Goal: Task Accomplishment & Management: Manage account settings

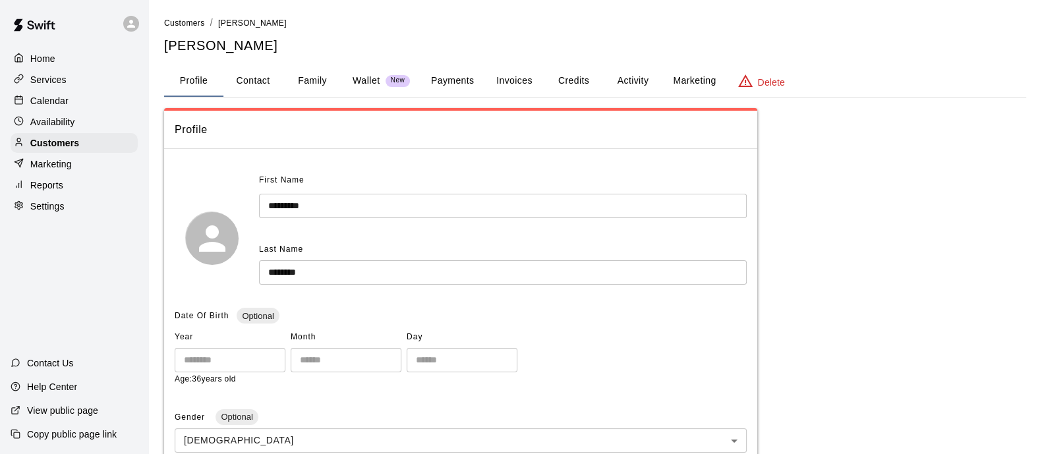
click at [45, 83] on p "Services" at bounding box center [48, 79] width 36 height 13
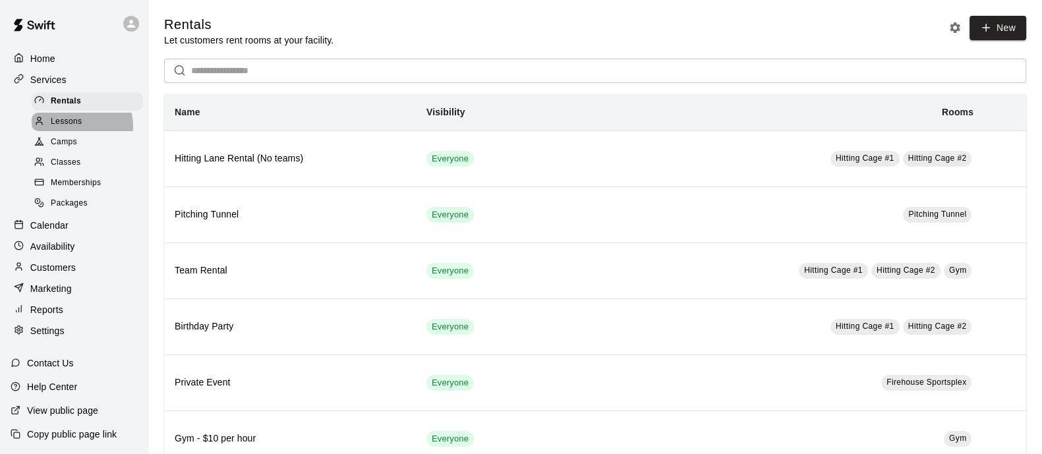
click at [73, 129] on span "Lessons" at bounding box center [67, 121] width 32 height 13
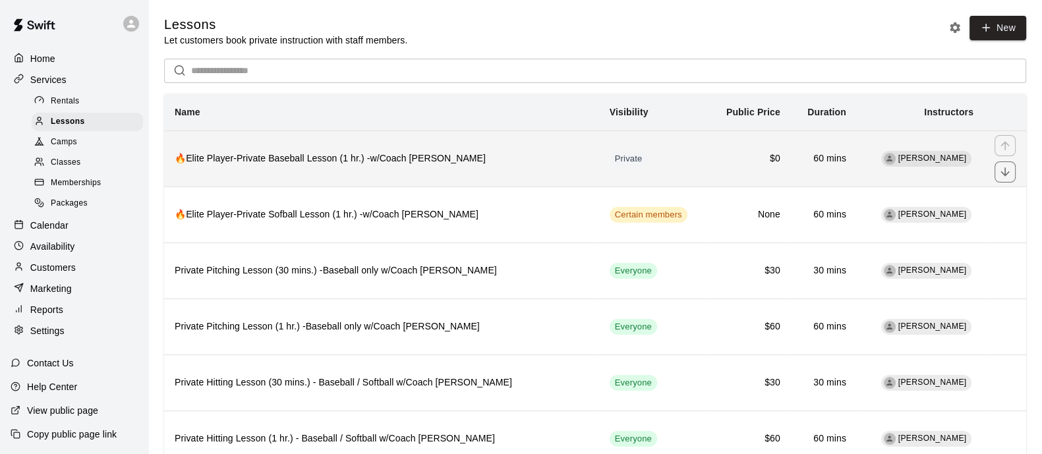
click at [481, 173] on th "🔥Elite Player-Private Baseball Lesson (1 hr.) -w/Coach [PERSON_NAME]" at bounding box center [381, 159] width 435 height 56
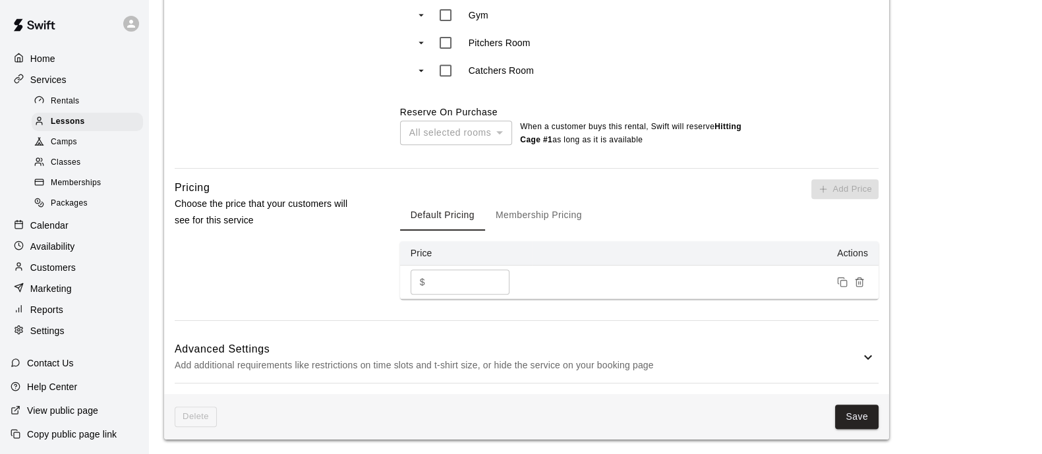
scroll to position [725, 0]
click at [550, 221] on button "Membership Pricing" at bounding box center [538, 214] width 107 height 32
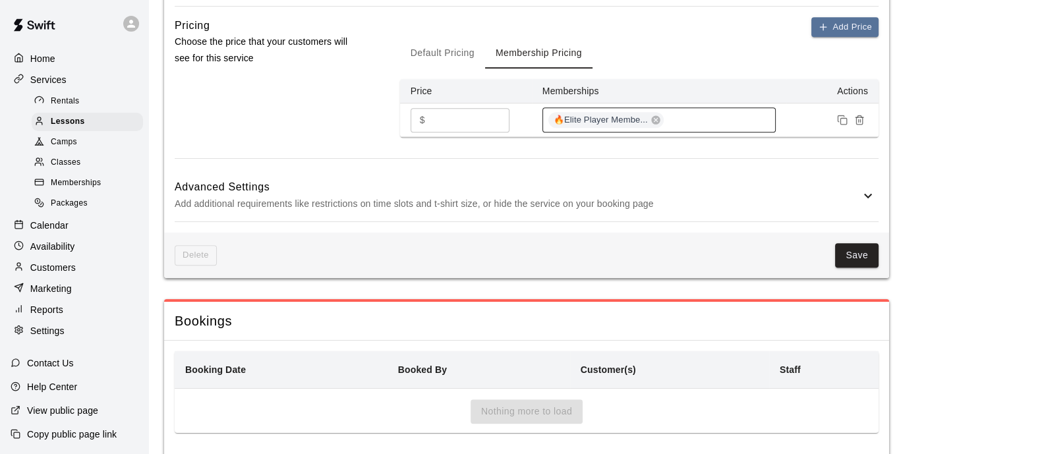
scroll to position [890, 0]
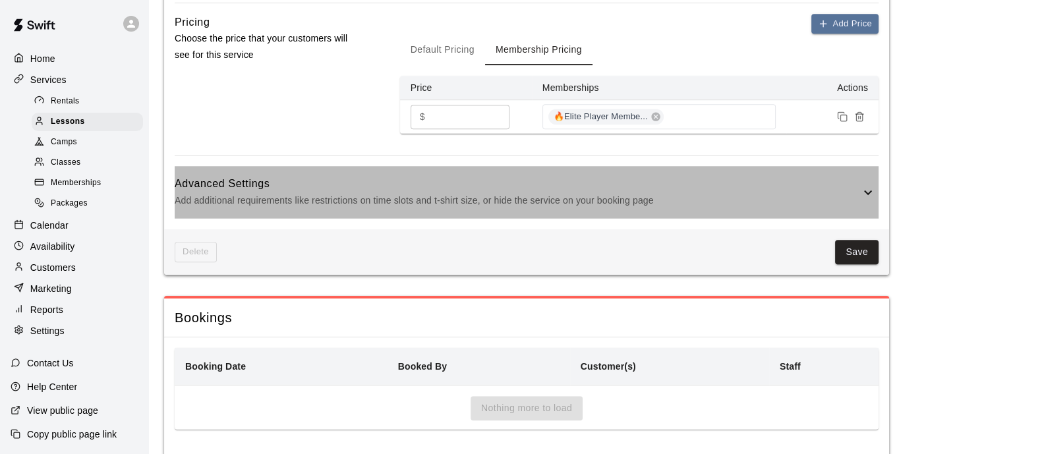
click at [637, 204] on p "Add additional requirements like restrictions on time slots and t-shirt size, o…" at bounding box center [518, 200] width 686 height 16
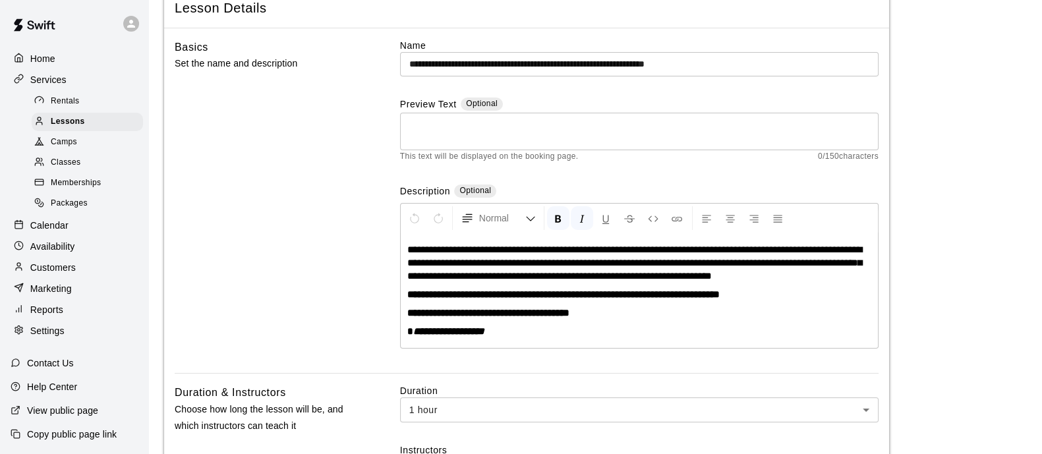
scroll to position [0, 0]
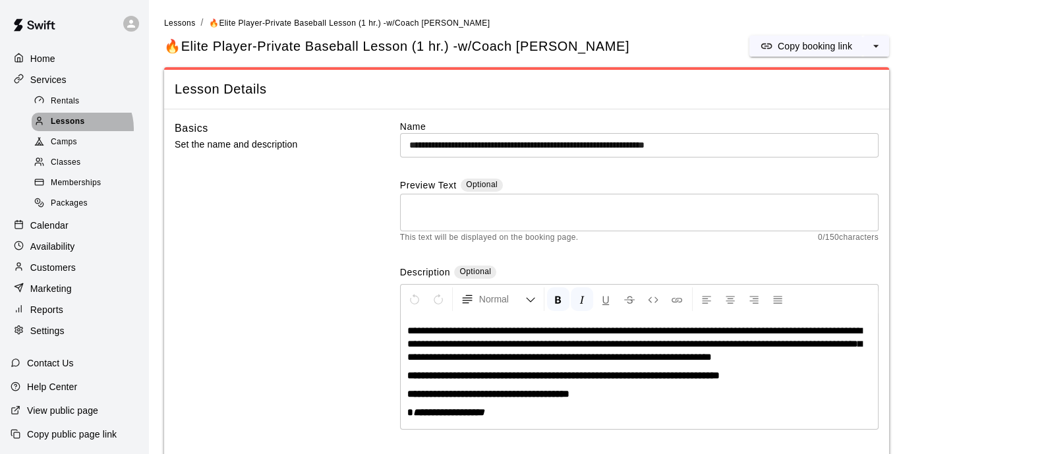
click at [78, 129] on span "Lessons" at bounding box center [68, 121] width 34 height 13
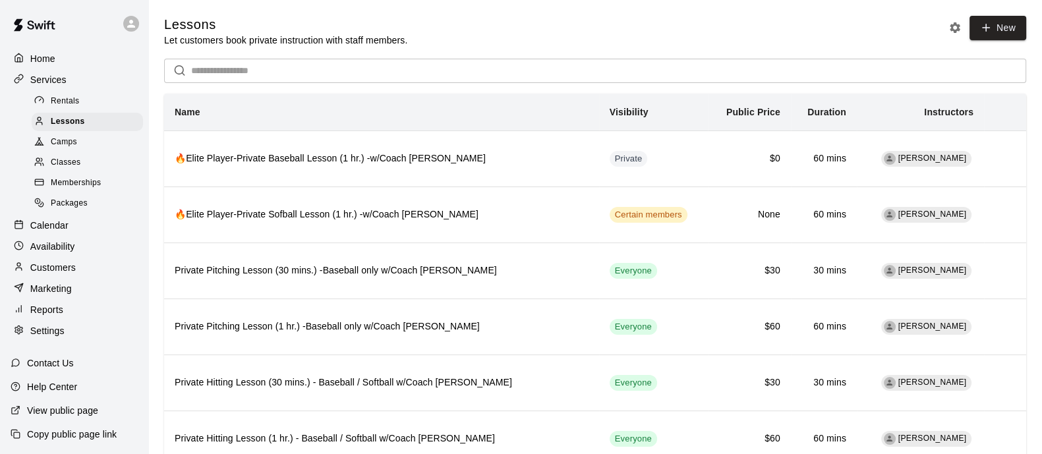
click at [74, 187] on span "Memberships" at bounding box center [76, 183] width 50 height 13
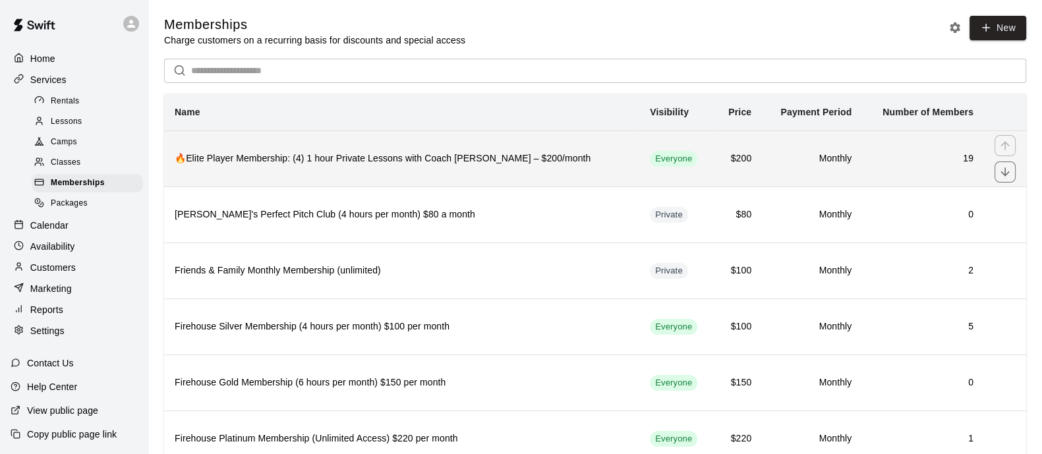
click at [334, 156] on h6 "🔥Elite Player Membership: (4) 1 hour Private Lessons with Coach [PERSON_NAME] –…" at bounding box center [402, 159] width 454 height 15
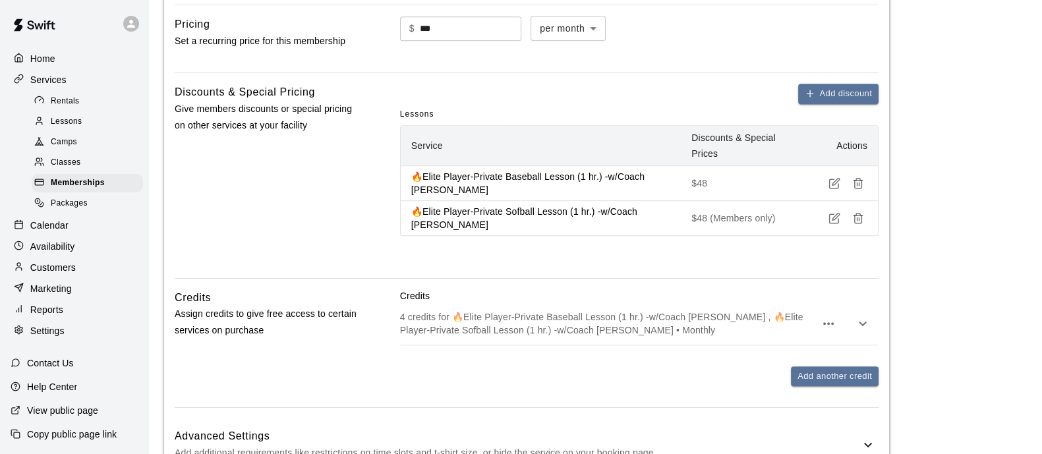
scroll to position [880, 0]
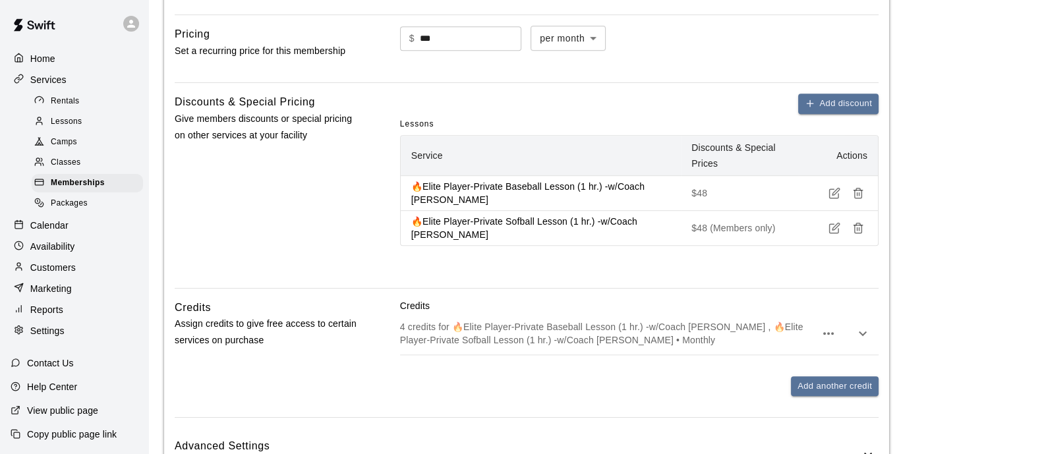
click at [831, 202] on button "button" at bounding box center [834, 193] width 18 height 18
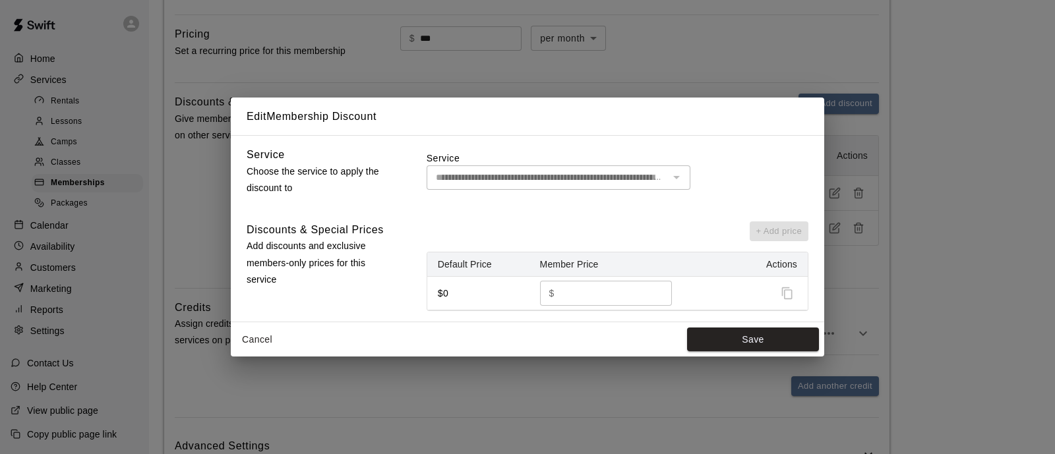
type input "**********"
click at [267, 334] on button "Cancel" at bounding box center [257, 340] width 42 height 24
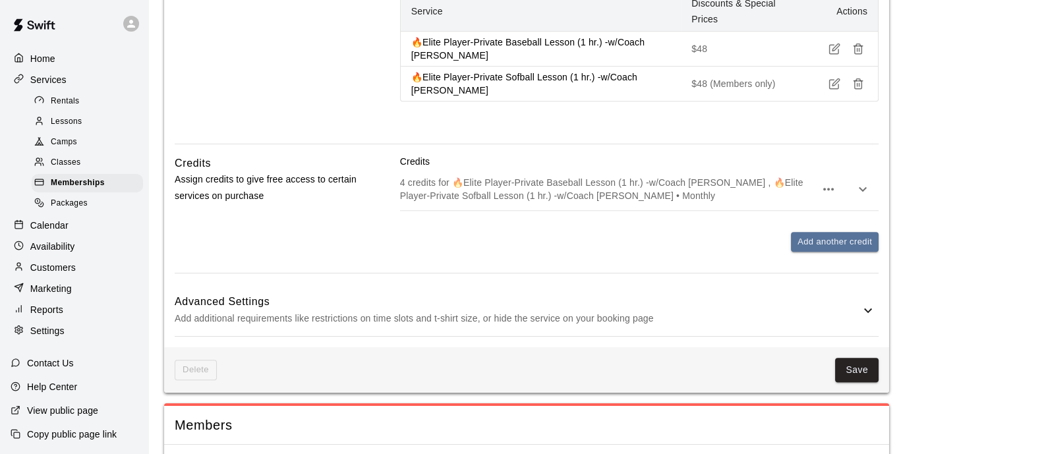
scroll to position [1024, 0]
click at [729, 311] on h6 "Advanced Settings" at bounding box center [518, 302] width 686 height 17
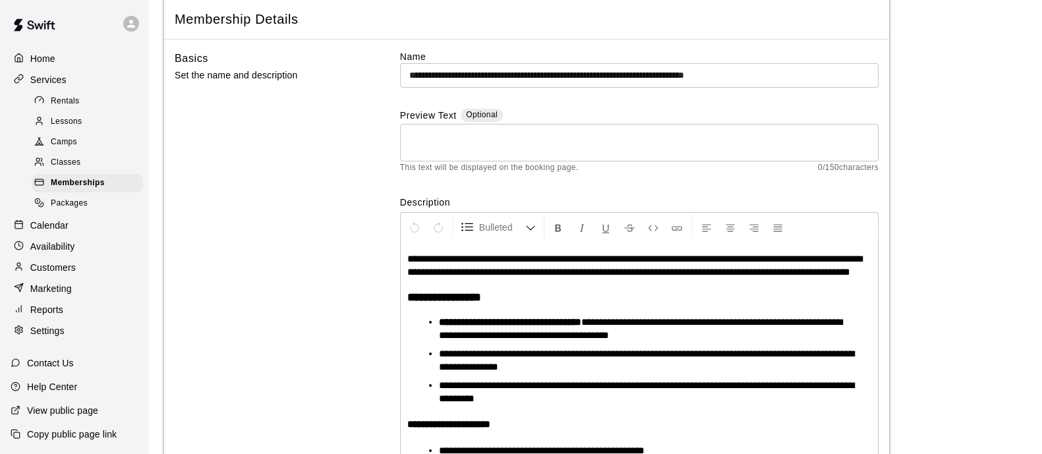
scroll to position [77, 0]
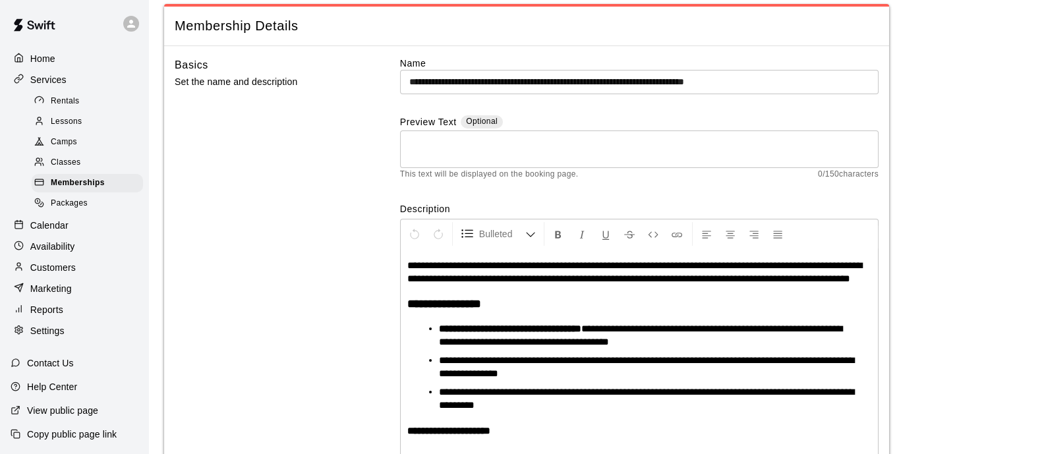
click at [71, 129] on span "Lessons" at bounding box center [67, 121] width 32 height 13
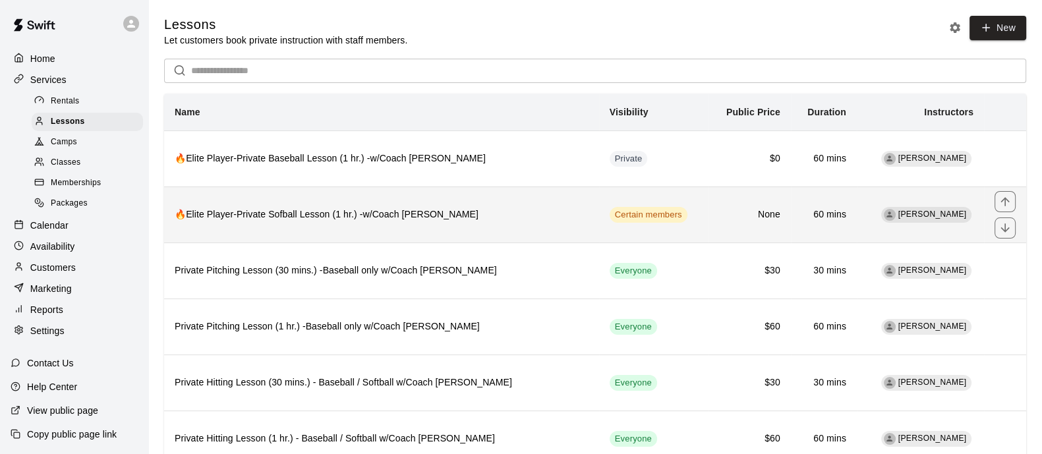
click at [482, 216] on h6 "🔥Elite Player-Private Sofball Lesson (1 hr.) -w/Coach [PERSON_NAME]" at bounding box center [382, 215] width 414 height 15
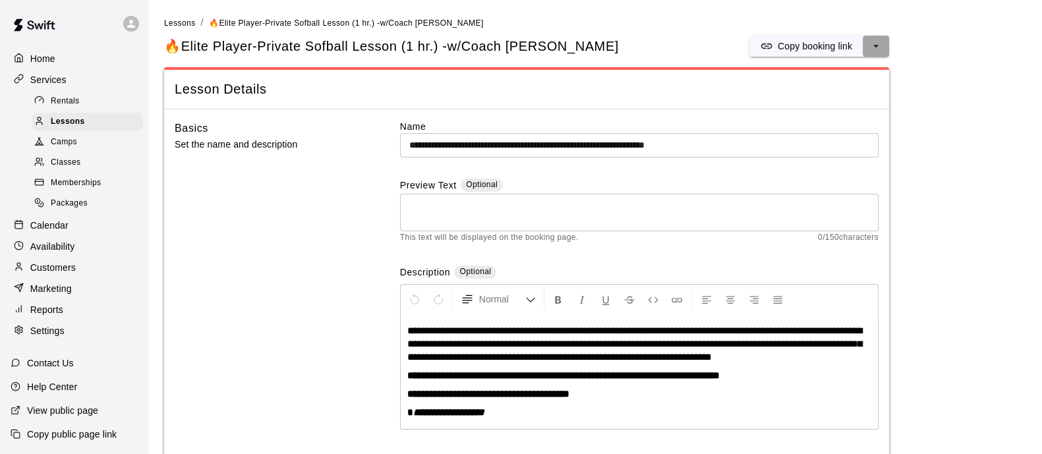
click at [875, 45] on icon "select merge strategy" at bounding box center [875, 46] width 5 height 3
click at [831, 94] on h6 "Duplicate lesson" at bounding box center [826, 95] width 69 height 15
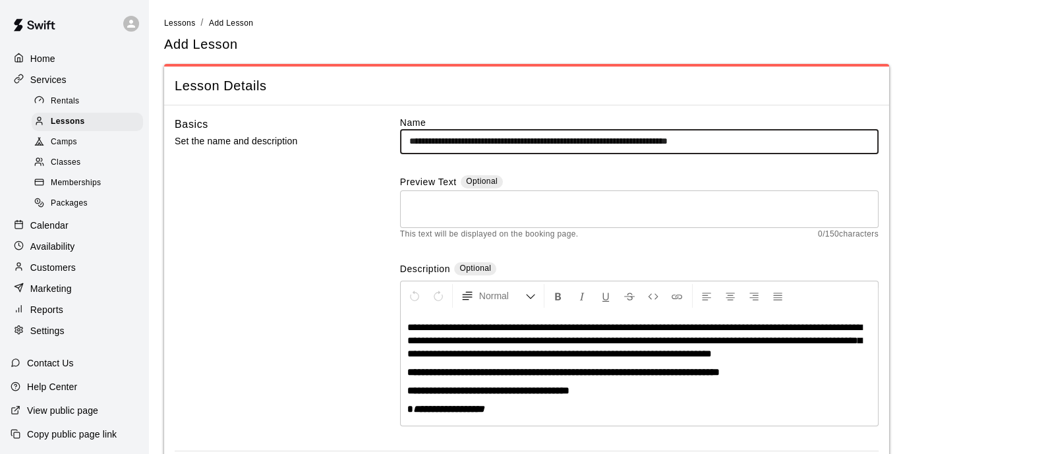
drag, startPoint x: 541, startPoint y: 145, endPoint x: 514, endPoint y: 146, distance: 27.0
click at [514, 146] on input "**********" at bounding box center [639, 141] width 479 height 24
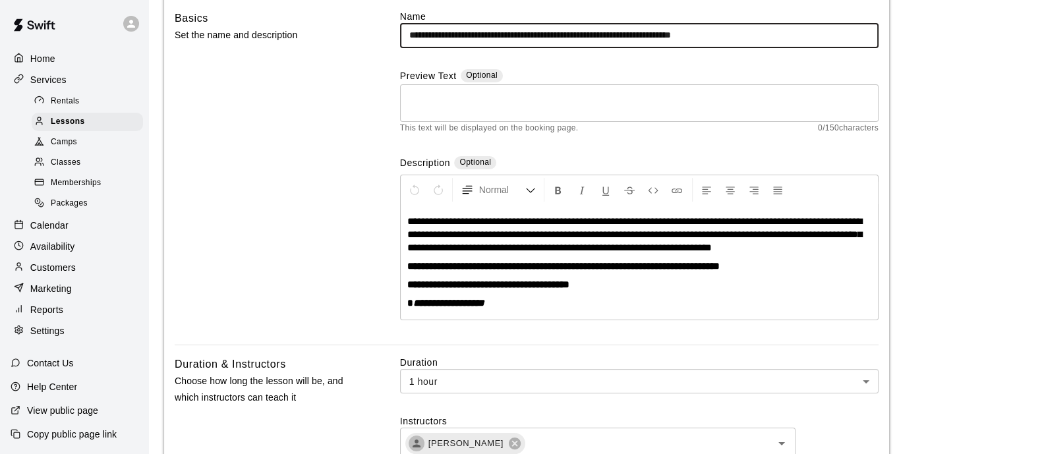
scroll to position [108, 0]
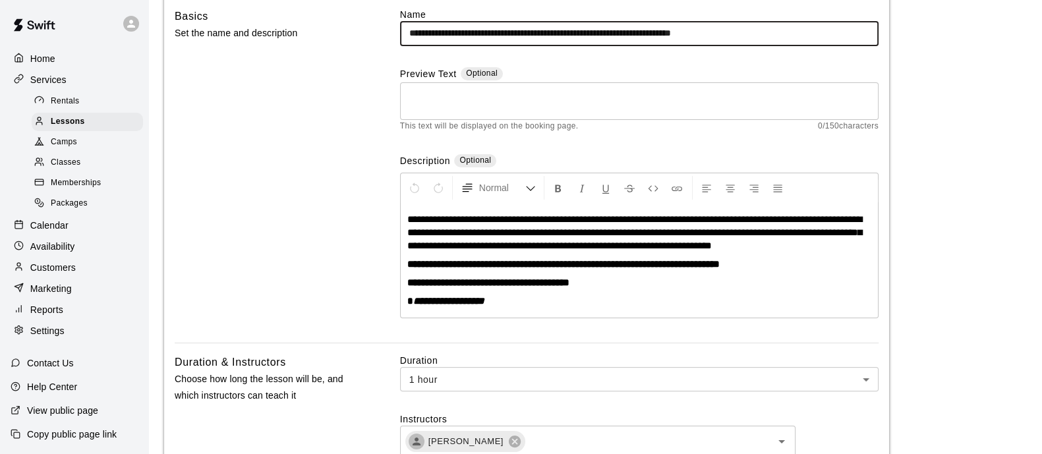
type input "**********"
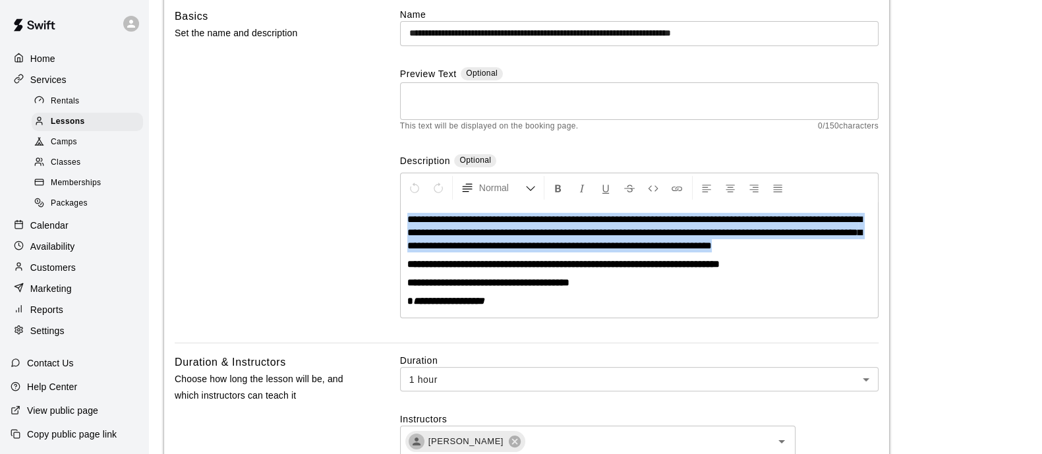
drag, startPoint x: 868, startPoint y: 249, endPoint x: 399, endPoint y: 213, distance: 470.1
click at [400, 213] on div "**********" at bounding box center [639, 246] width 479 height 146
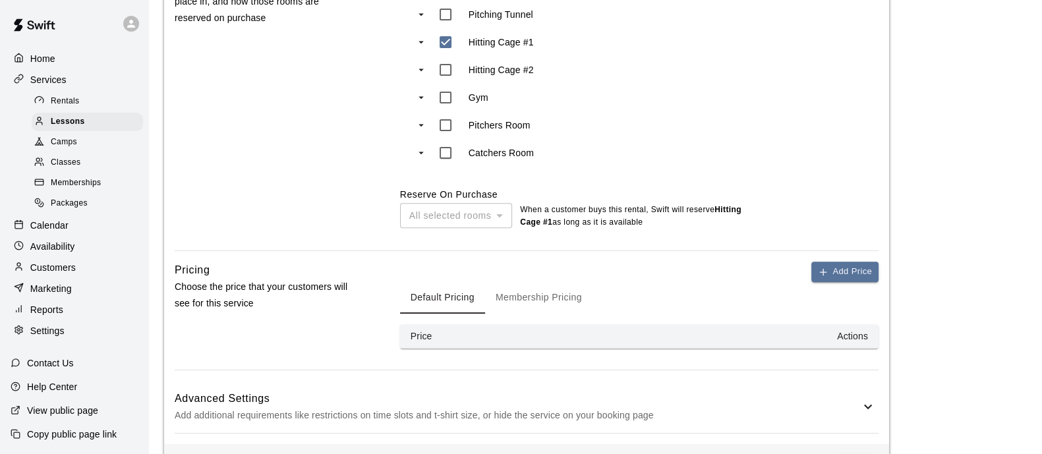
scroll to position [673, 0]
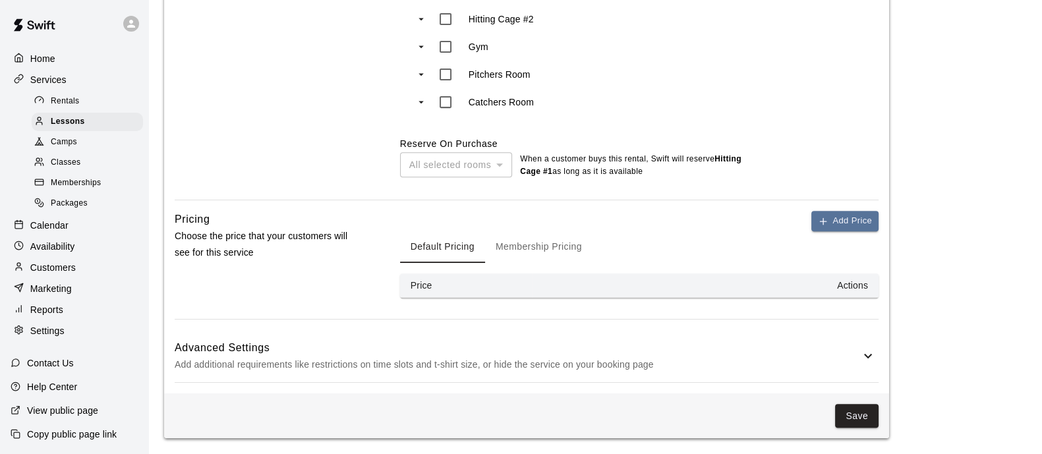
click at [564, 254] on button "Membership Pricing" at bounding box center [538, 247] width 107 height 32
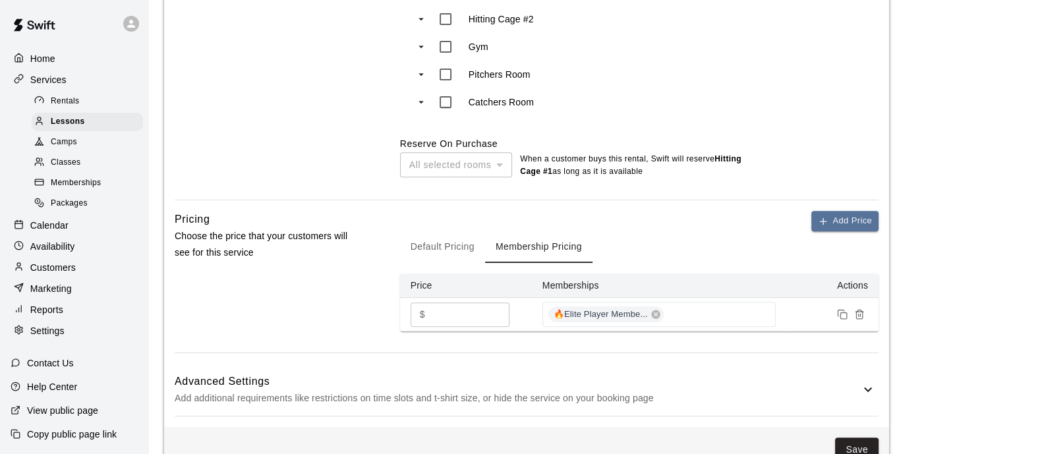
scroll to position [707, 0]
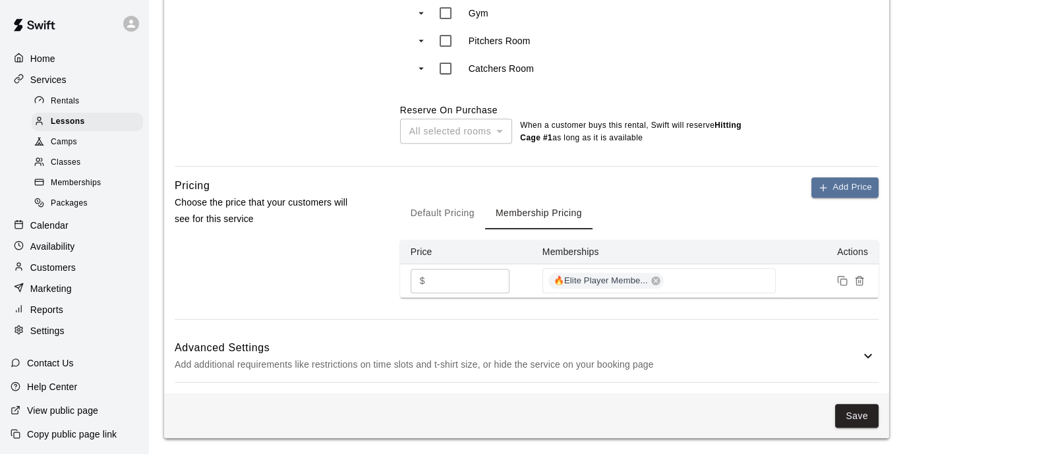
click at [715, 348] on h6 "Advanced Settings" at bounding box center [518, 347] width 686 height 17
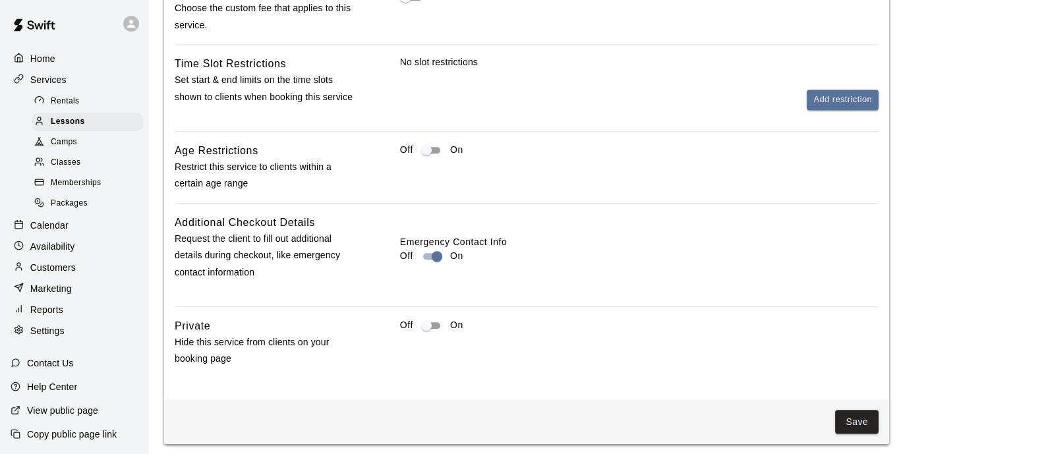
scroll to position [1204, 0]
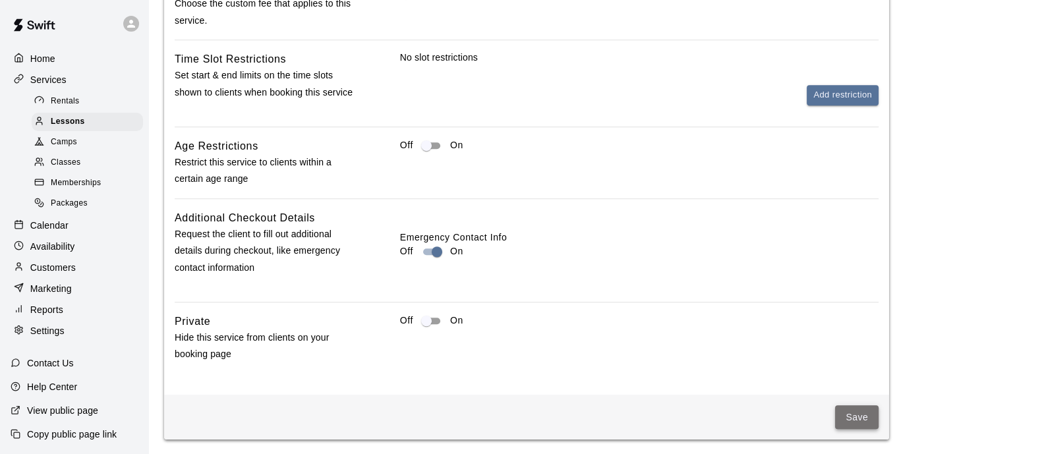
click at [871, 419] on button "Save" at bounding box center [857, 417] width 44 height 24
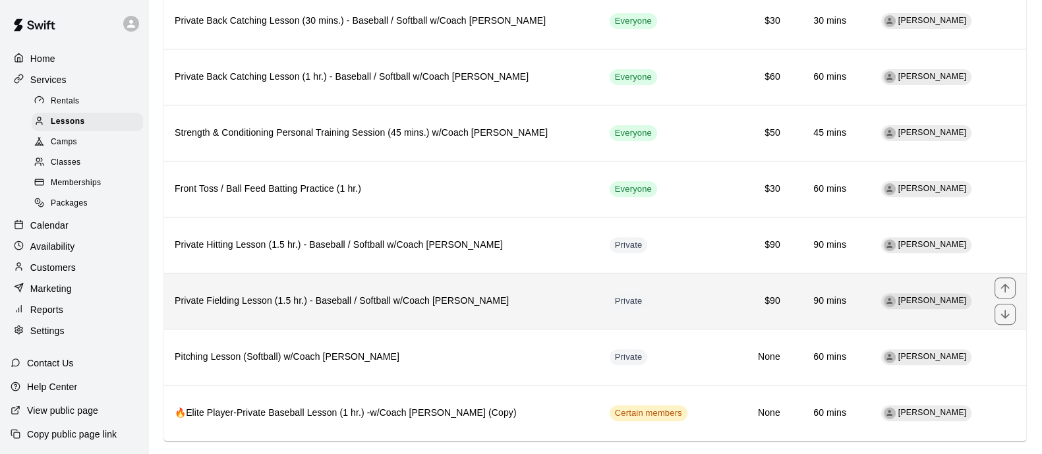
scroll to position [603, 0]
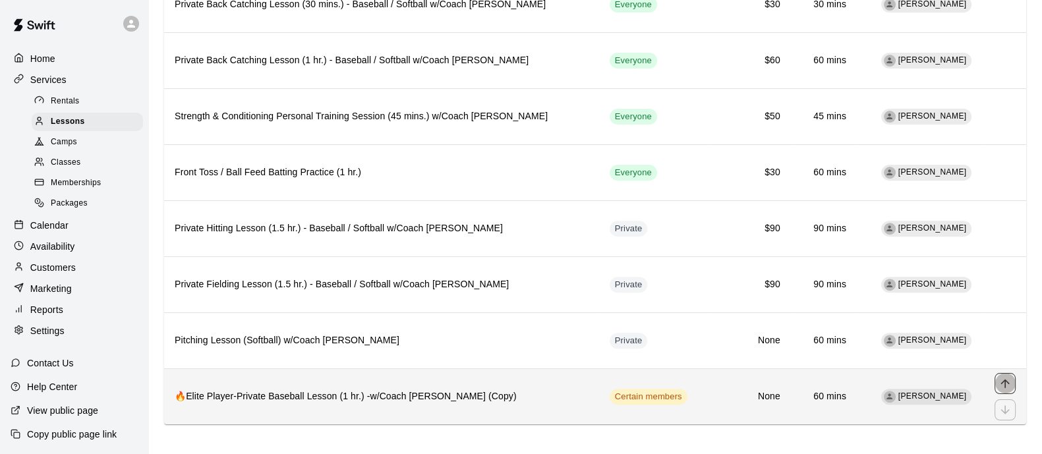
click at [1002, 378] on icon "move item up" at bounding box center [1005, 383] width 13 height 13
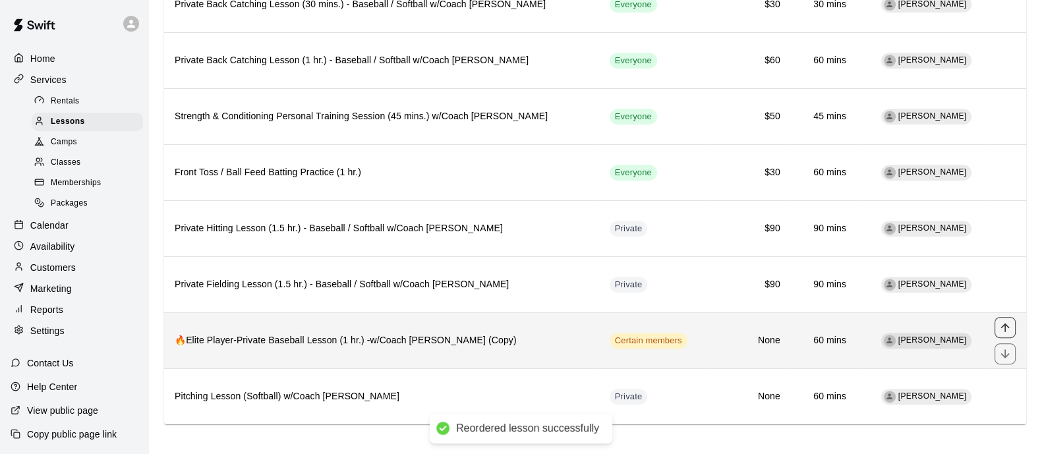
click at [1012, 321] on icon "move item up" at bounding box center [1005, 327] width 13 height 13
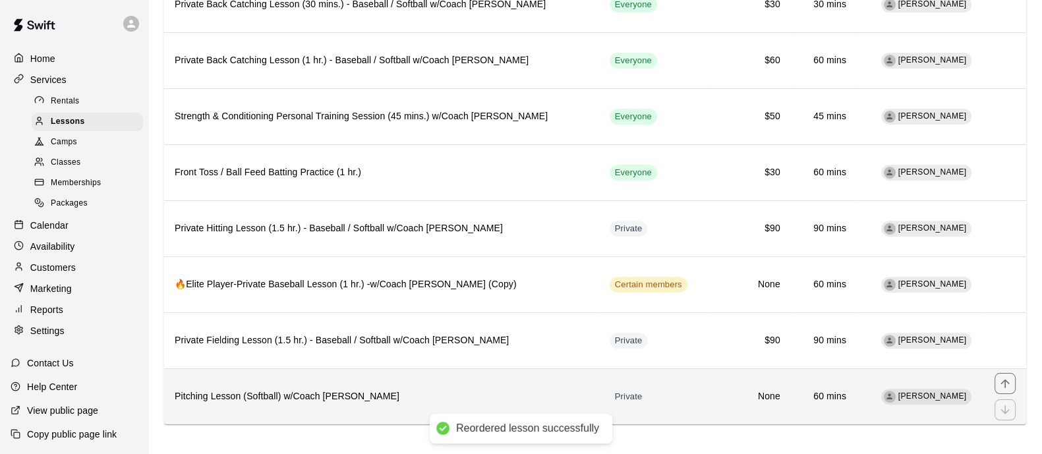
click at [577, 392] on h6 "Pitching Lesson (Softball) w/Coach [PERSON_NAME]" at bounding box center [382, 397] width 414 height 15
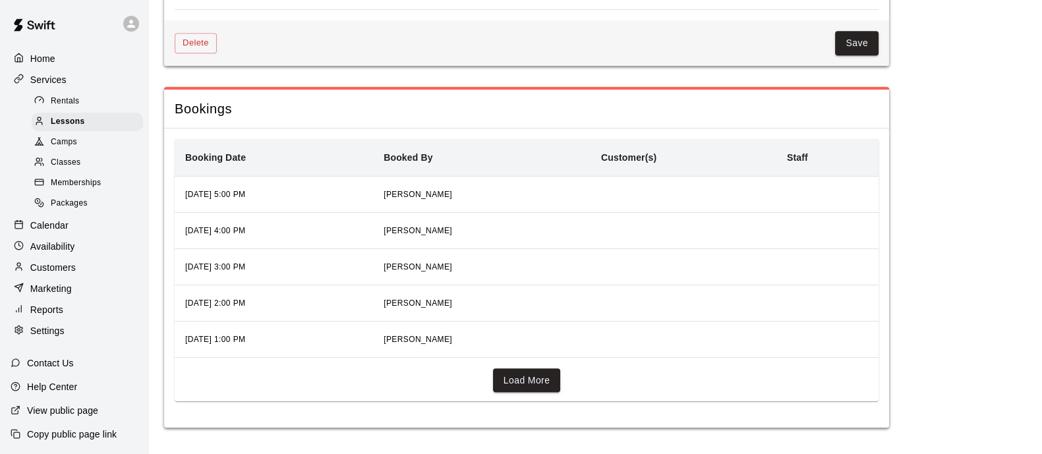
scroll to position [1274, 0]
click at [98, 126] on div "Lessons" at bounding box center [87, 122] width 111 height 18
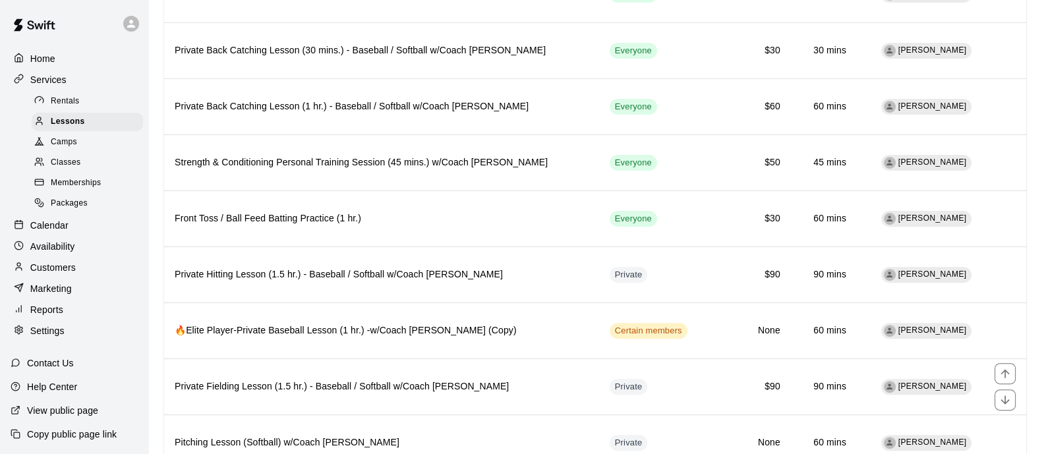
scroll to position [563, 0]
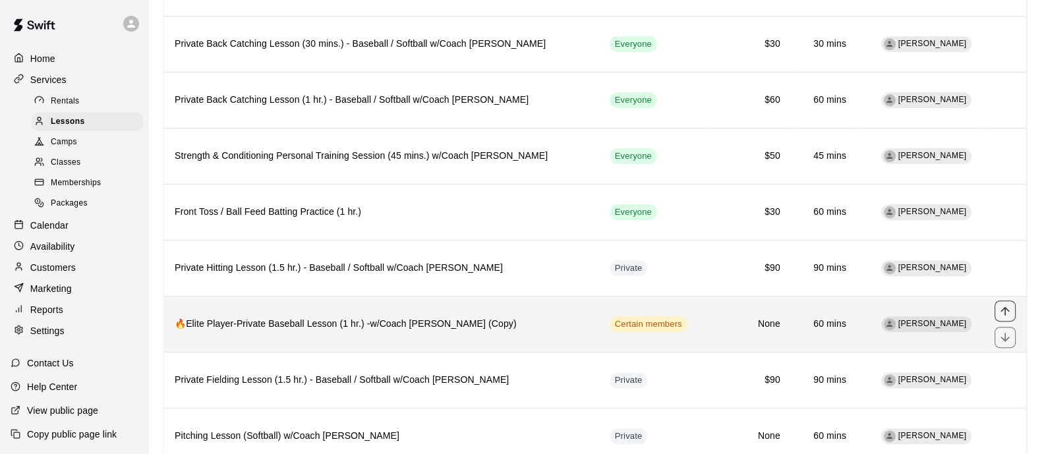
click at [1000, 305] on icon "move item up" at bounding box center [1005, 311] width 13 height 13
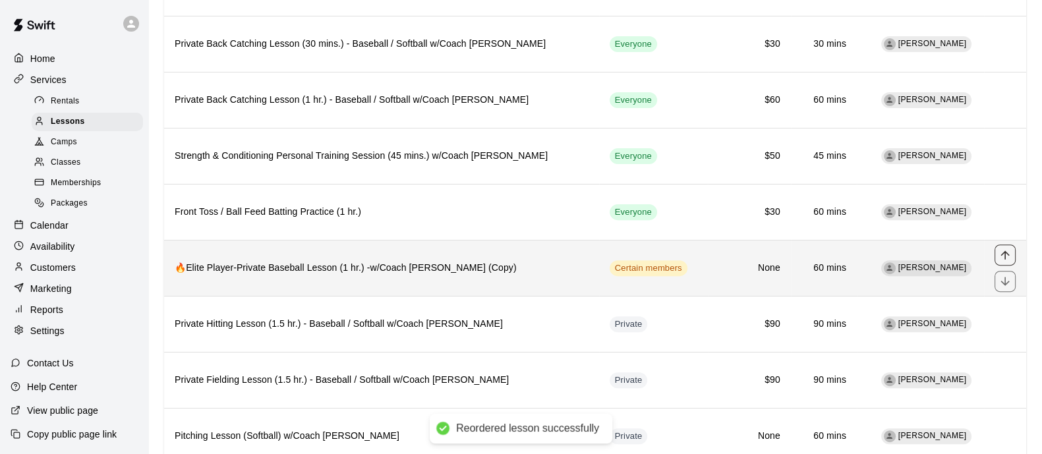
click at [1004, 251] on icon "move item up" at bounding box center [1005, 255] width 13 height 13
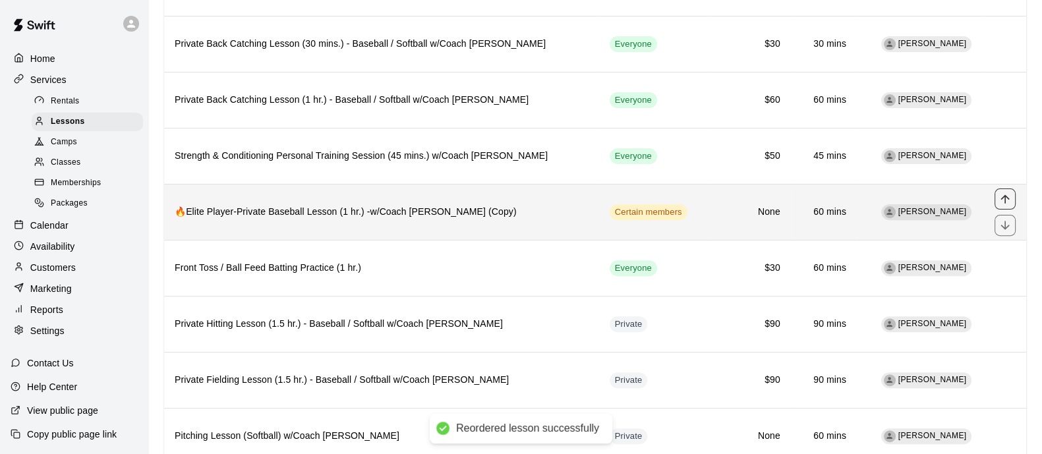
click at [1007, 198] on icon "move item up" at bounding box center [1005, 198] width 13 height 13
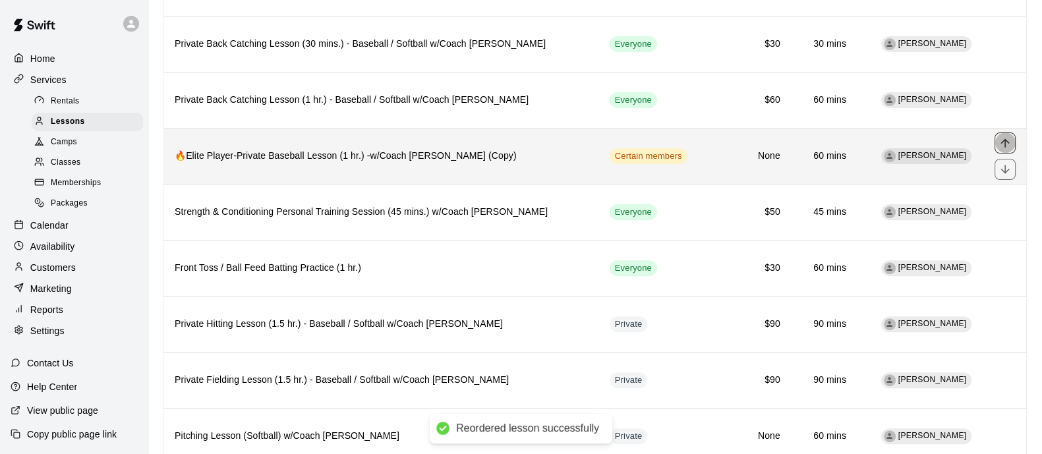
click at [1004, 146] on button "move item up" at bounding box center [1005, 143] width 21 height 21
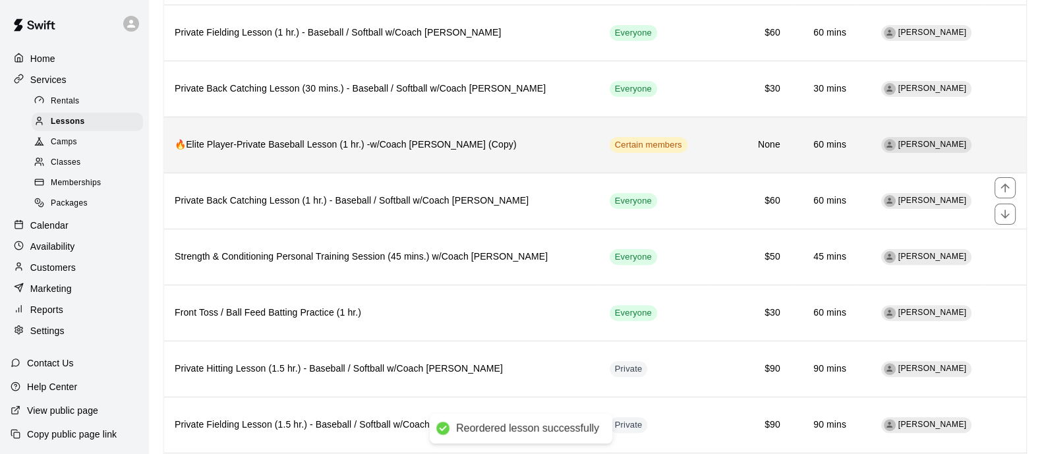
scroll to position [517, 0]
click at [1005, 137] on button "move item up" at bounding box center [1005, 133] width 21 height 21
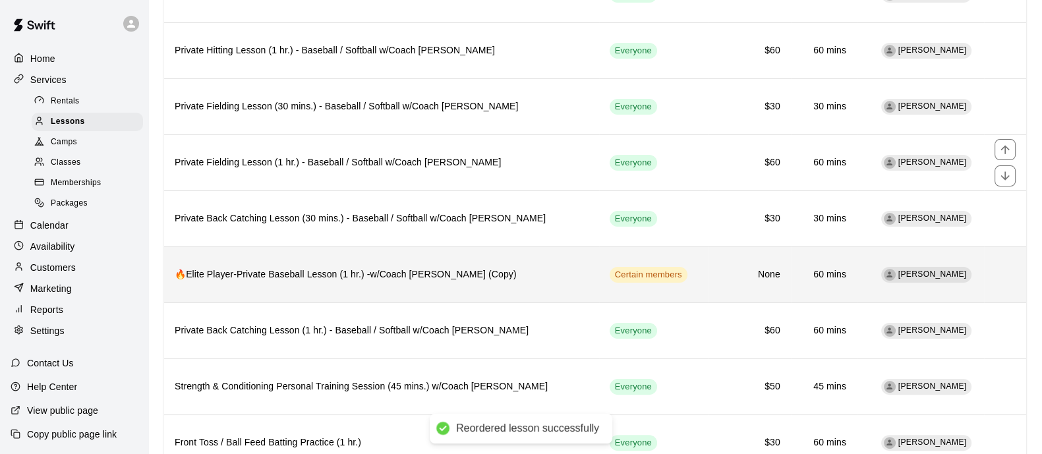
scroll to position [387, 0]
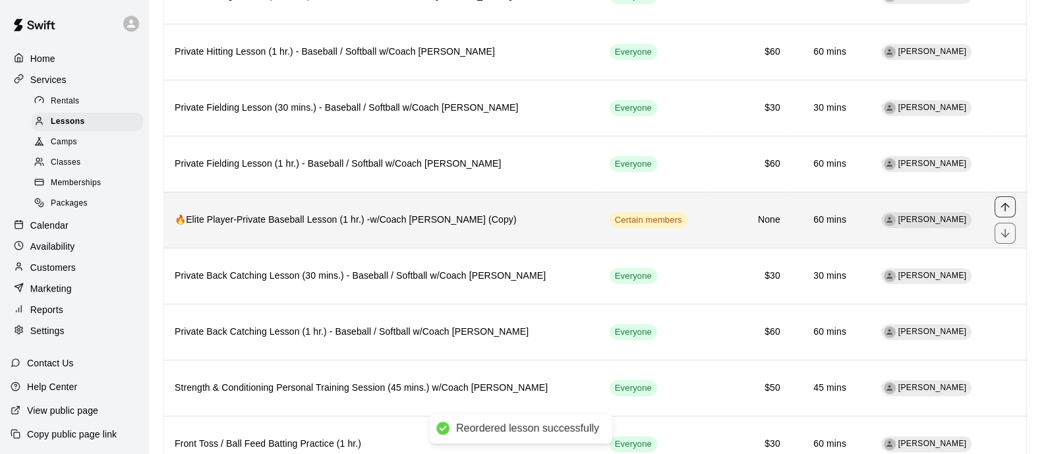
click at [999, 206] on icon "move item up" at bounding box center [1005, 206] width 13 height 13
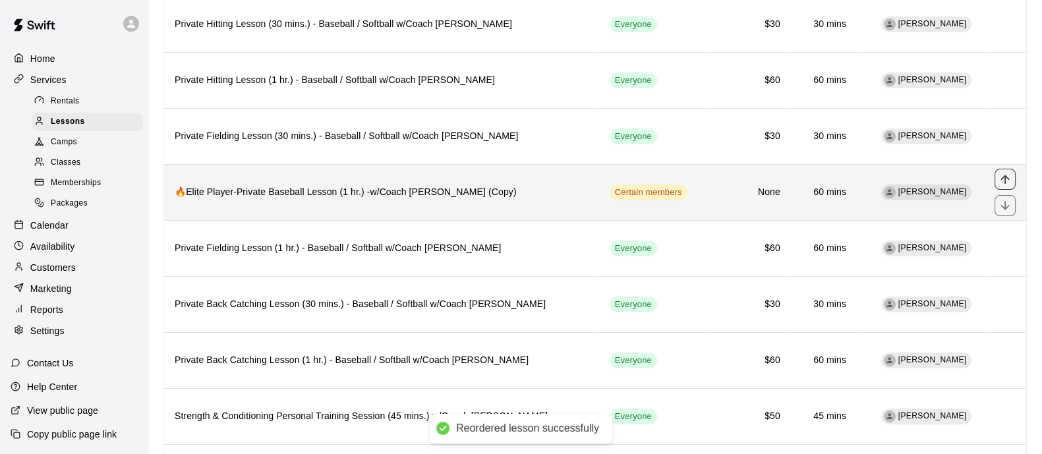
scroll to position [357, 0]
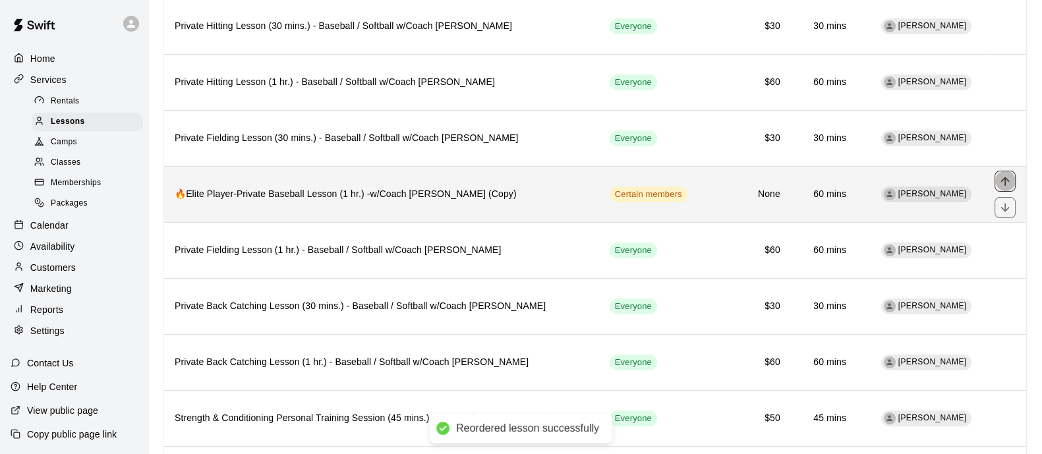
click at [1003, 178] on icon "move item up" at bounding box center [1005, 181] width 9 height 9
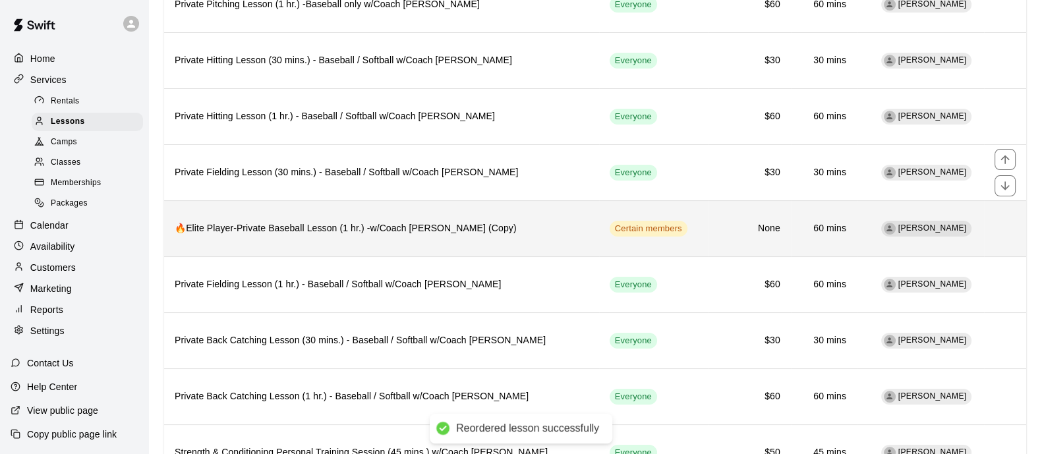
scroll to position [322, 0]
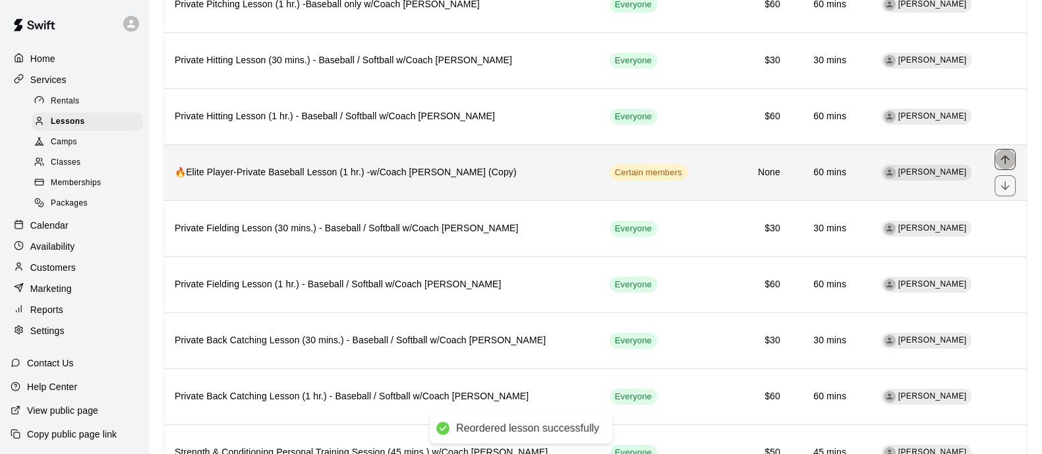
click at [1005, 153] on icon "move item up" at bounding box center [1005, 159] width 13 height 13
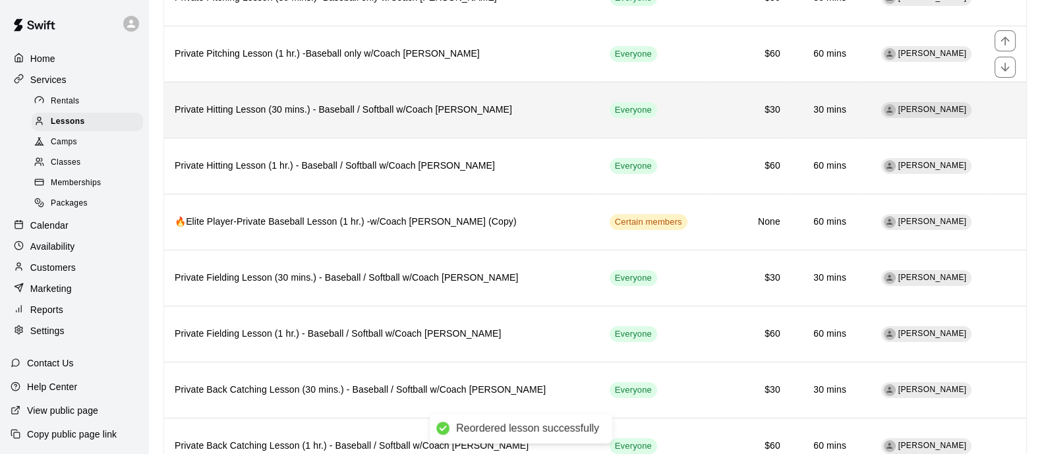
scroll to position [273, 0]
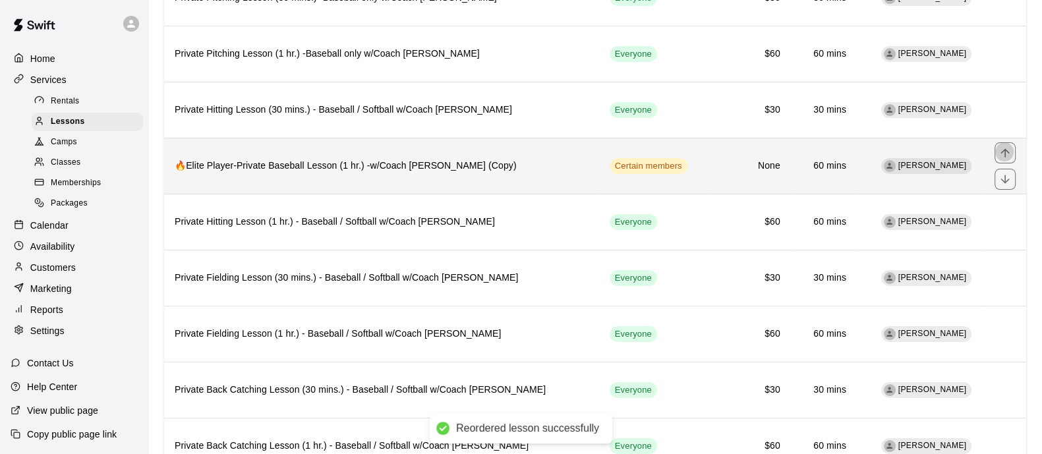
click at [1007, 158] on icon "move item up" at bounding box center [1005, 152] width 13 height 13
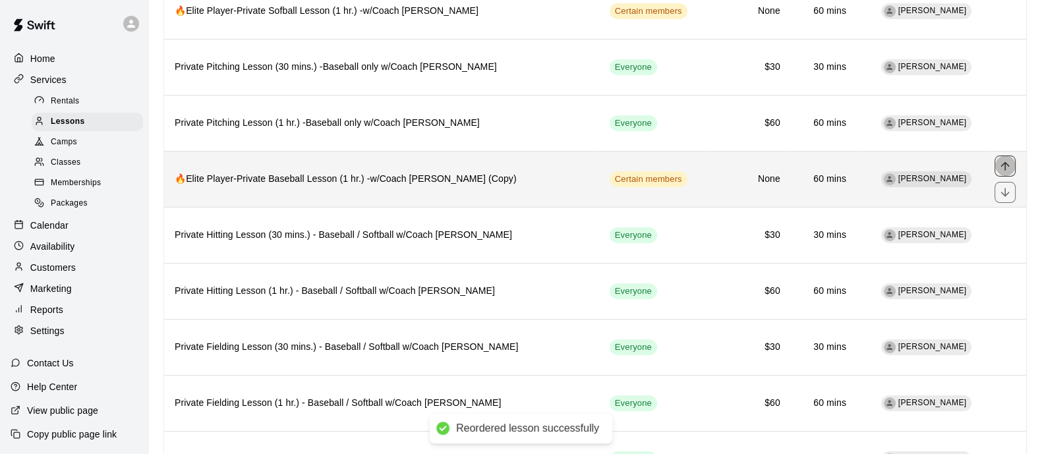
click at [1011, 169] on icon "move item up" at bounding box center [1005, 166] width 13 height 13
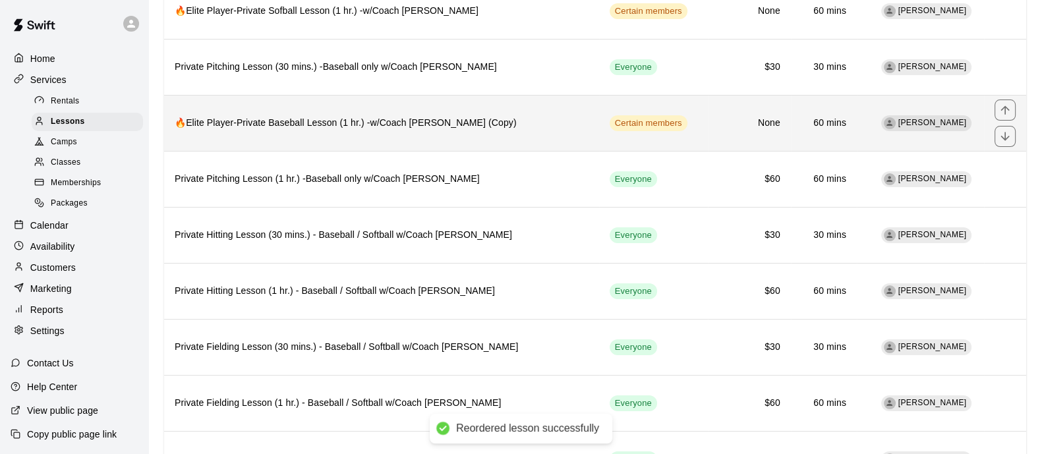
click at [1007, 107] on div "simple table" at bounding box center [1005, 123] width 21 height 47
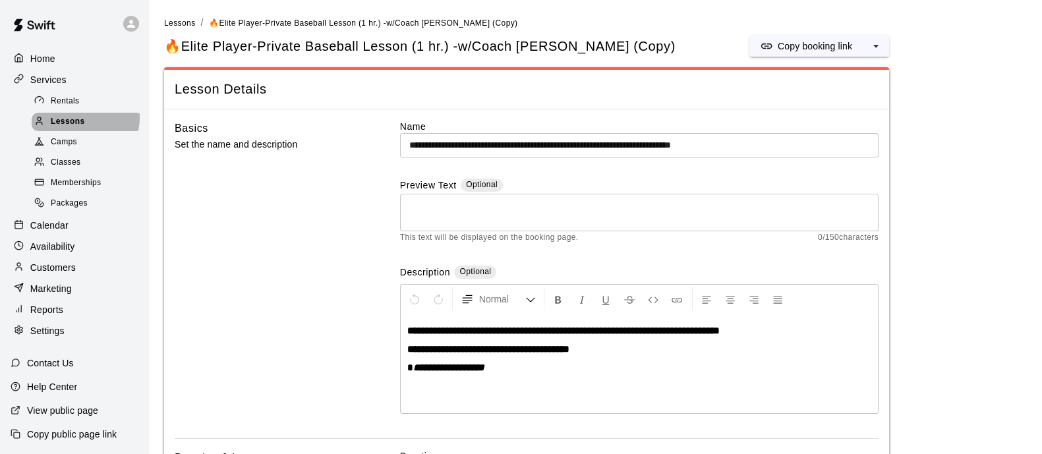
click at [84, 121] on span "Lessons" at bounding box center [68, 121] width 34 height 13
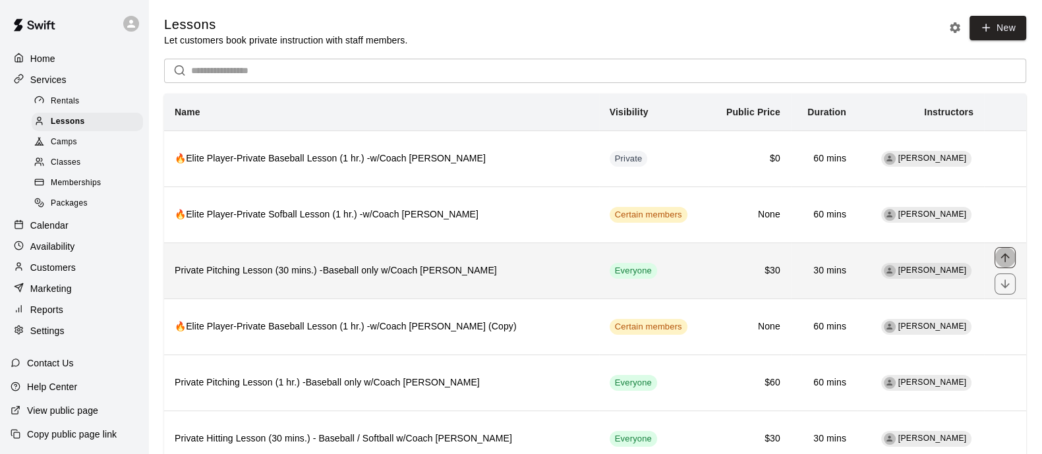
click at [1009, 263] on icon "move item up" at bounding box center [1005, 257] width 13 height 13
click at [1009, 258] on icon "move item up" at bounding box center [1005, 257] width 9 height 9
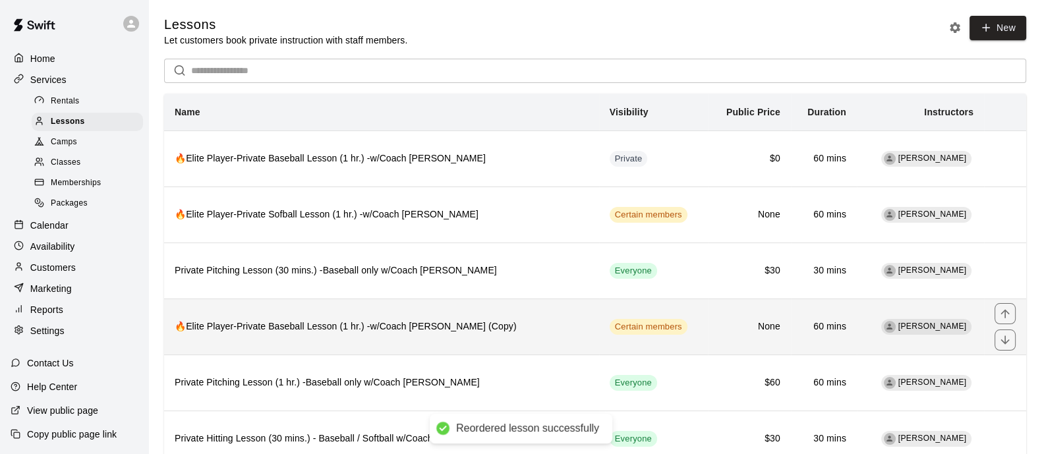
click at [1007, 305] on button "move item up" at bounding box center [1005, 313] width 21 height 21
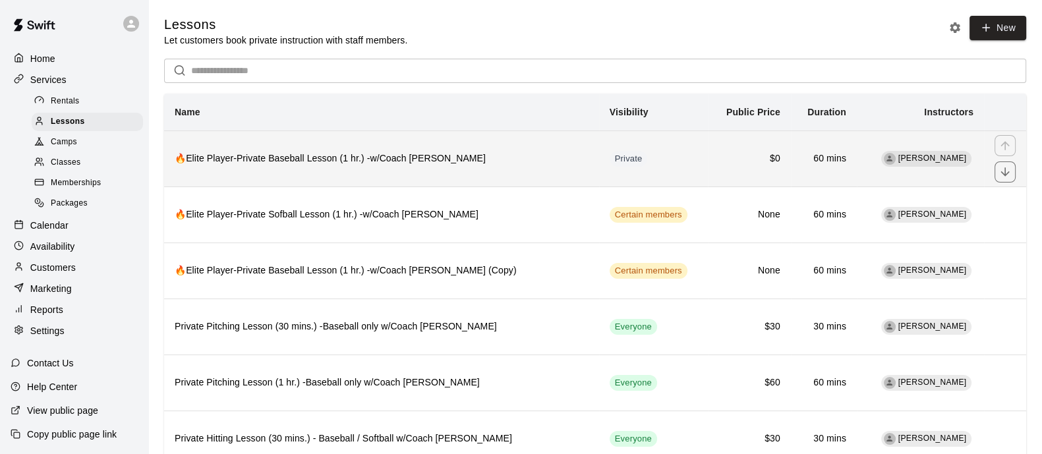
click at [461, 166] on h6 "🔥Elite Player-Private Baseball Lesson (1 hr.) -w/Coach [PERSON_NAME]" at bounding box center [382, 159] width 414 height 15
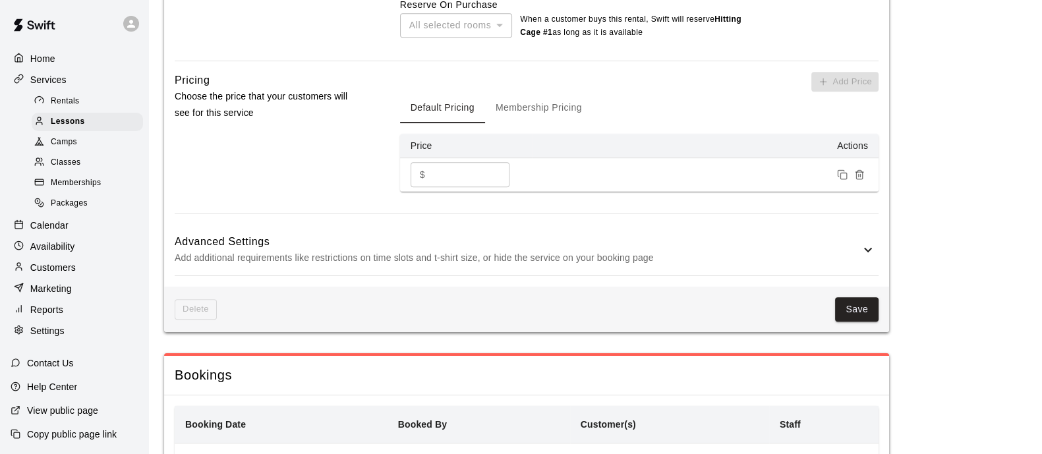
scroll to position [837, 0]
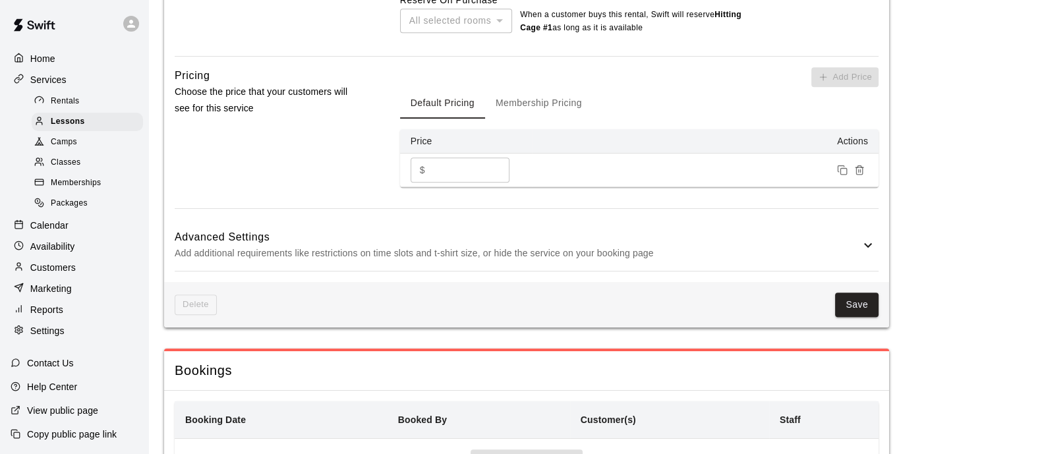
click at [595, 269] on div "Advanced Settings Add additional requirements like restrictions on time slots a…" at bounding box center [527, 246] width 704 height 52
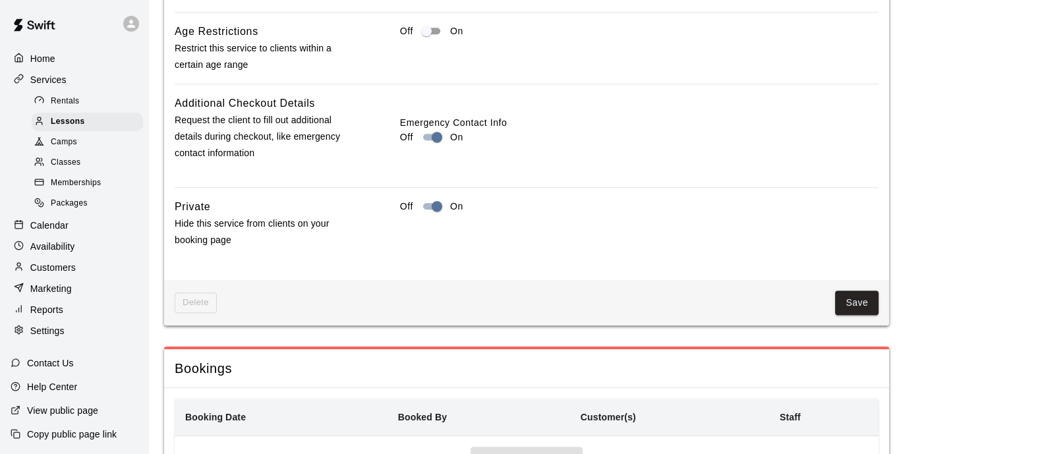
scroll to position [1414, 0]
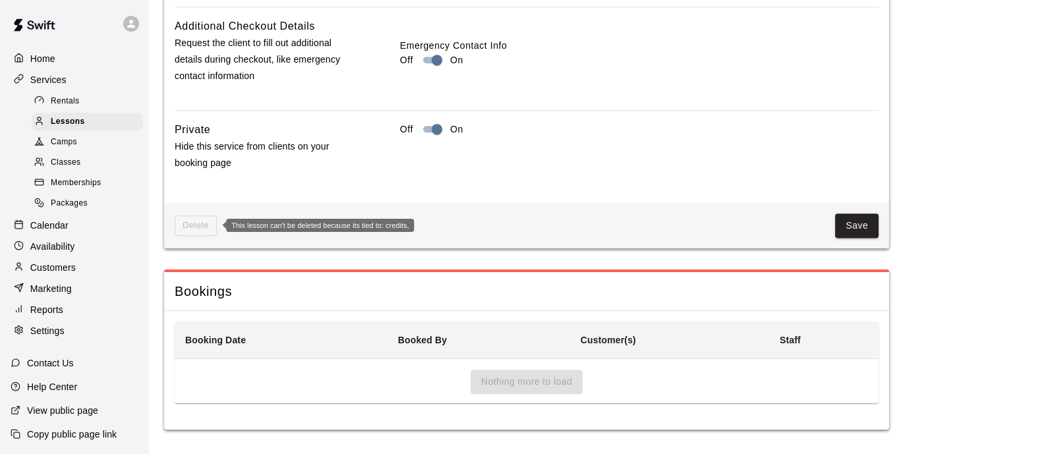
click at [204, 232] on span "Delete" at bounding box center [196, 226] width 42 height 20
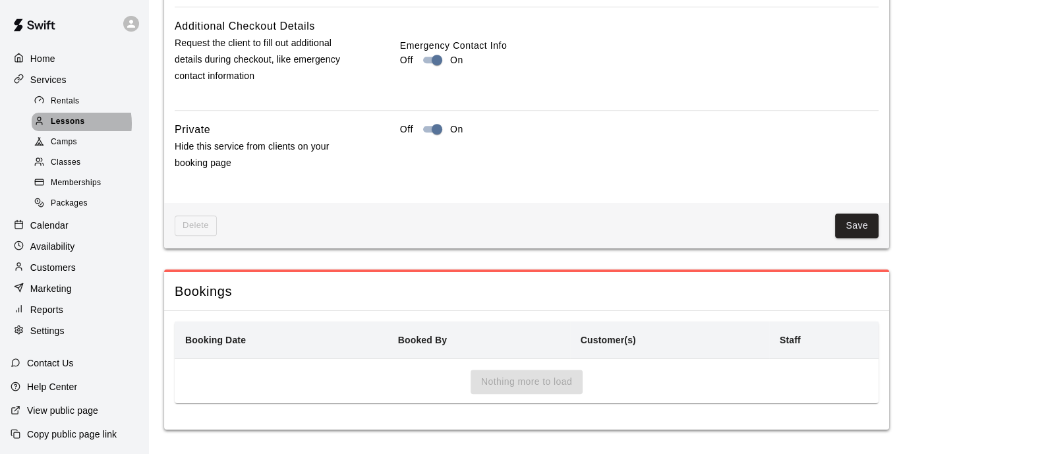
click at [66, 127] on span "Lessons" at bounding box center [68, 121] width 34 height 13
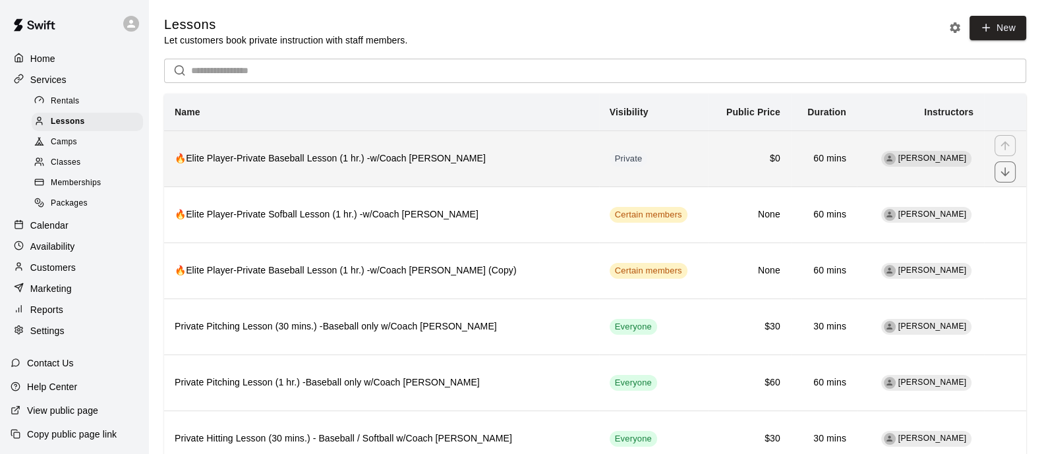
click at [442, 170] on th "🔥Elite Player-Private Baseball Lesson (1 hr.) -w/Coach [PERSON_NAME]" at bounding box center [381, 159] width 435 height 56
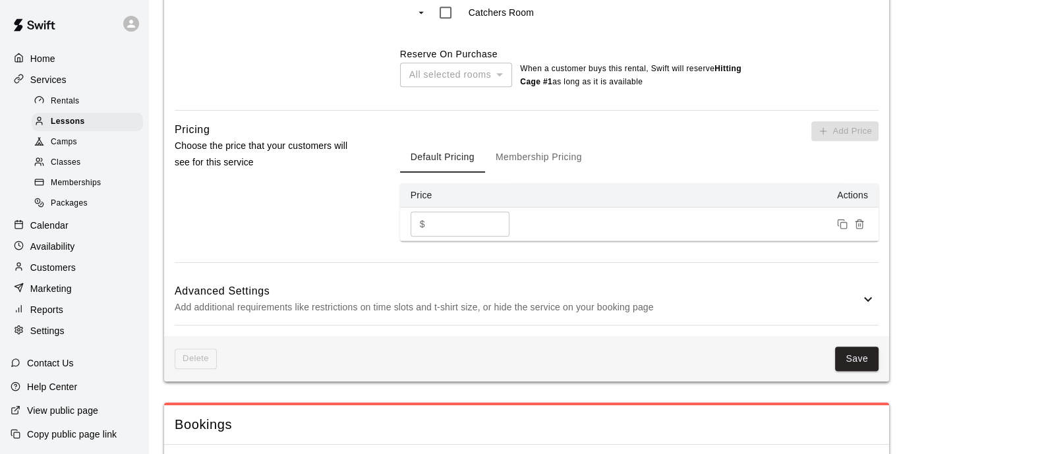
scroll to position [784, 0]
click at [547, 140] on button "Membership Pricing" at bounding box center [538, 156] width 107 height 32
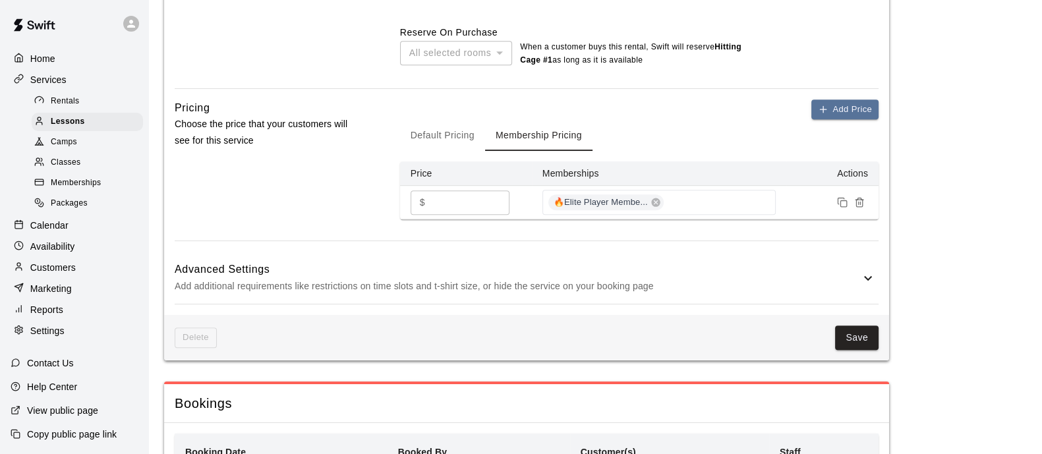
scroll to position [805, 0]
click at [685, 262] on h6 "Advanced Settings" at bounding box center [518, 268] width 686 height 17
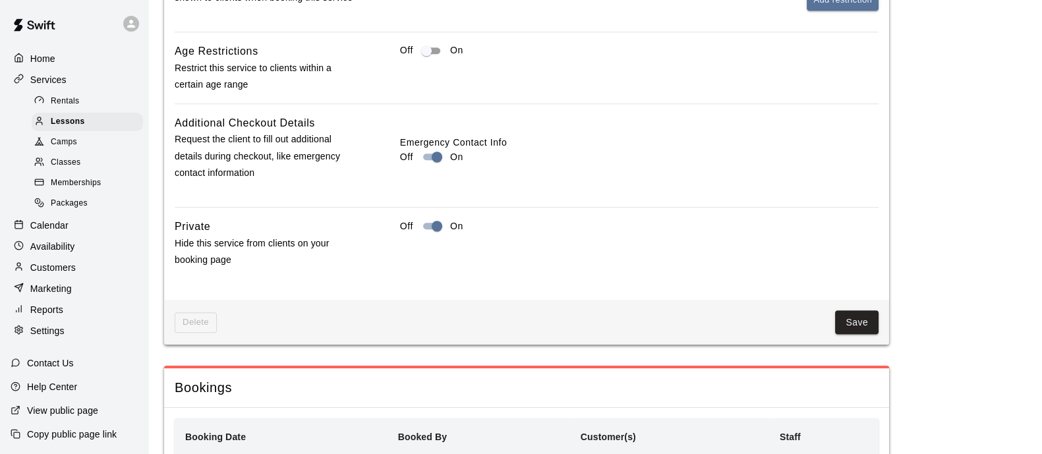
scroll to position [1415, 0]
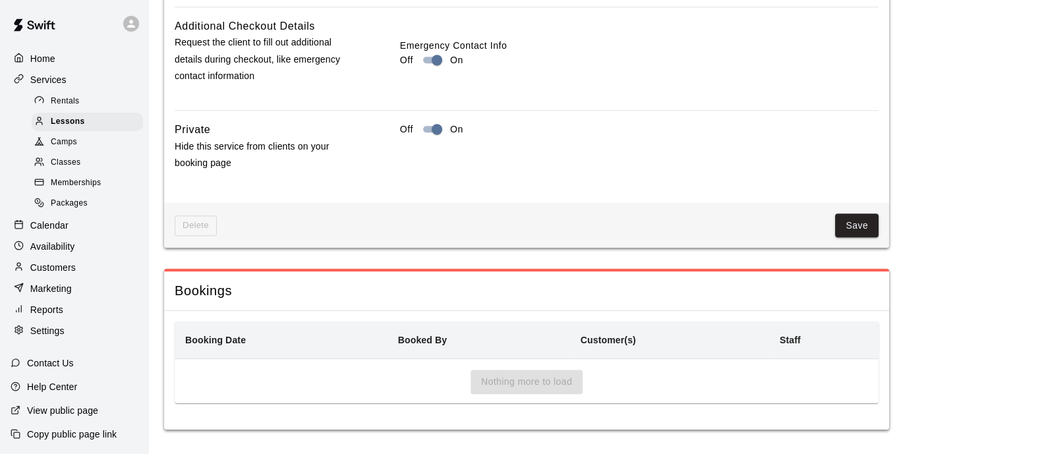
click at [86, 190] on span "Memberships" at bounding box center [76, 183] width 50 height 13
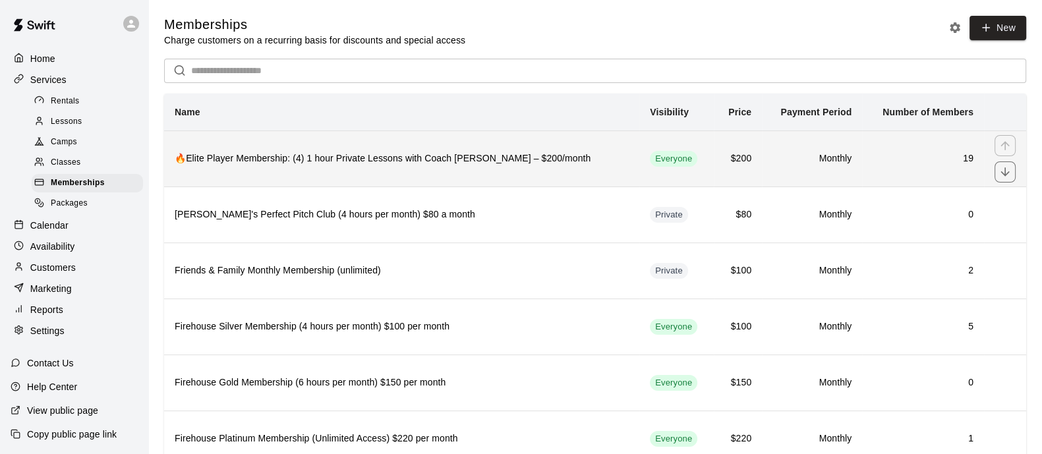
click at [593, 163] on h6 "🔥Elite Player Membership: (4) 1 hour Private Lessons with Coach [PERSON_NAME] –…" at bounding box center [402, 159] width 454 height 15
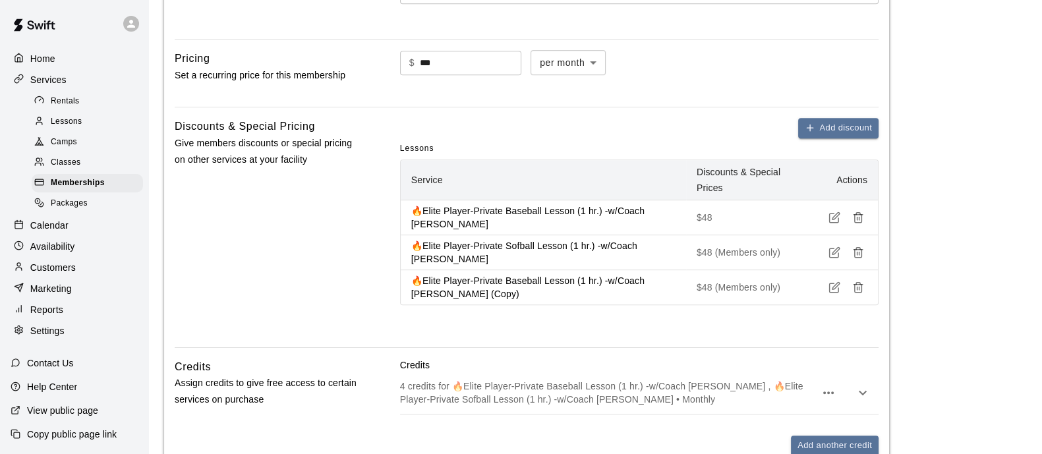
scroll to position [857, 0]
click at [860, 222] on icon "button" at bounding box center [858, 216] width 12 height 12
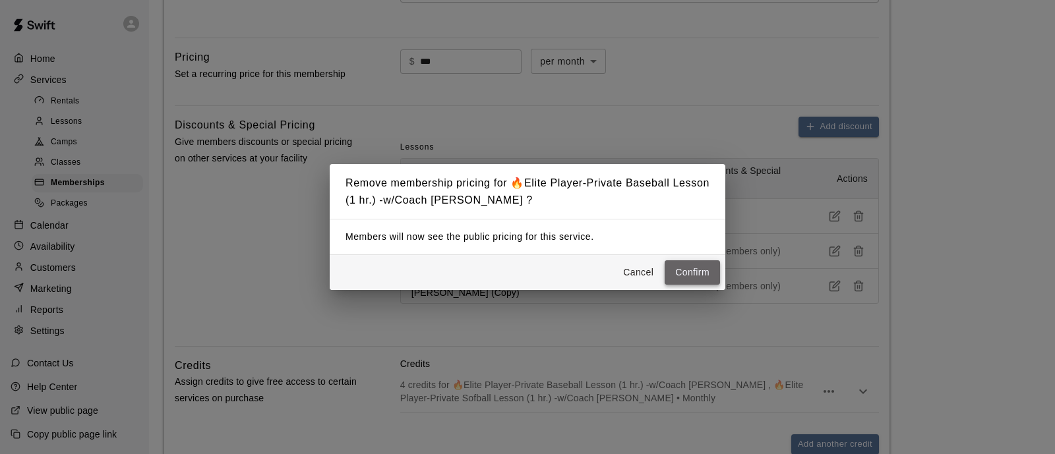
click at [699, 277] on button "Confirm" at bounding box center [691, 272] width 55 height 24
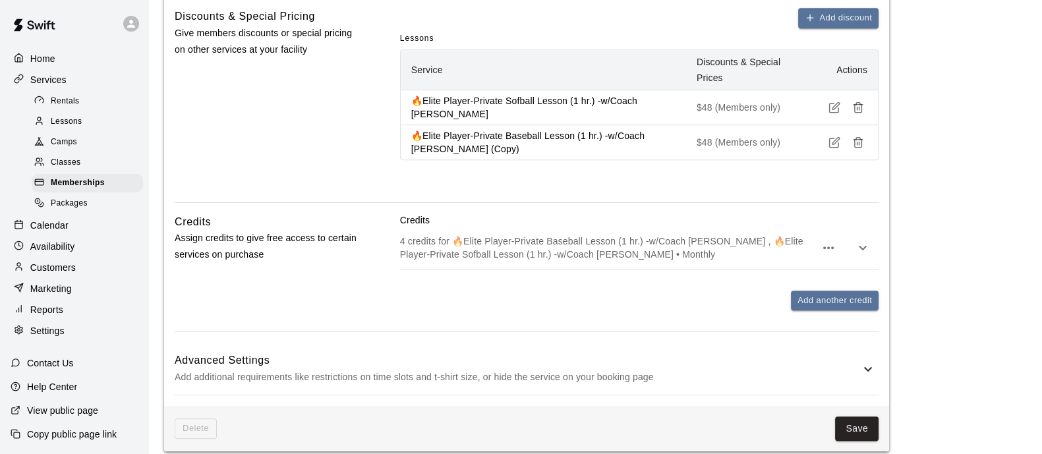
scroll to position [967, 0]
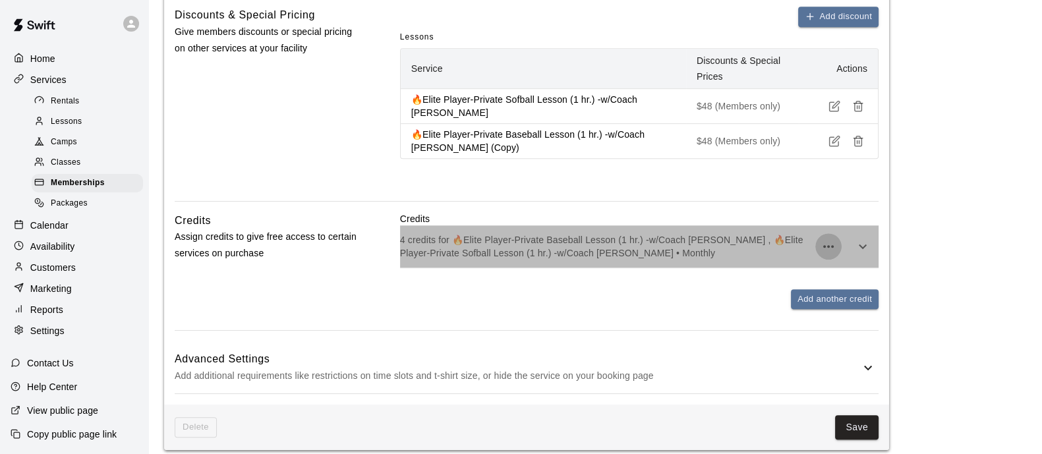
click at [831, 254] on icon "button" at bounding box center [829, 247] width 16 height 16
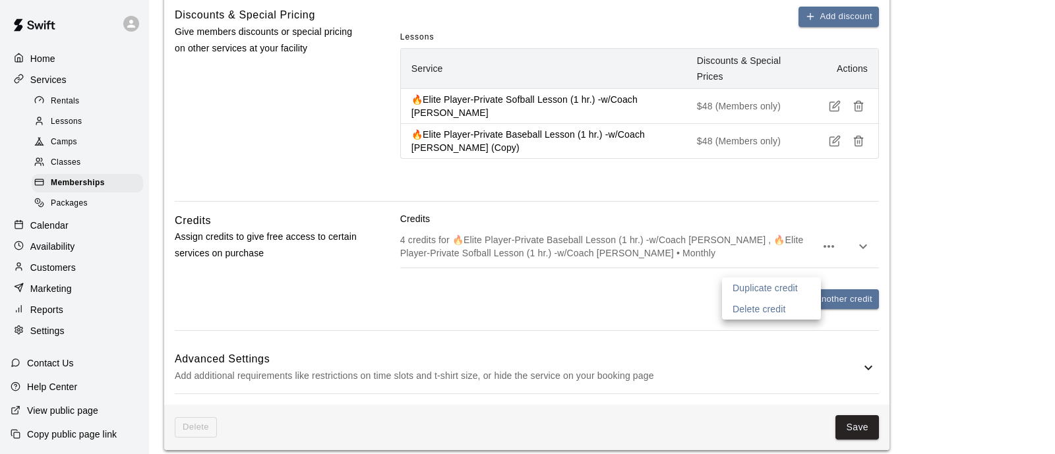
click at [848, 269] on div at bounding box center [527, 227] width 1055 height 454
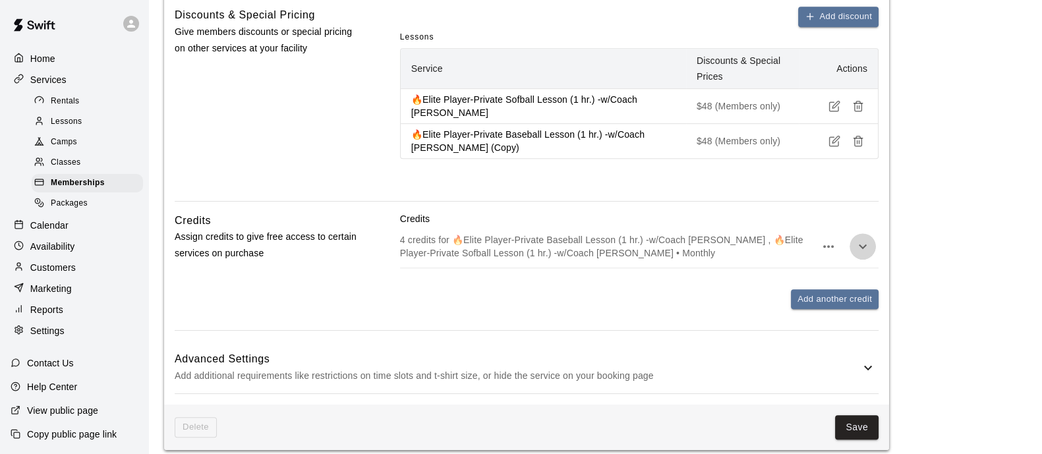
click at [860, 254] on icon "button" at bounding box center [863, 247] width 16 height 16
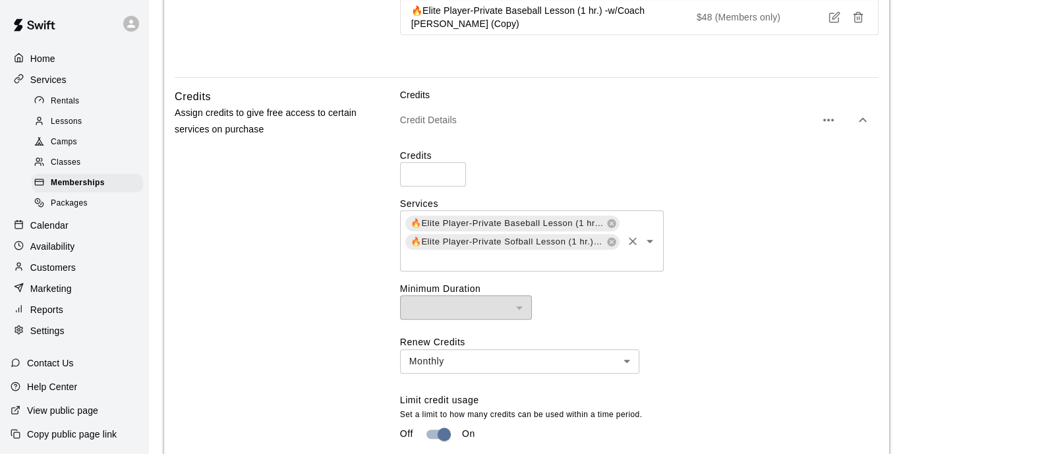
scroll to position [1092, 0]
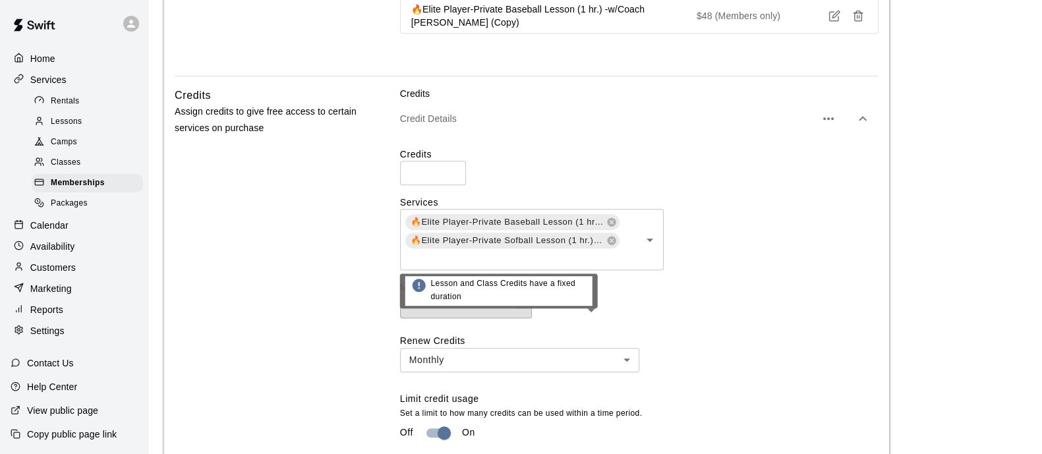
click at [519, 318] on div "​" at bounding box center [466, 306] width 132 height 24
click at [619, 318] on div "​ ​" at bounding box center [639, 306] width 479 height 24
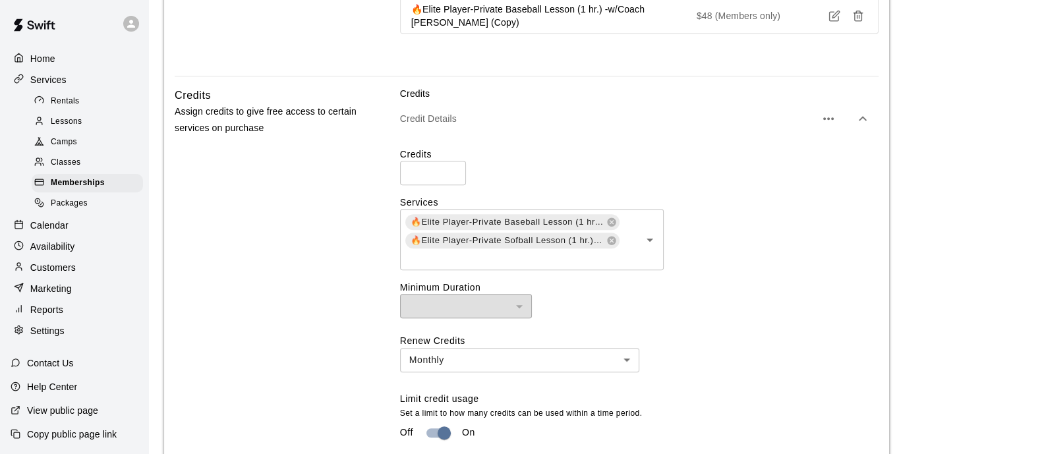
click at [825, 294] on label "Minimum Duration" at bounding box center [639, 287] width 479 height 13
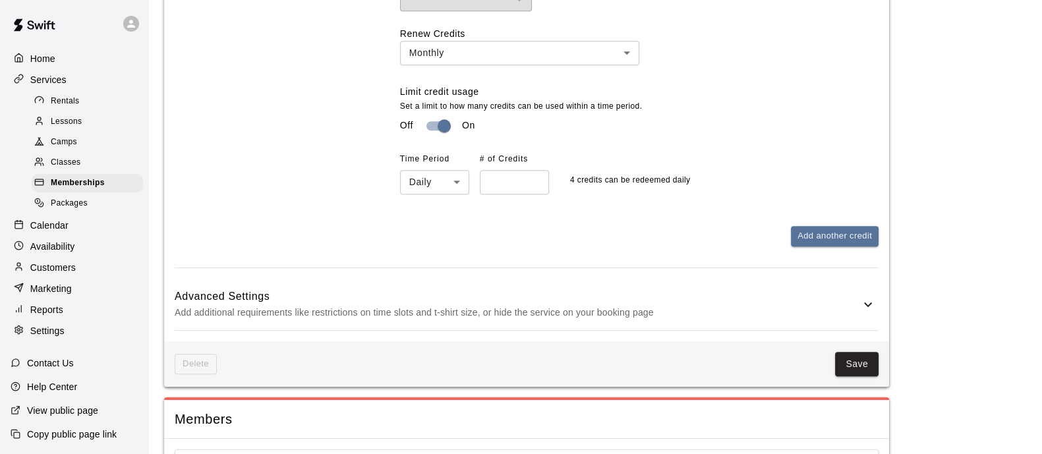
scroll to position [1403, 0]
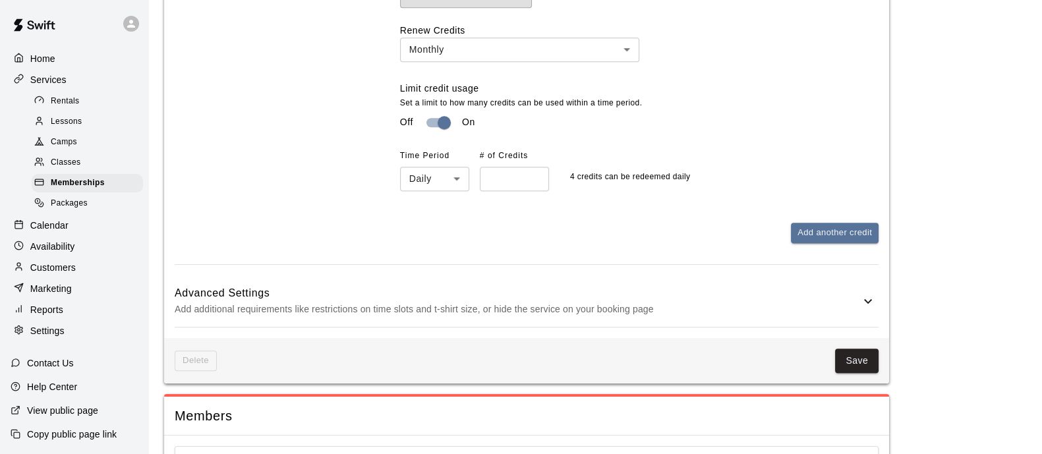
click at [825, 302] on h6 "Advanced Settings" at bounding box center [518, 293] width 686 height 17
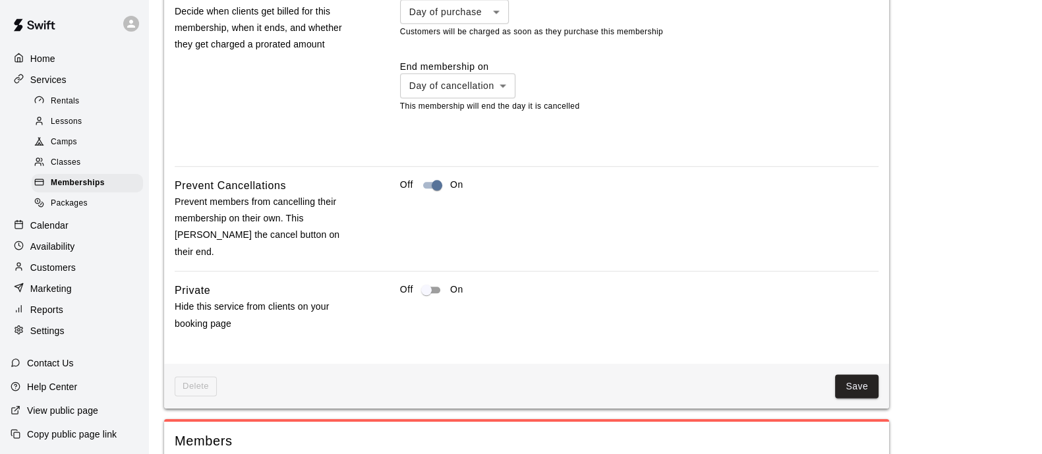
scroll to position [2022, 0]
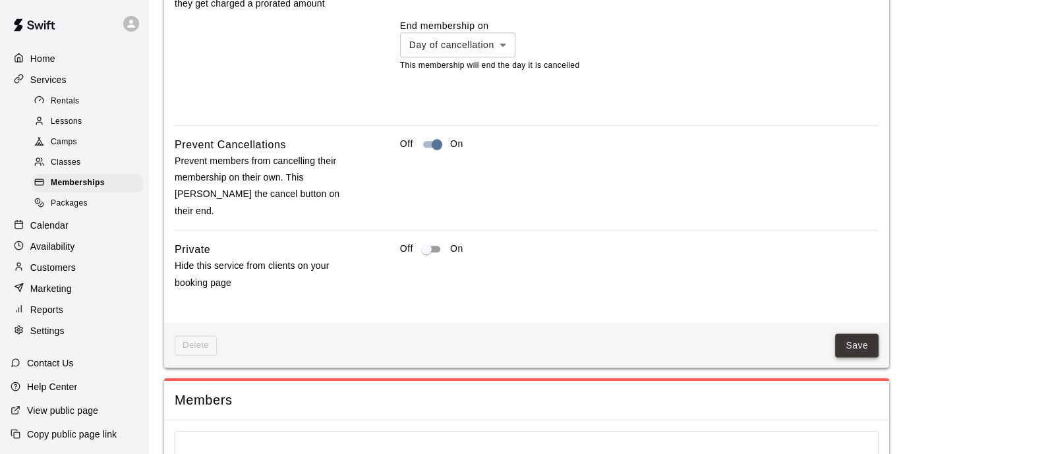
click at [844, 351] on button "Save" at bounding box center [857, 346] width 44 height 24
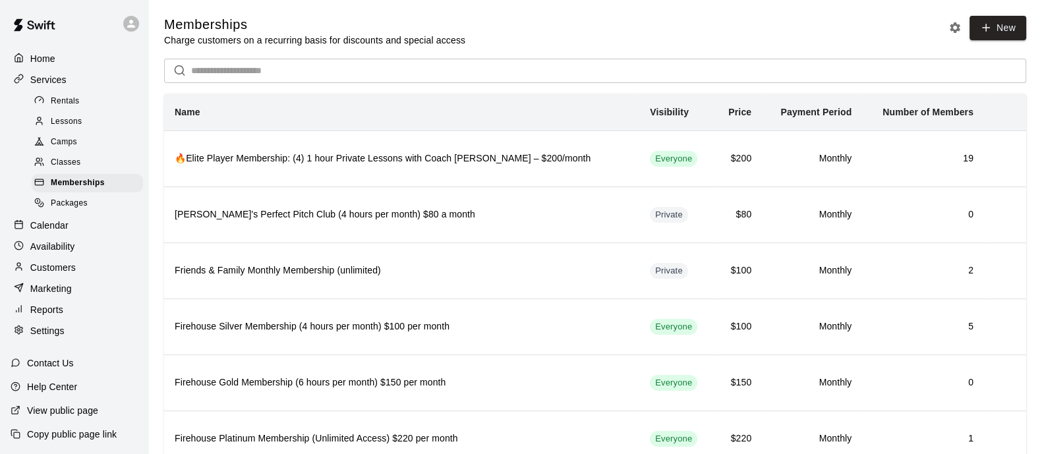
click at [67, 129] on span "Lessons" at bounding box center [67, 121] width 32 height 13
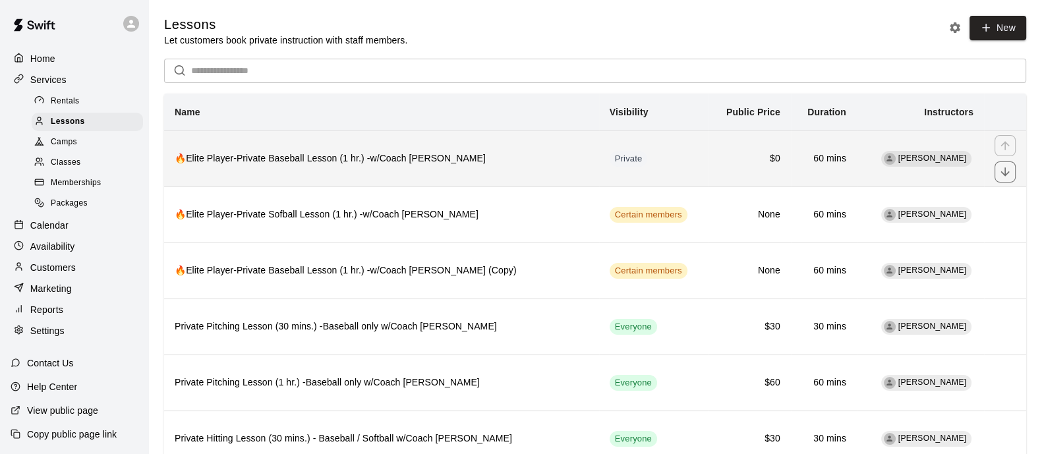
click at [702, 171] on td "Private" at bounding box center [653, 159] width 109 height 56
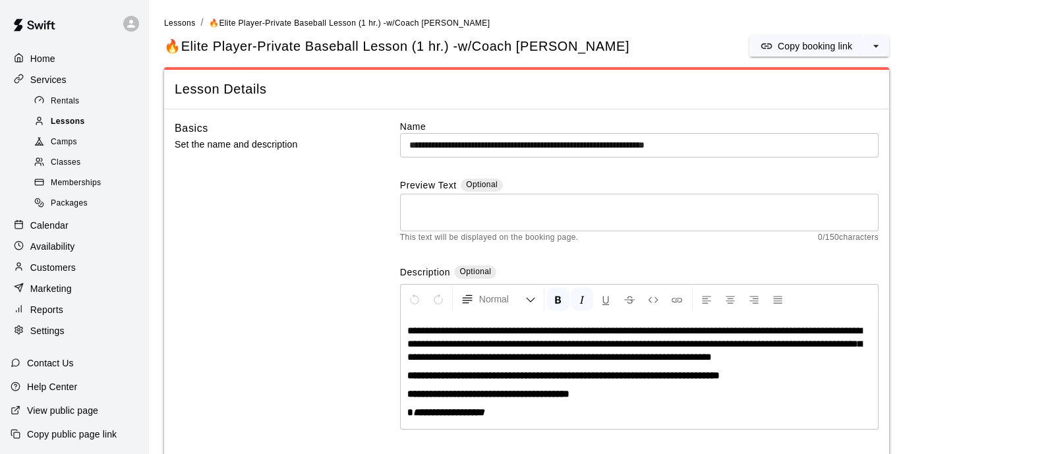
click at [74, 127] on span "Lessons" at bounding box center [68, 121] width 34 height 13
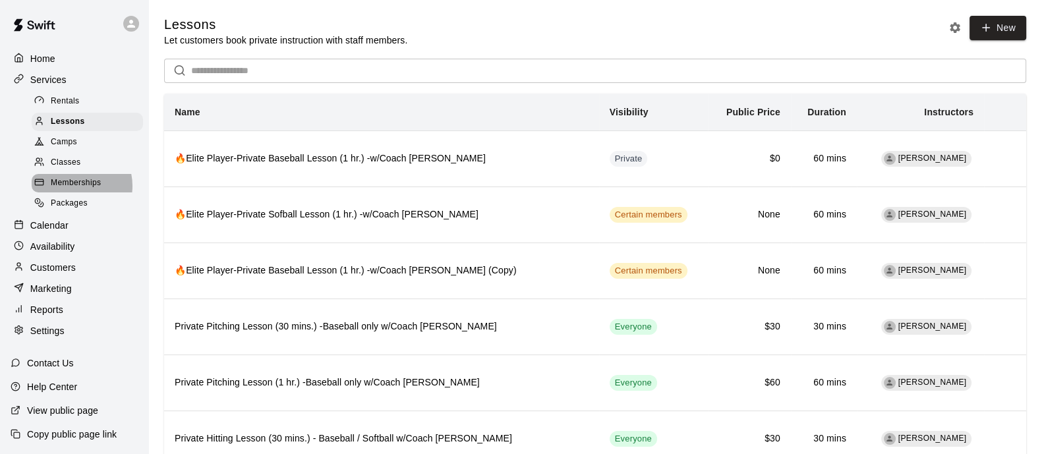
click at [73, 190] on span "Memberships" at bounding box center [76, 183] width 50 height 13
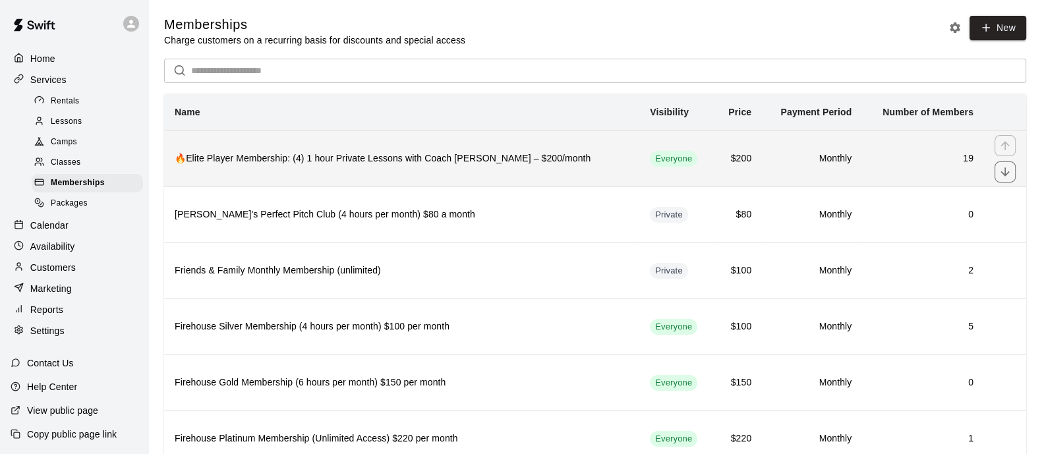
click at [376, 158] on h6 "🔥Elite Player Membership: (4) 1 hour Private Lessons with Coach [PERSON_NAME] –…" at bounding box center [402, 159] width 454 height 15
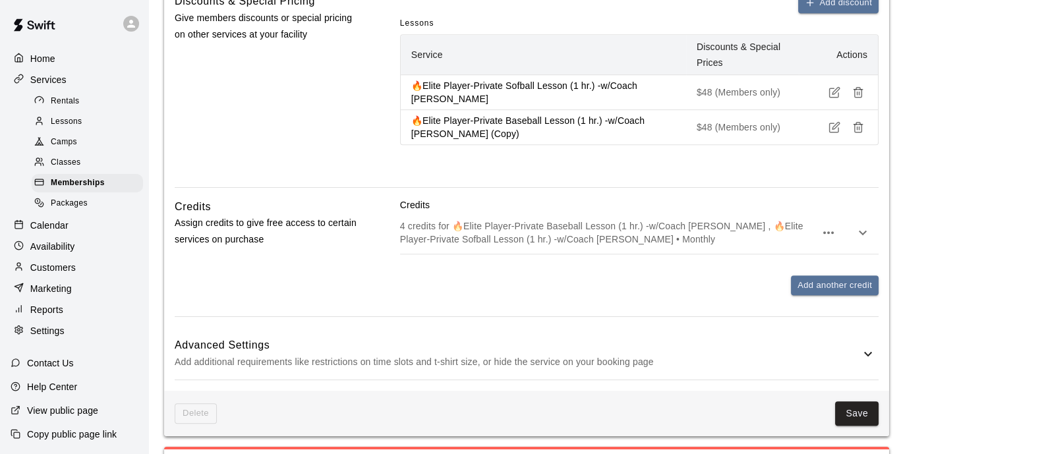
scroll to position [980, 0]
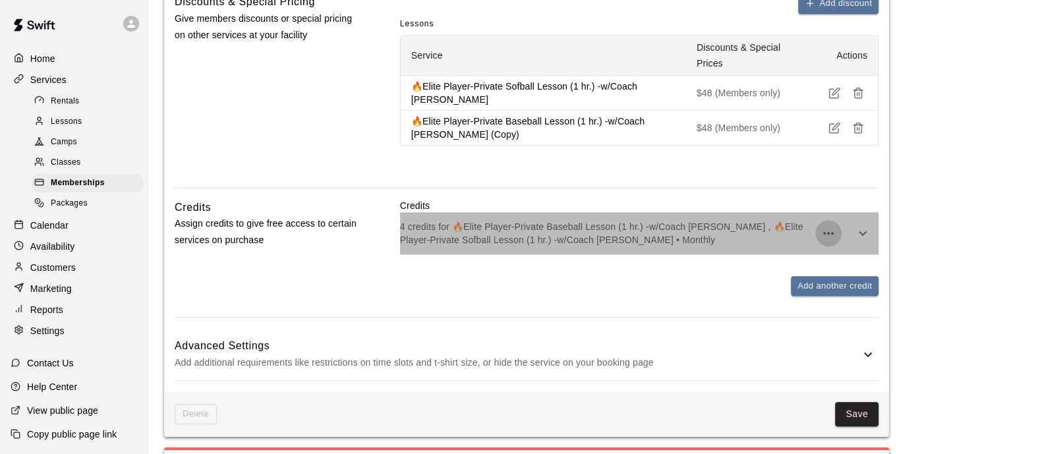
click at [824, 241] on icon "button" at bounding box center [829, 233] width 16 height 16
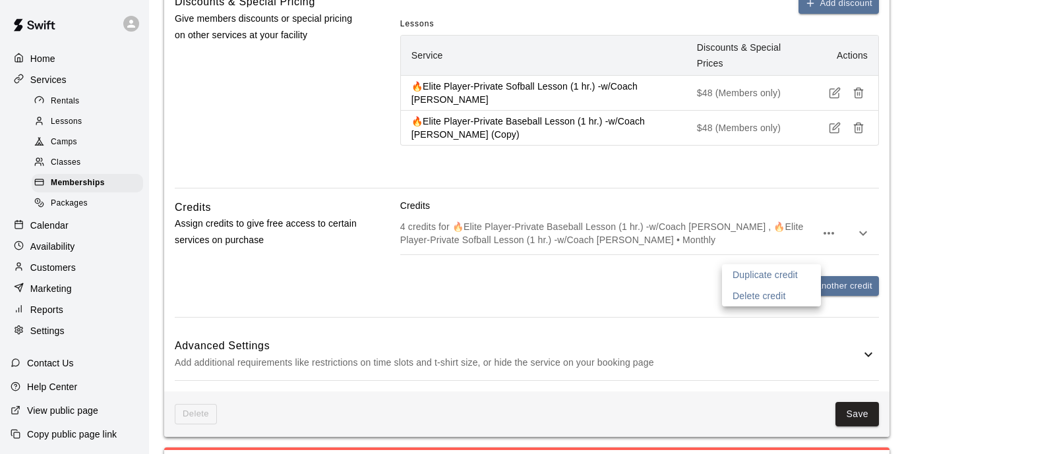
click at [857, 254] on div at bounding box center [527, 227] width 1055 height 454
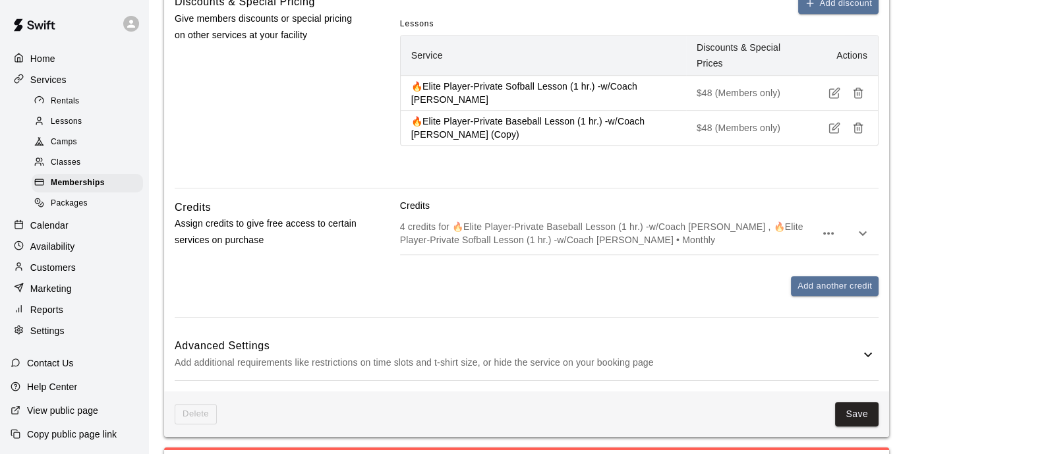
click at [857, 241] on icon "button" at bounding box center [863, 233] width 16 height 16
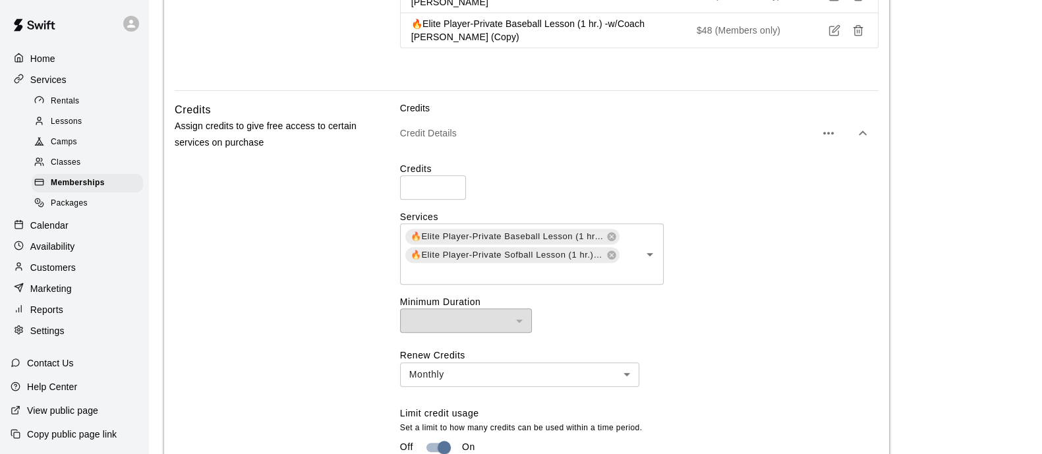
scroll to position [1079, 0]
click at [600, 280] on input "text" at bounding box center [512, 271] width 217 height 16
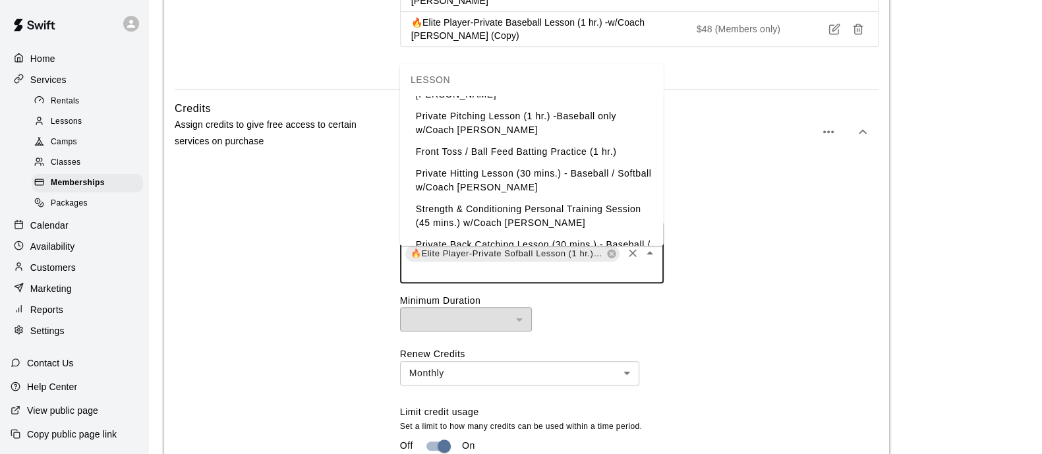
scroll to position [0, 0]
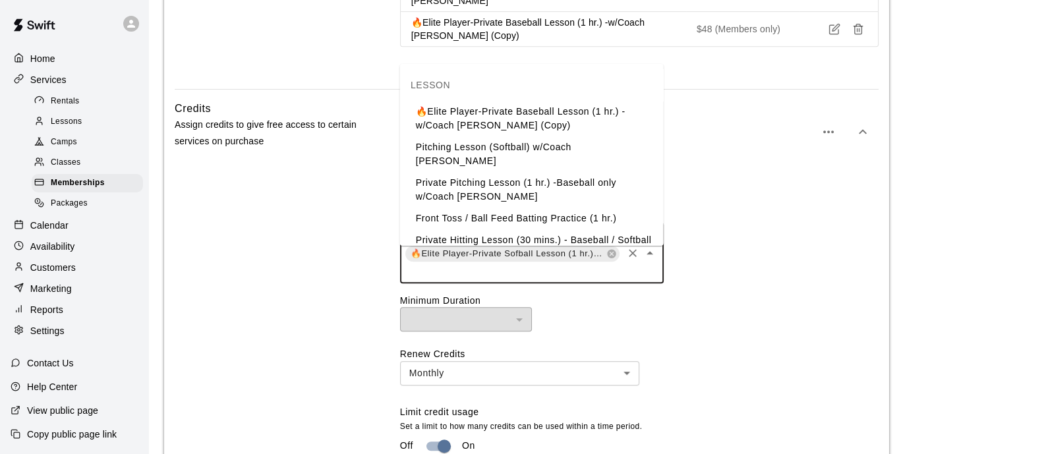
click at [584, 117] on li "🔥Elite Player-Private Baseball Lesson (1 hr.) -w/Coach [PERSON_NAME] (Copy)" at bounding box center [532, 119] width 264 height 36
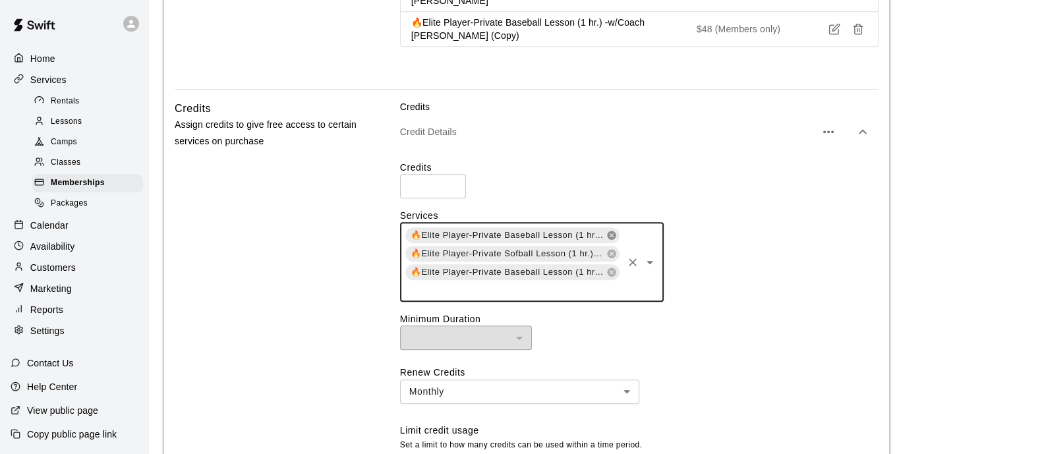
click at [608, 239] on icon at bounding box center [611, 235] width 9 height 9
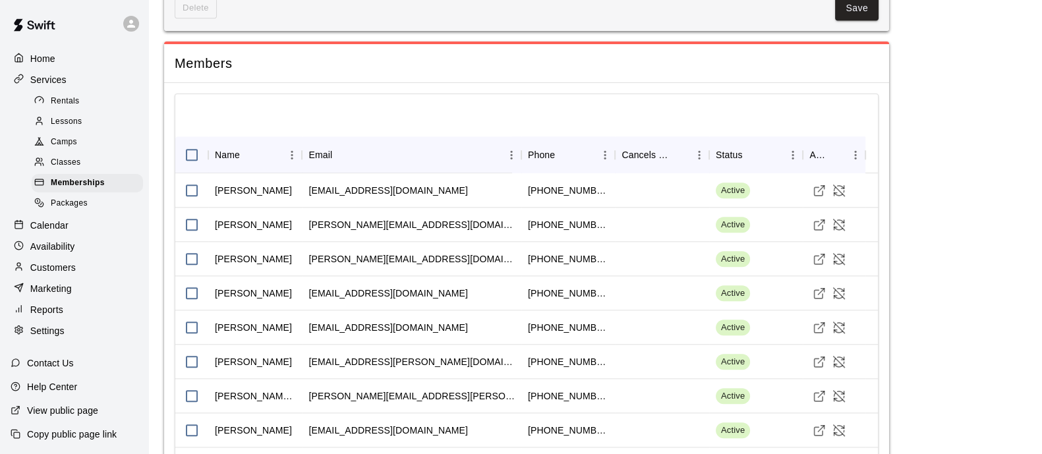
scroll to position [1757, 0]
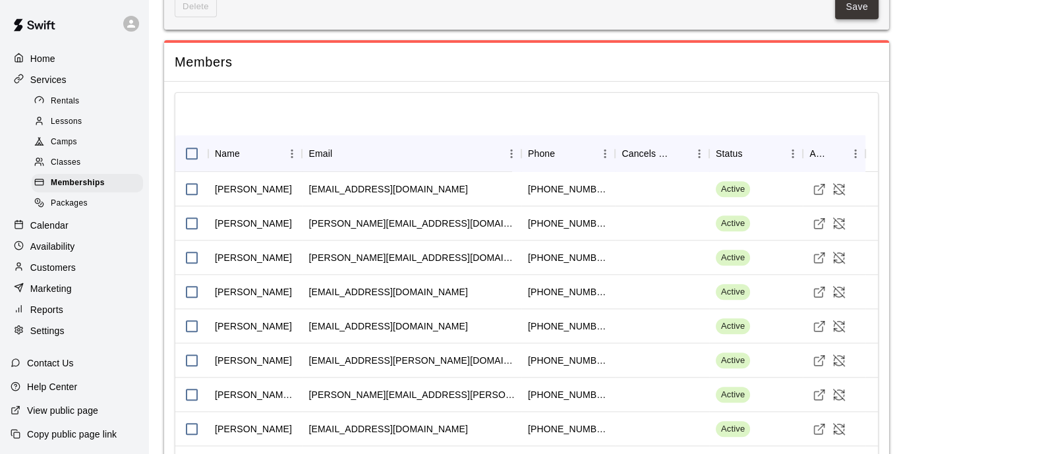
click at [867, 19] on button "Save" at bounding box center [857, 7] width 44 height 24
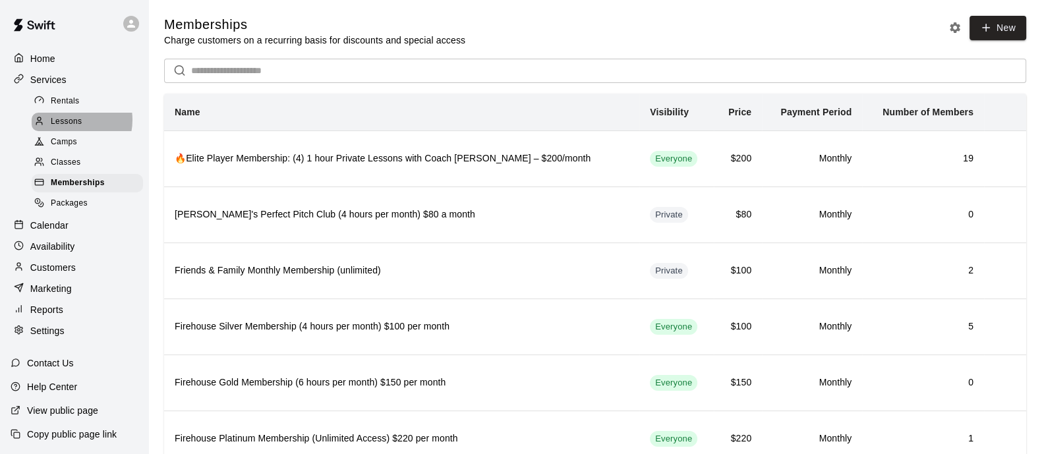
click at [69, 123] on span "Lessons" at bounding box center [67, 121] width 32 height 13
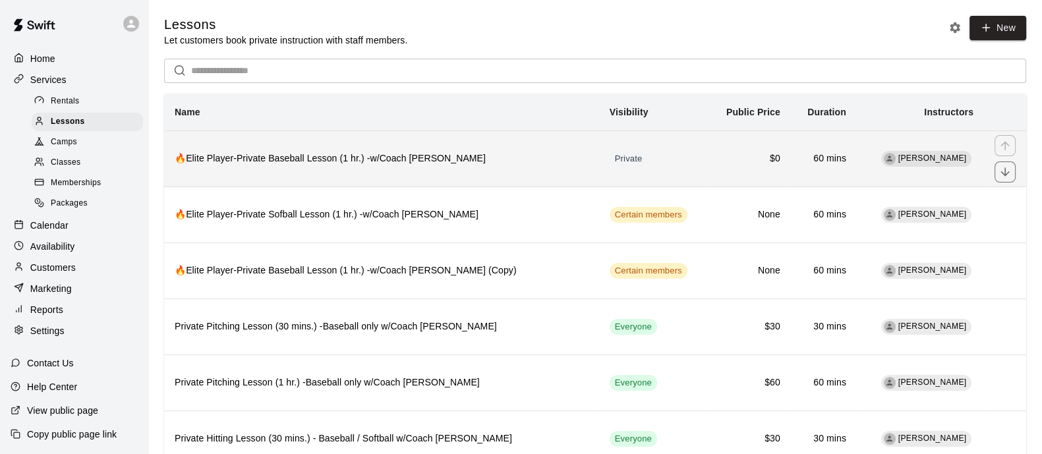
click at [564, 171] on th "🔥Elite Player-Private Baseball Lesson (1 hr.) -w/Coach [PERSON_NAME]" at bounding box center [381, 159] width 435 height 56
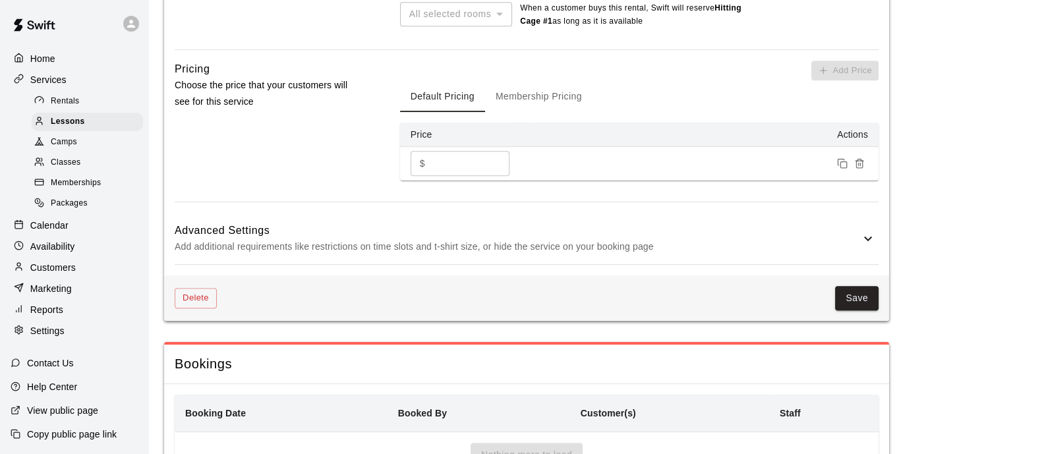
scroll to position [916, 0]
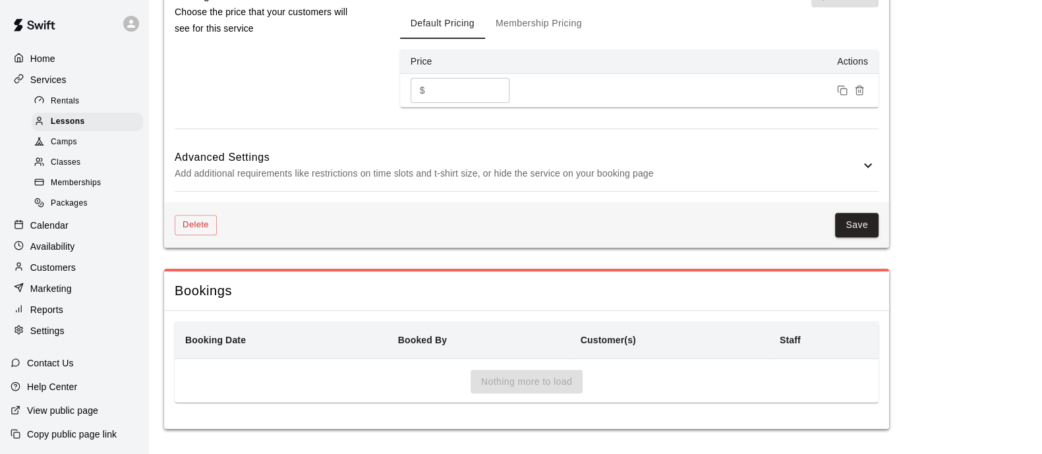
click at [168, 233] on div "Delete Save" at bounding box center [526, 224] width 725 height 45
click at [191, 225] on button "Delete" at bounding box center [196, 225] width 42 height 20
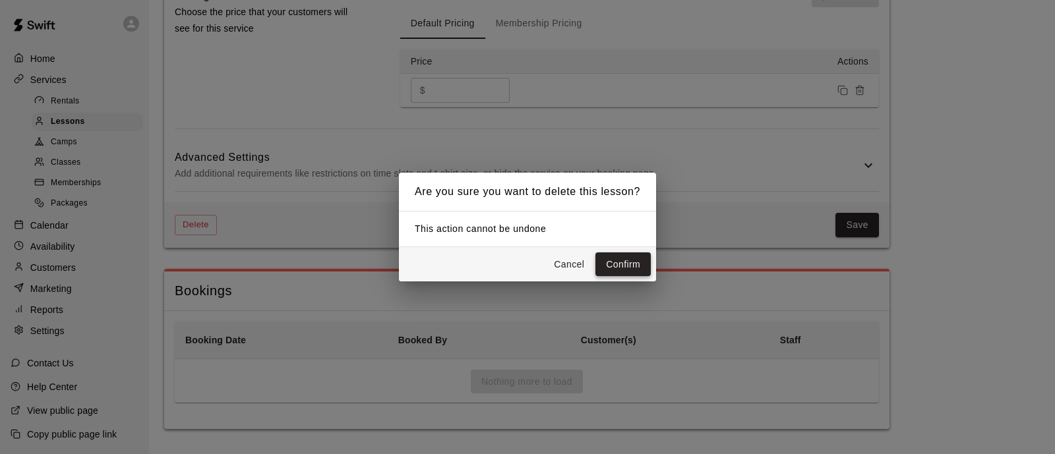
click at [635, 270] on button "Confirm" at bounding box center [622, 264] width 55 height 24
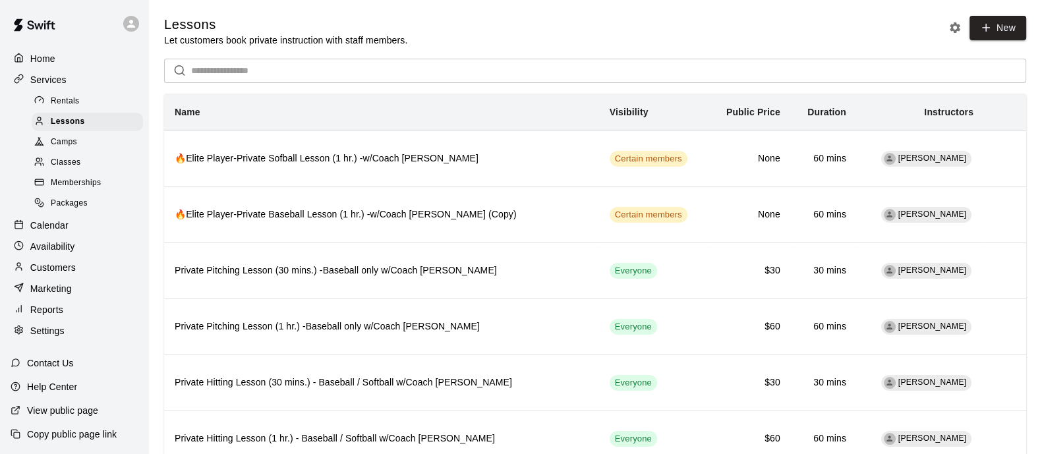
click at [68, 229] on p "Calendar" at bounding box center [49, 225] width 38 height 13
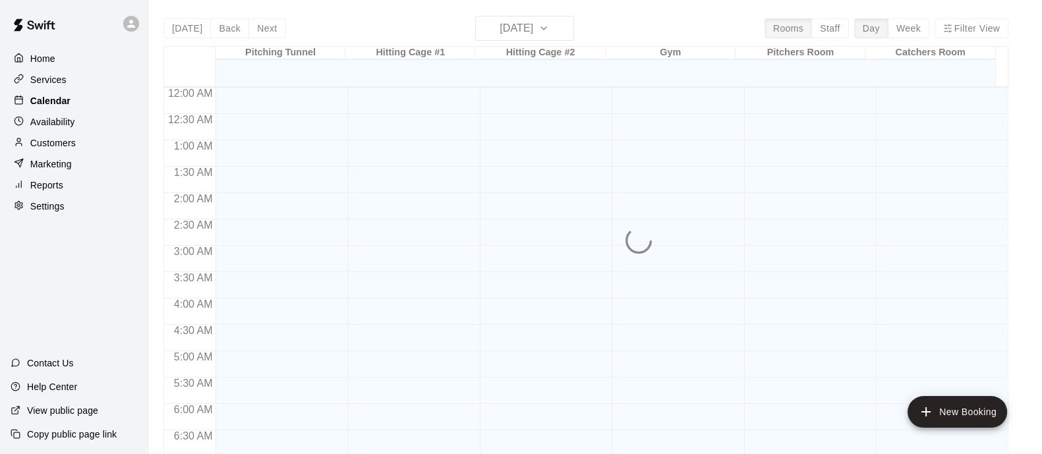
scroll to position [844, 0]
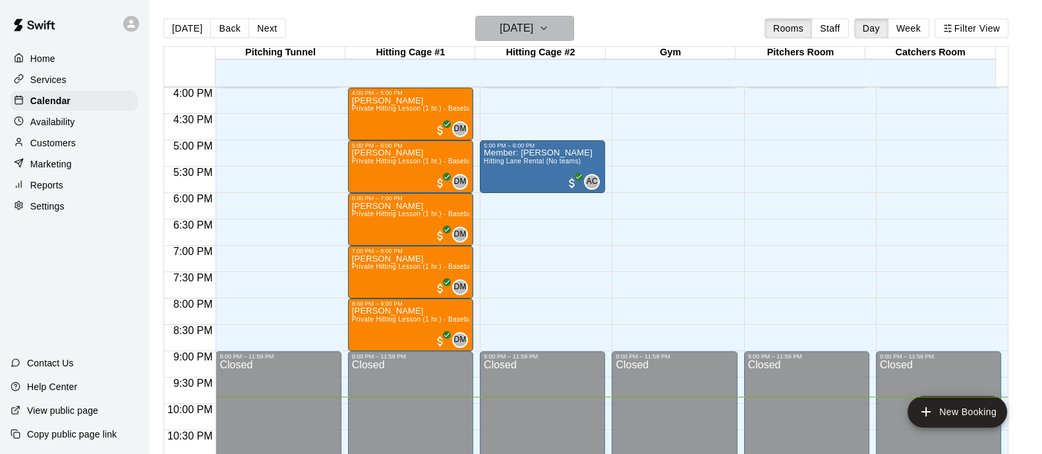
click at [572, 16] on button "[DATE]" at bounding box center [524, 28] width 99 height 25
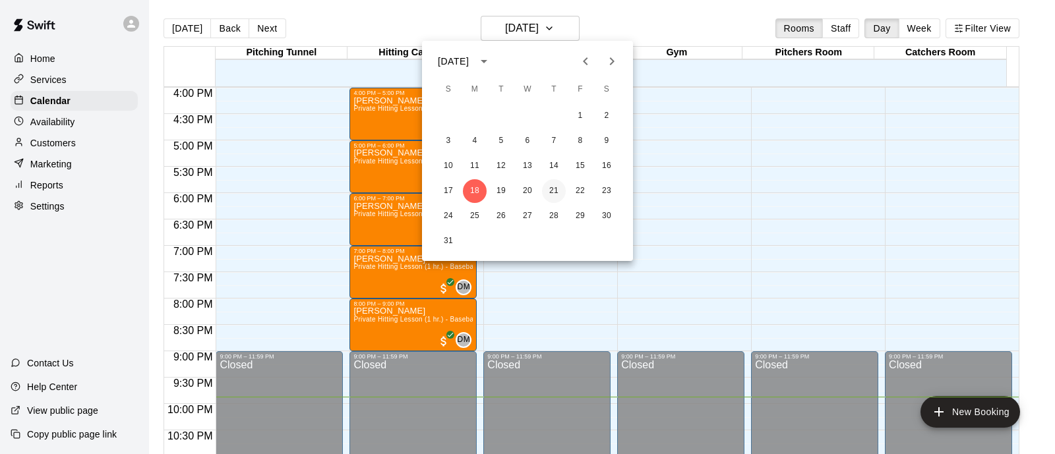
click at [553, 188] on button "21" at bounding box center [554, 191] width 24 height 24
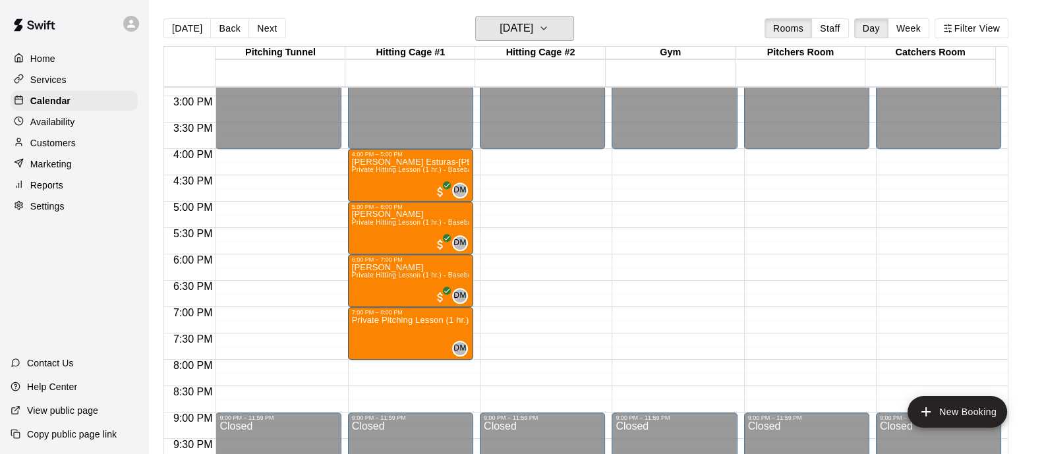
scroll to position [782, 0]
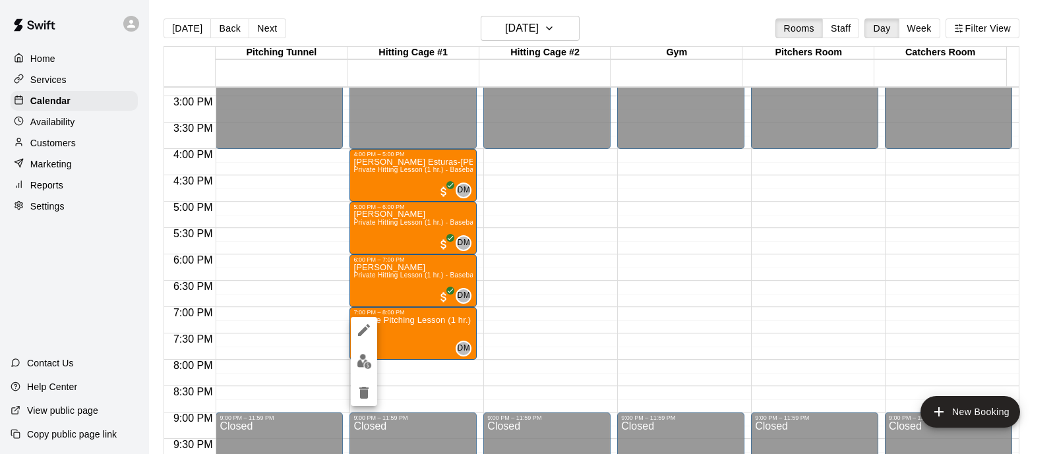
click at [363, 366] on img "edit" at bounding box center [364, 361] width 15 height 15
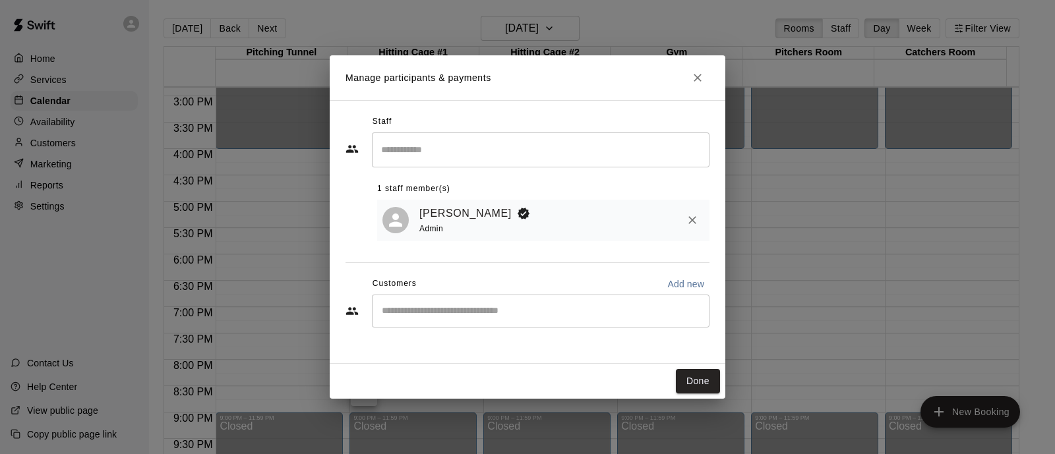
click at [542, 316] on input "Start typing to search customers..." at bounding box center [541, 311] width 326 height 13
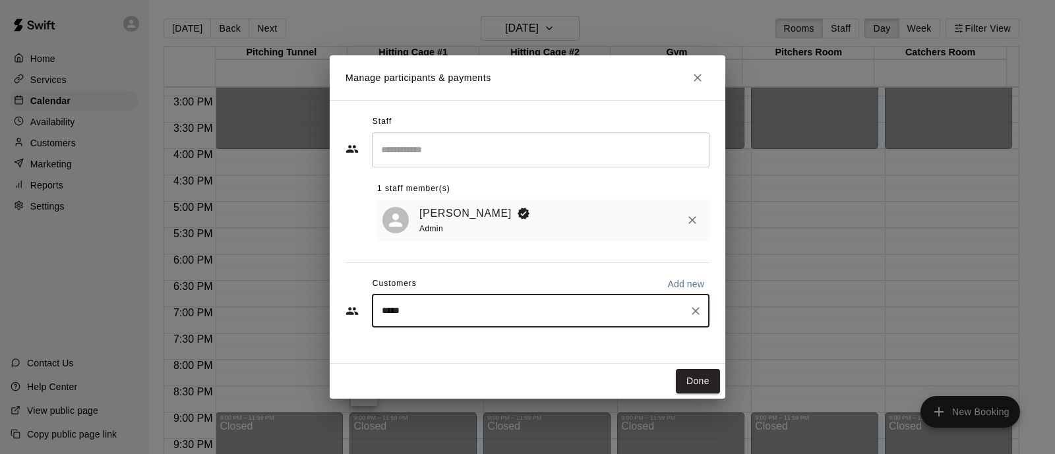
type input "******"
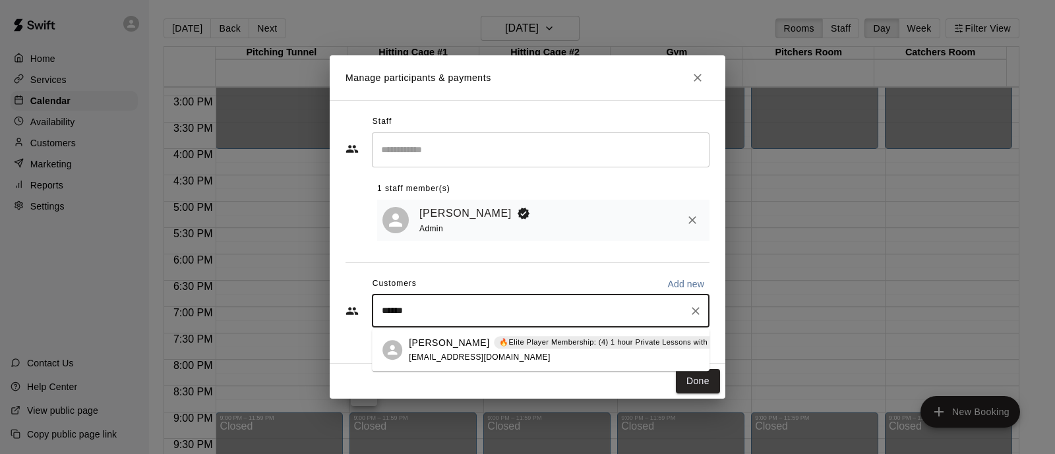
click at [510, 344] on p "🔥Elite Player Membership: (4) 1 hour Private Lessons with Coach [PERSON_NAME] –…" at bounding box center [673, 342] width 349 height 11
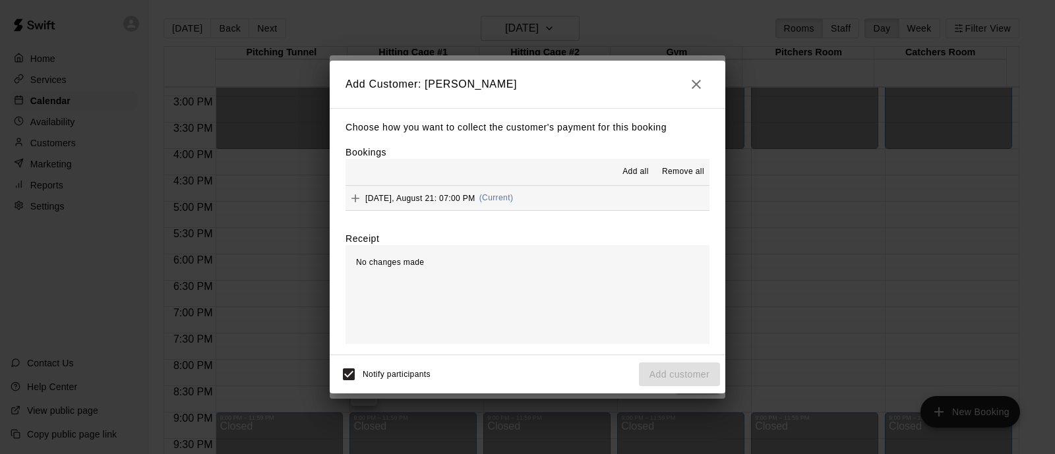
click at [486, 204] on div "[DATE], August 21: 07:00 PM (Current)" at bounding box center [428, 199] width 167 height 20
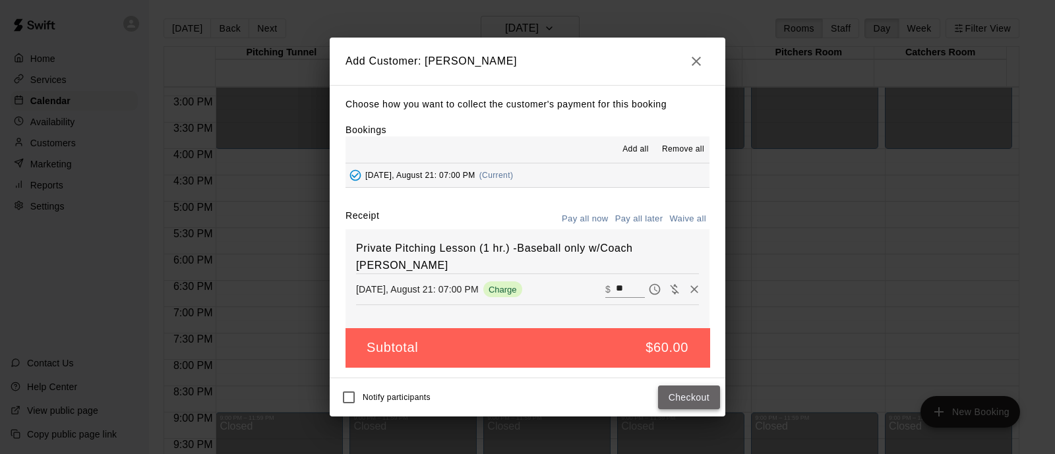
click at [687, 396] on button "Checkout" at bounding box center [689, 398] width 62 height 24
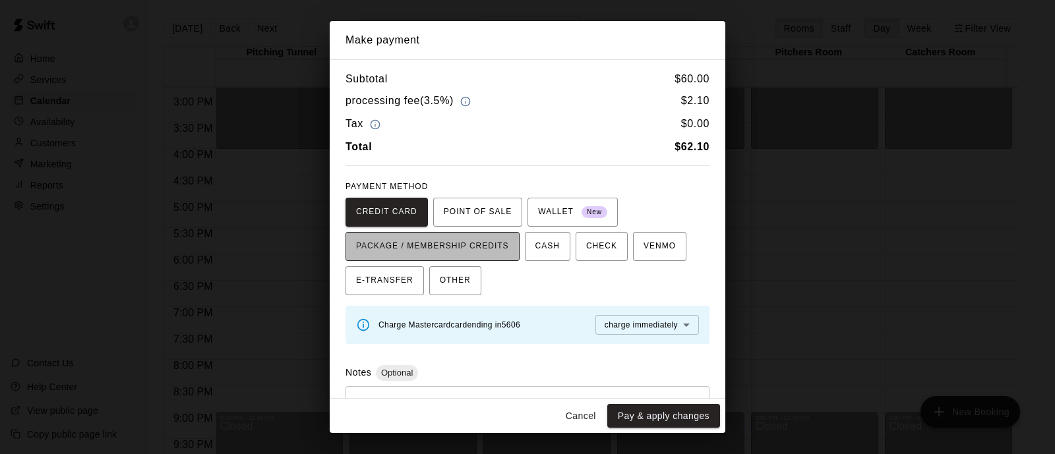
click at [508, 245] on span "PACKAGE / MEMBERSHIP CREDITS" at bounding box center [432, 246] width 153 height 21
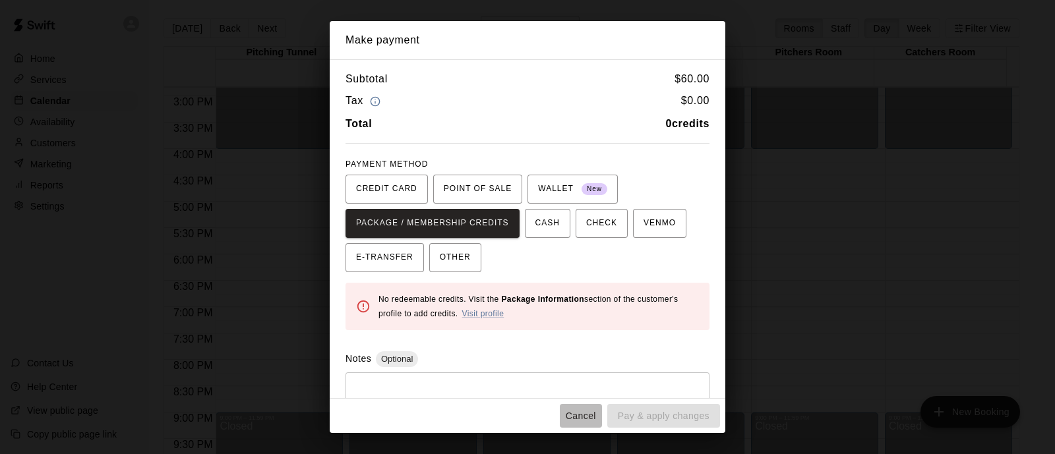
click at [587, 411] on button "Cancel" at bounding box center [581, 416] width 42 height 24
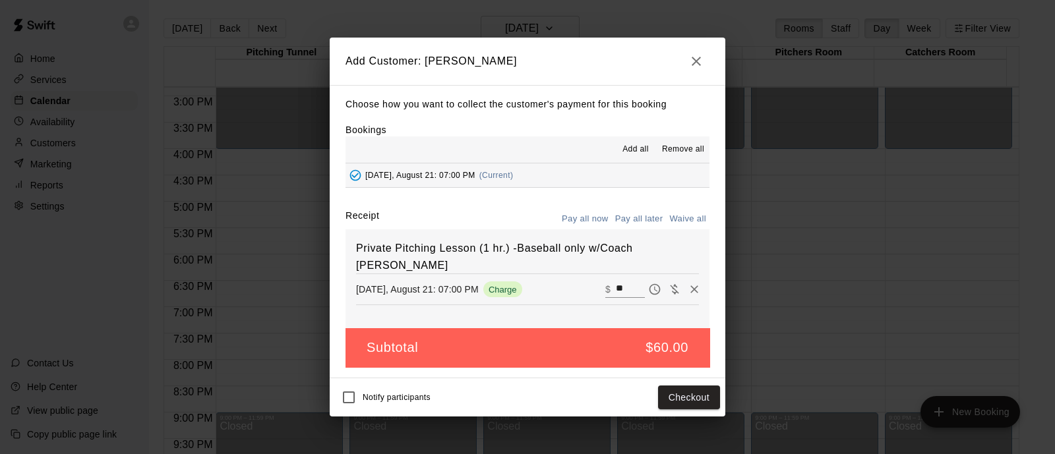
click at [694, 51] on button "button" at bounding box center [696, 61] width 26 height 26
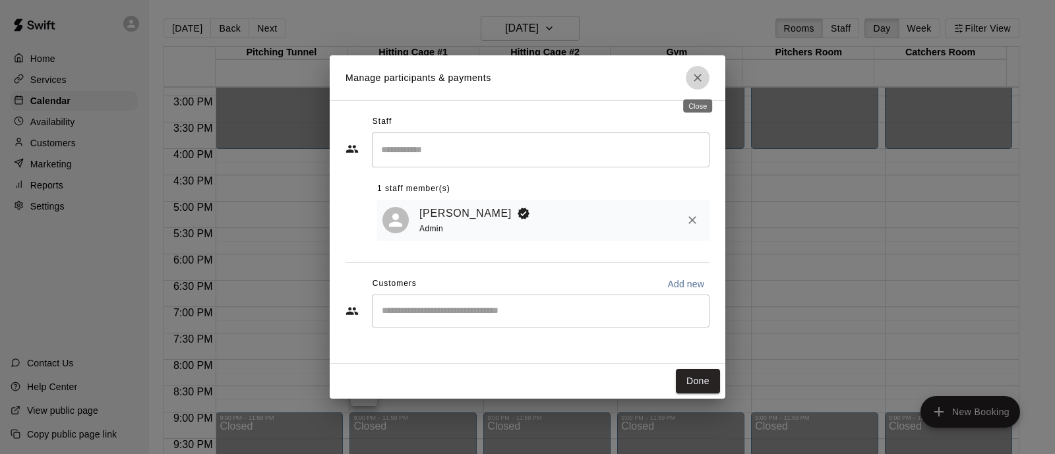
click at [700, 86] on button "Close" at bounding box center [698, 78] width 24 height 24
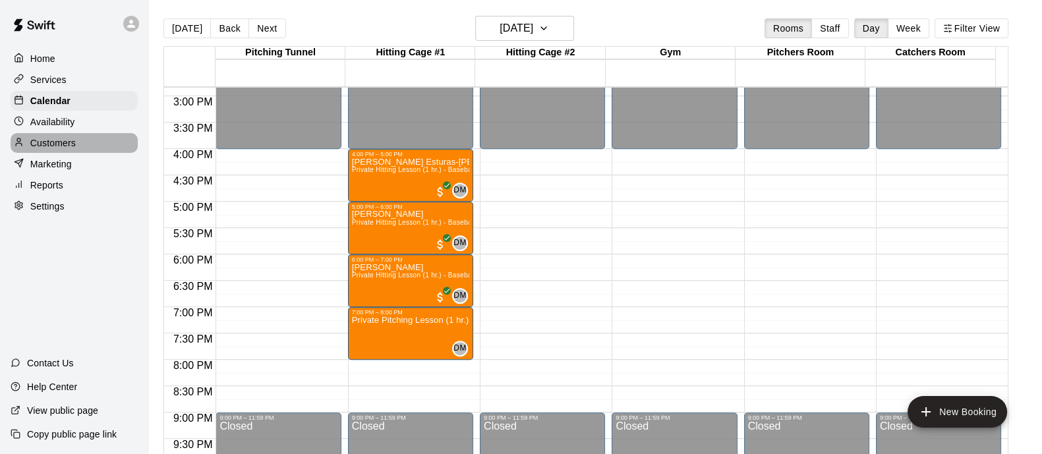
click at [57, 150] on p "Customers" at bounding box center [52, 142] width 45 height 13
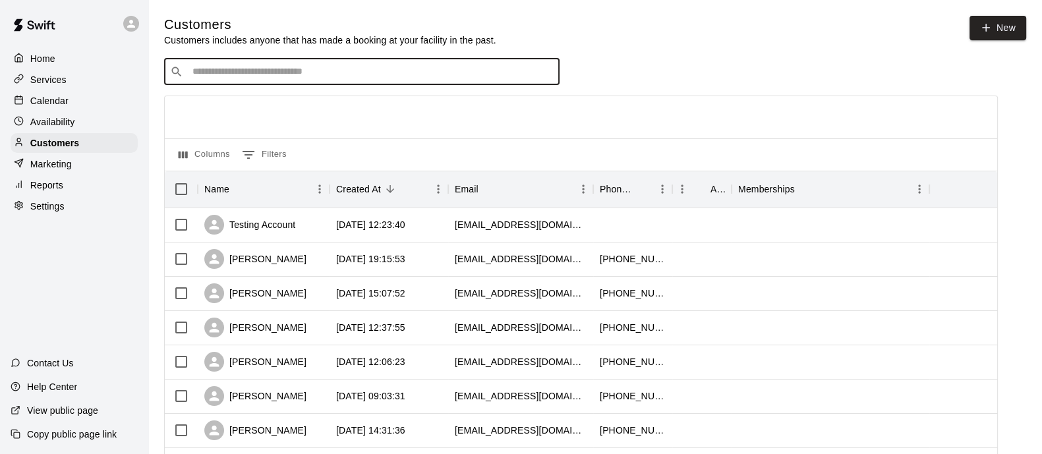
click at [491, 73] on input "Search customers by name or email" at bounding box center [371, 71] width 365 height 13
type input "******"
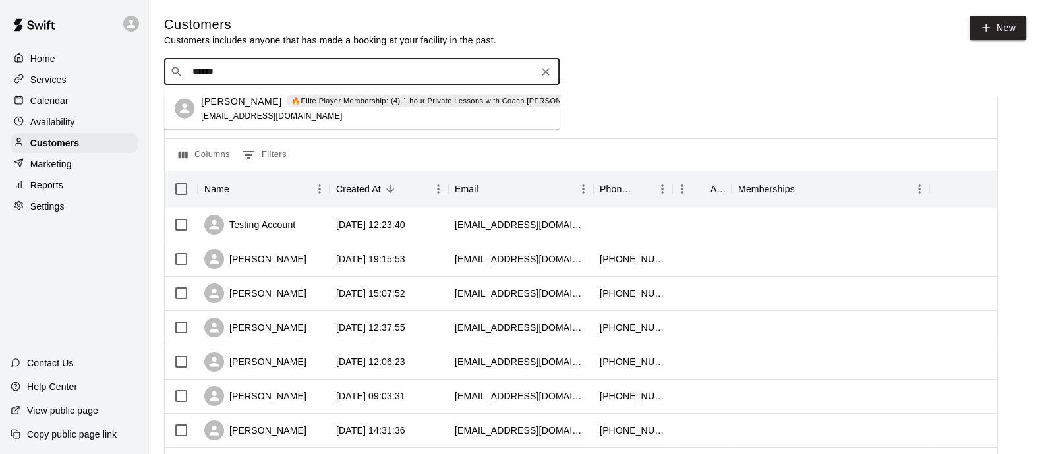
click at [353, 122] on div "[PERSON_NAME] 🔥Elite Player Membership: (4) 1 hour Private Lessons with Coach […" at bounding box center [423, 108] width 444 height 28
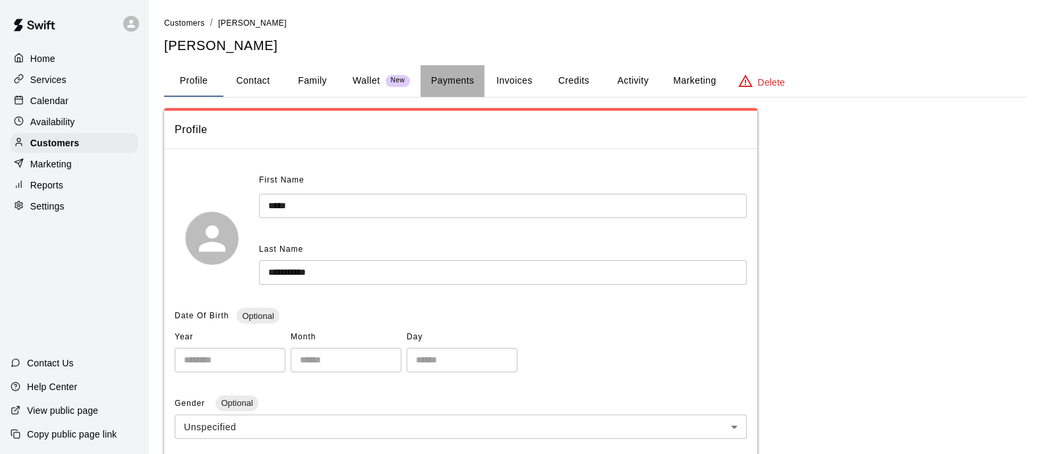
click at [458, 86] on button "Payments" at bounding box center [453, 81] width 64 height 32
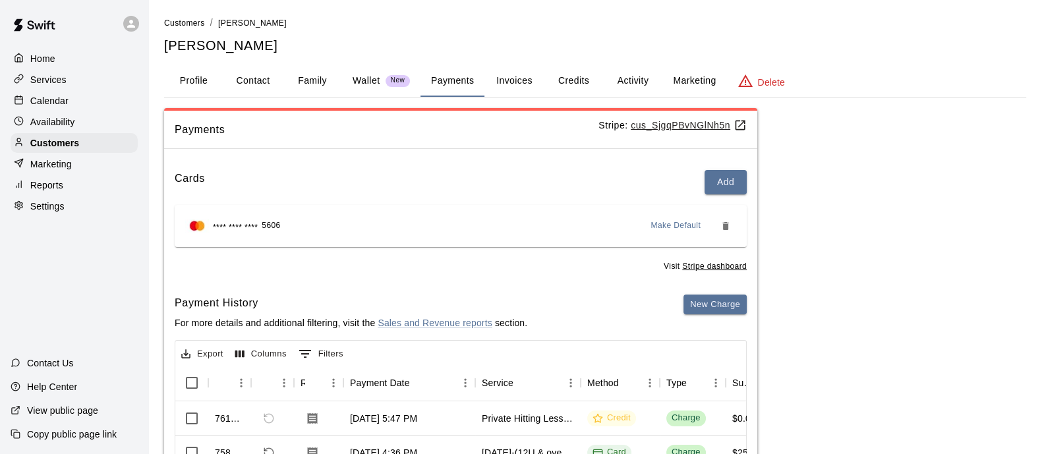
click at [515, 80] on button "Invoices" at bounding box center [514, 81] width 59 height 32
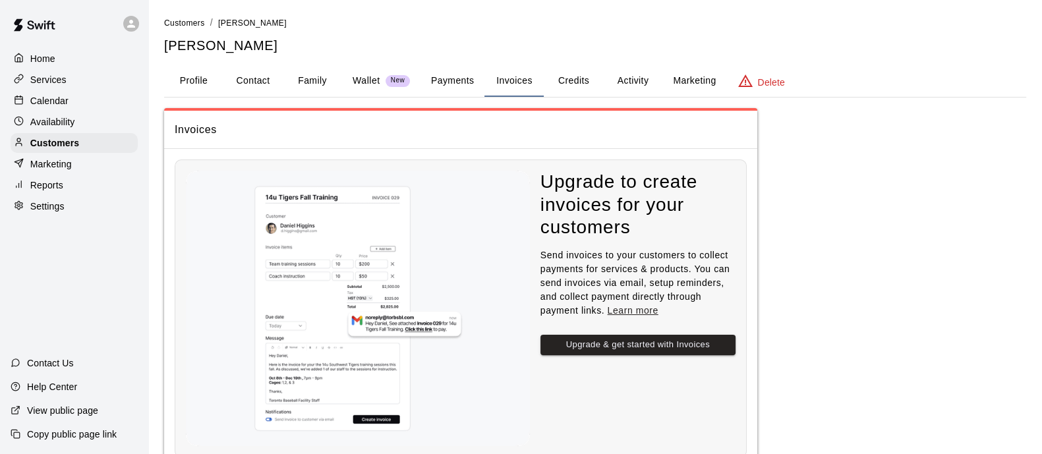
click at [574, 80] on button "Credits" at bounding box center [573, 81] width 59 height 32
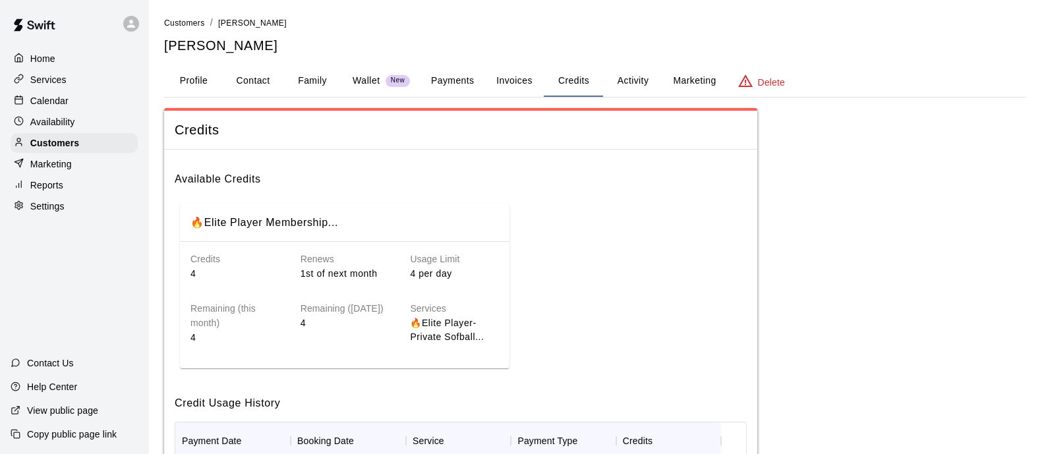
click at [636, 89] on button "Activity" at bounding box center [632, 81] width 59 height 32
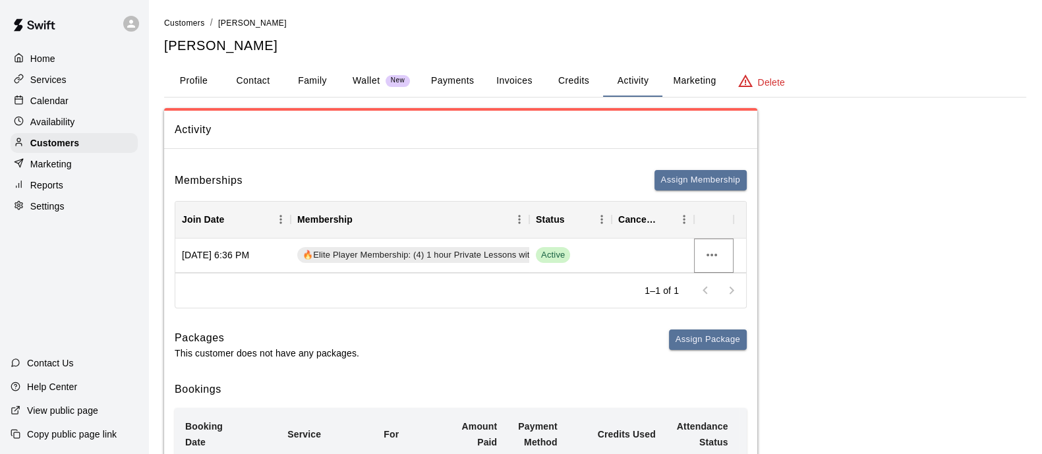
click at [721, 258] on button "more actions" at bounding box center [712, 255] width 22 height 22
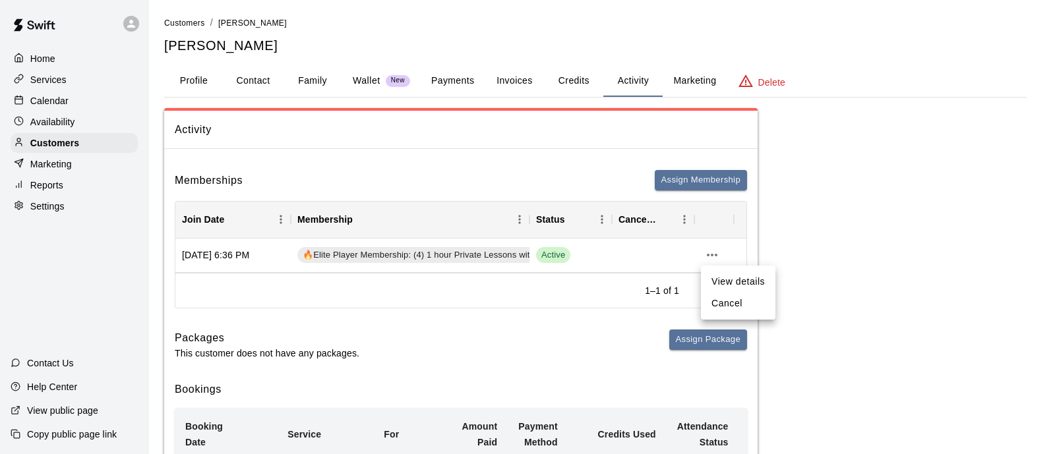
click at [834, 230] on div at bounding box center [527, 227] width 1055 height 454
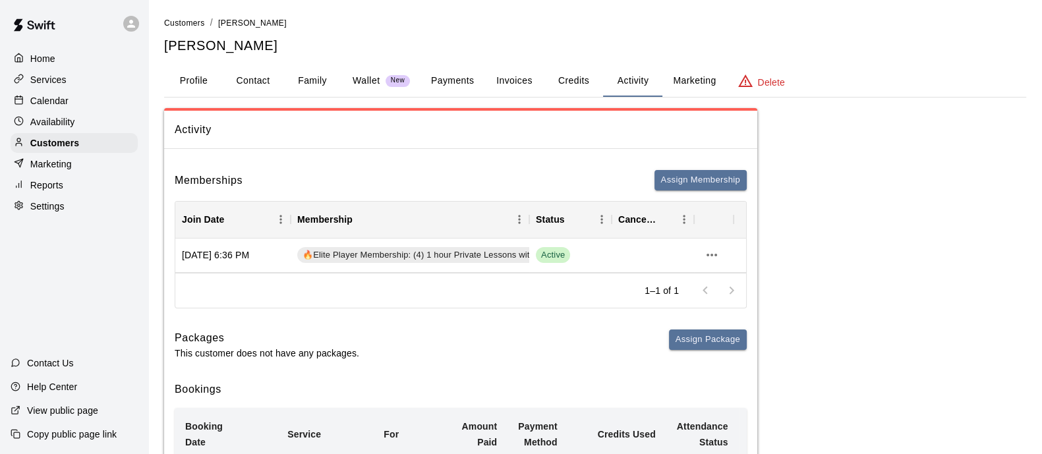
click at [283, 75] on button "Family" at bounding box center [312, 81] width 59 height 32
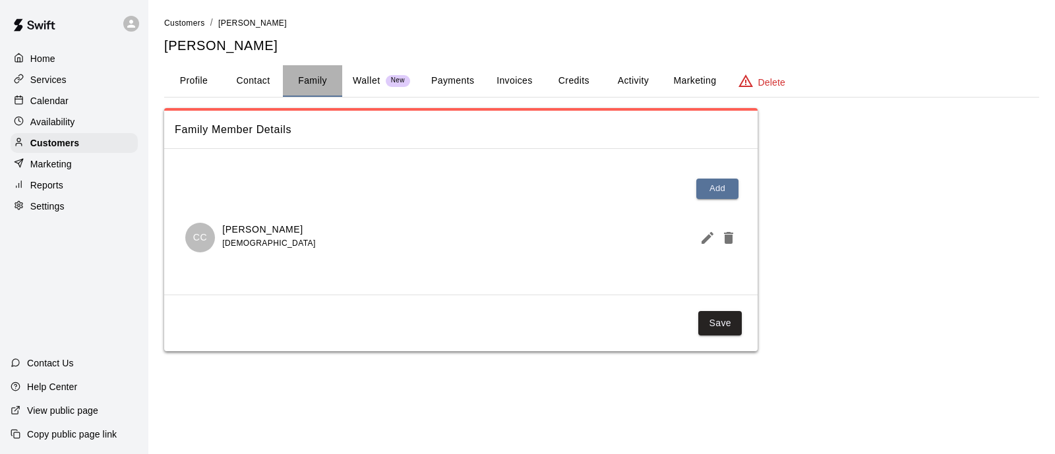
click at [341, 80] on button "Family" at bounding box center [312, 81] width 59 height 32
click at [379, 84] on p "Wallet" at bounding box center [367, 81] width 28 height 14
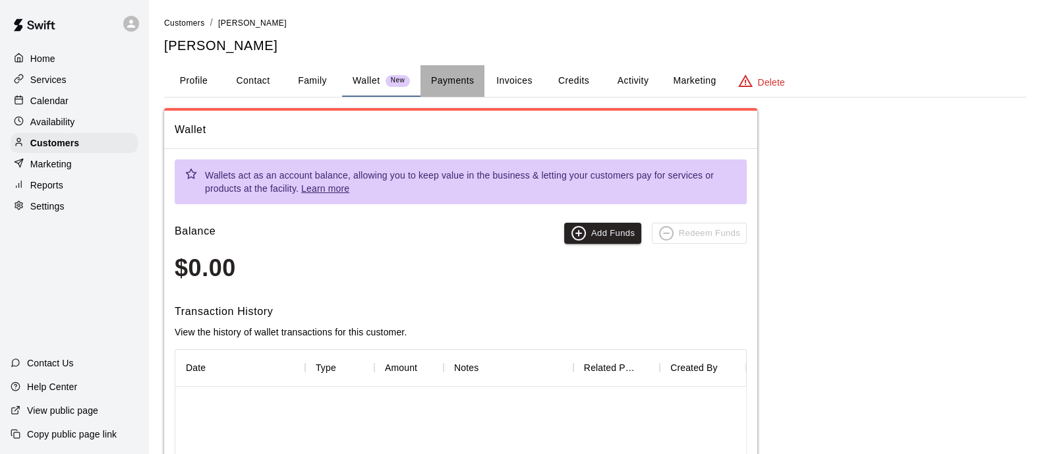
click at [455, 71] on button "Payments" at bounding box center [453, 81] width 64 height 32
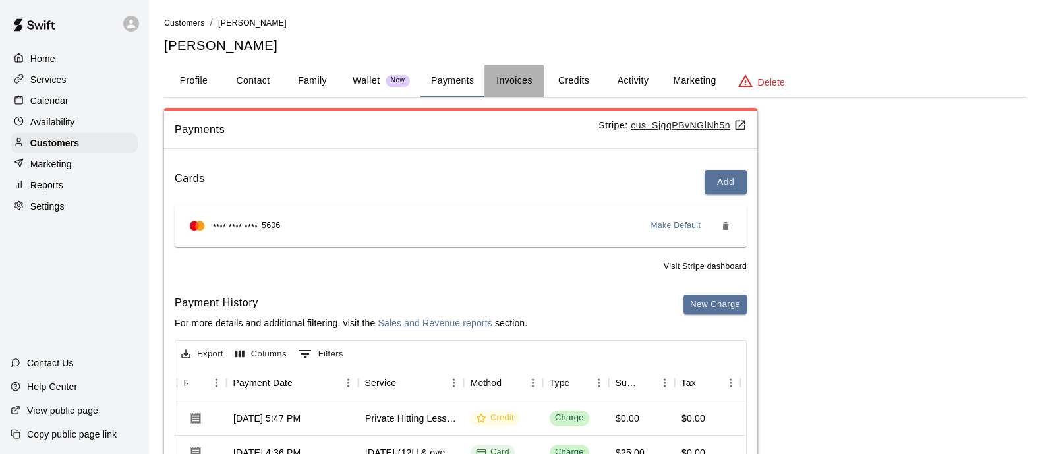
click at [516, 78] on button "Invoices" at bounding box center [514, 81] width 59 height 32
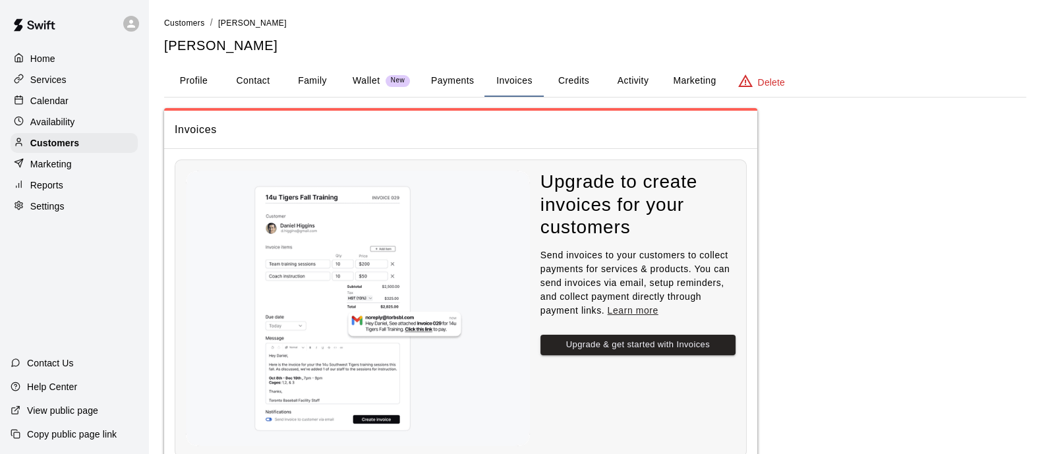
click at [578, 80] on button "Credits" at bounding box center [573, 81] width 59 height 32
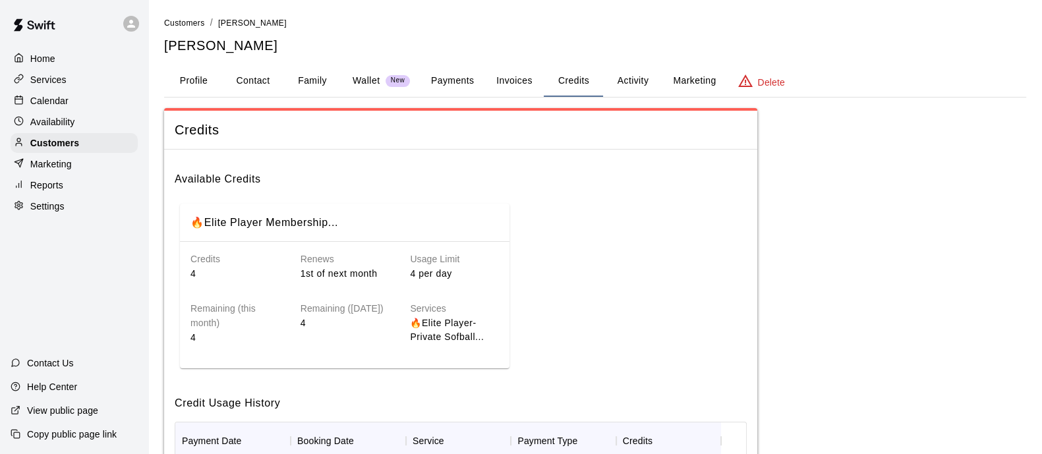
click at [630, 77] on button "Activity" at bounding box center [632, 81] width 59 height 32
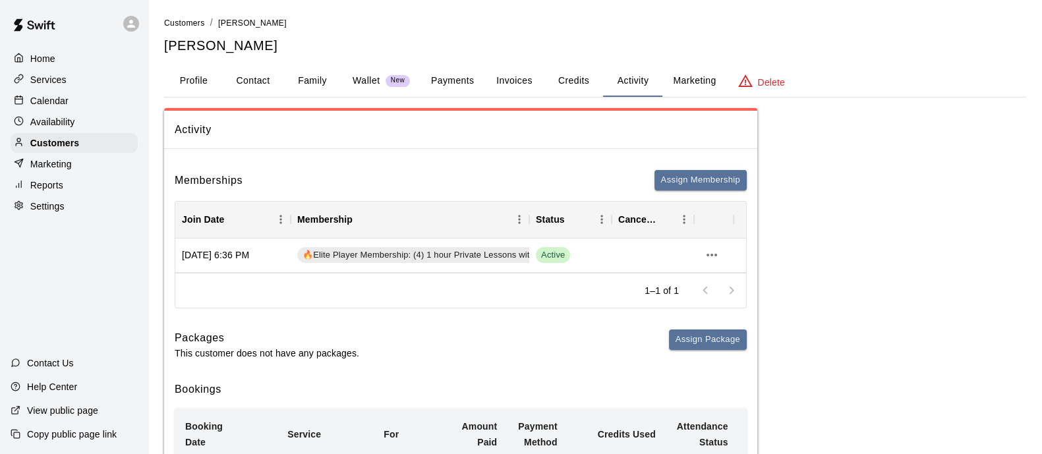
click at [682, 96] on div "Profile Contact Family Wallet New Payments Invoices Credits Activity Marketing …" at bounding box center [595, 81] width 862 height 32
click at [198, 83] on button "Profile" at bounding box center [193, 81] width 59 height 32
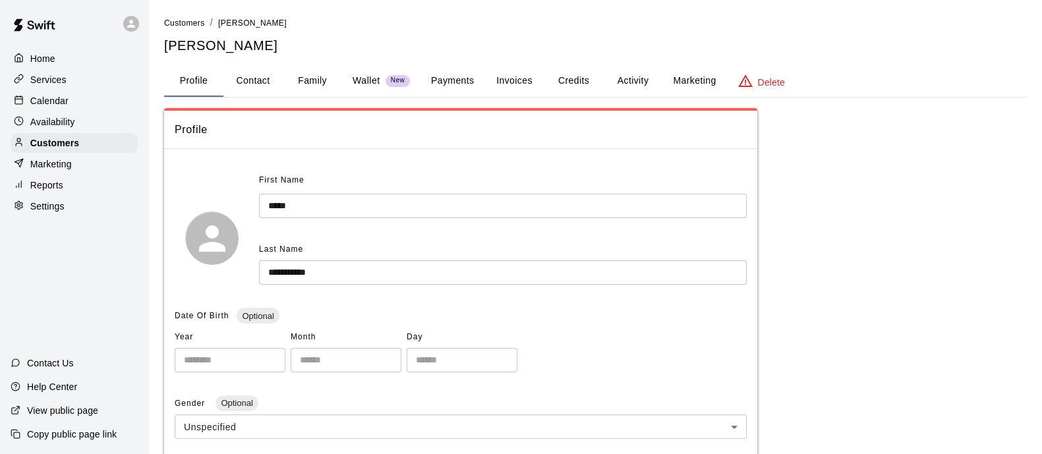
click at [65, 97] on p "Calendar" at bounding box center [49, 100] width 38 height 13
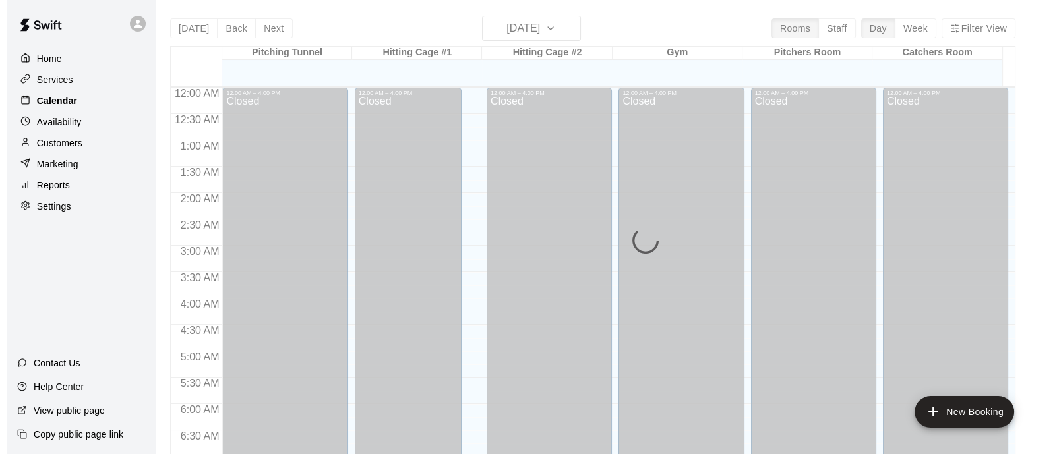
scroll to position [844, 0]
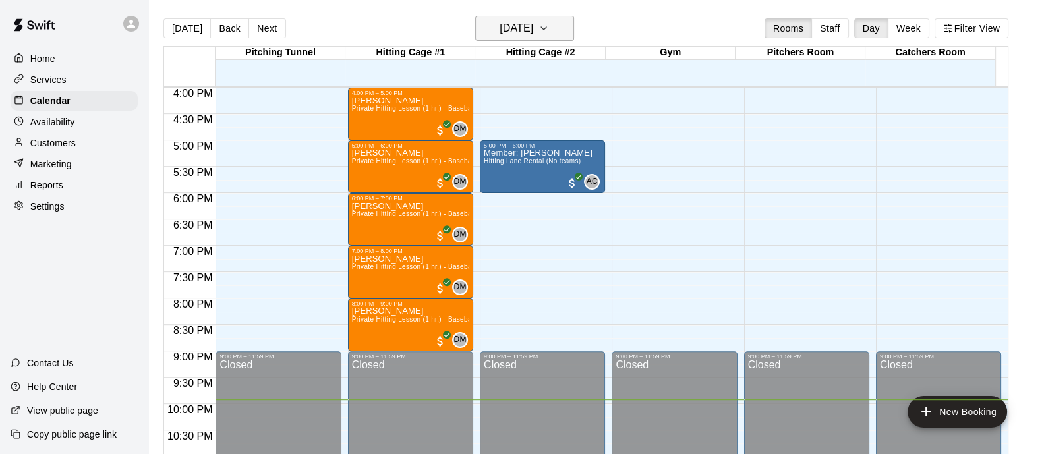
click at [549, 24] on icon "button" at bounding box center [544, 28] width 11 height 16
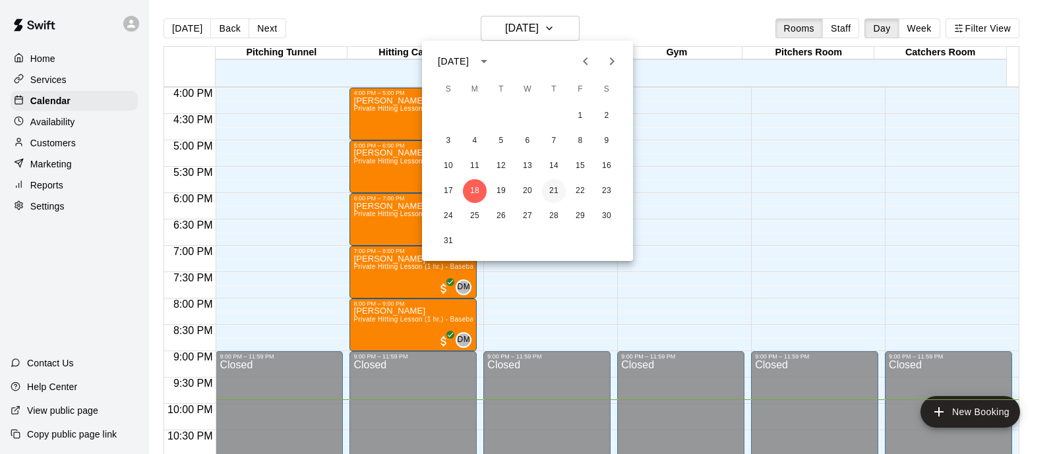
click at [554, 191] on button "21" at bounding box center [554, 191] width 24 height 24
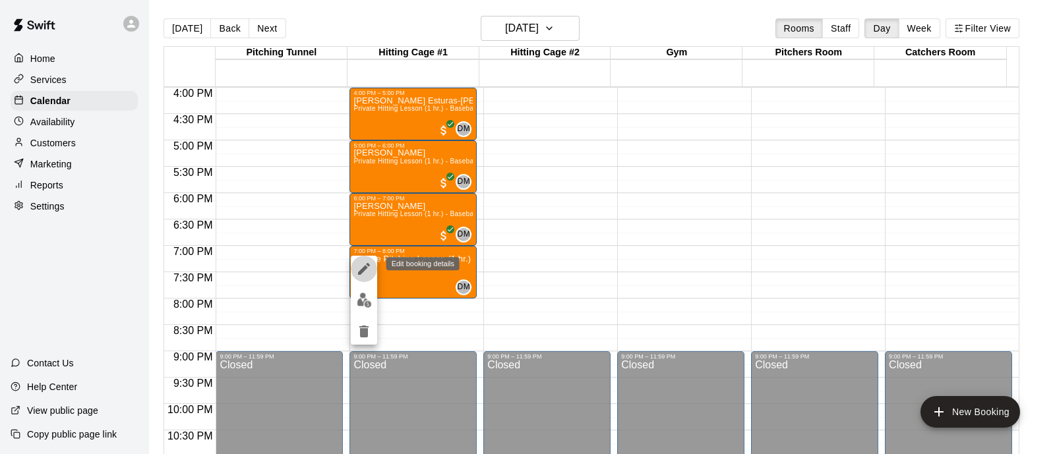
click at [363, 274] on icon "edit" at bounding box center [364, 269] width 16 height 16
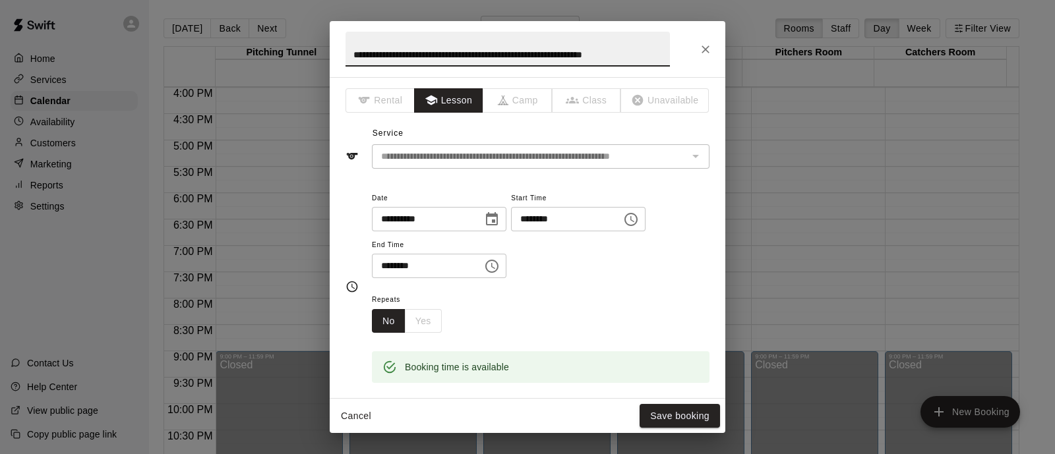
scroll to position [0, 0]
drag, startPoint x: 664, startPoint y: 51, endPoint x: 339, endPoint y: 42, distance: 325.1
click at [339, 42] on h2 "**********" at bounding box center [508, 49] width 356 height 56
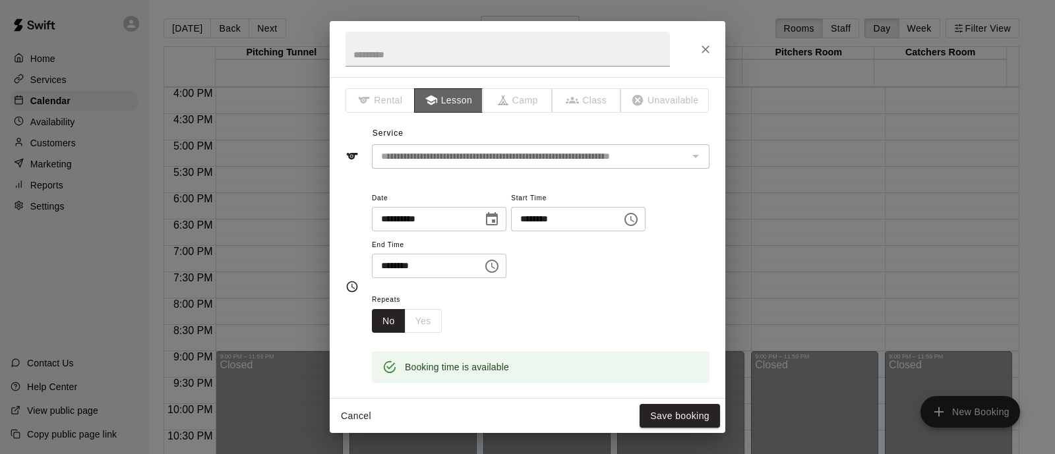
click at [456, 110] on button "Lesson" at bounding box center [448, 100] width 69 height 24
click at [385, 104] on span "Rental" at bounding box center [379, 100] width 69 height 24
click at [355, 420] on button "Cancel" at bounding box center [356, 416] width 42 height 24
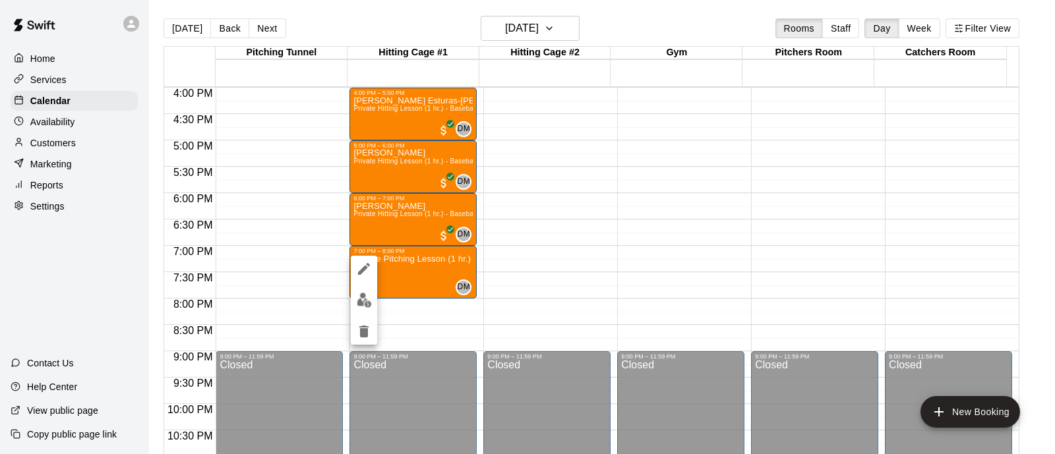
click at [366, 272] on icon "edit" at bounding box center [364, 269] width 16 height 16
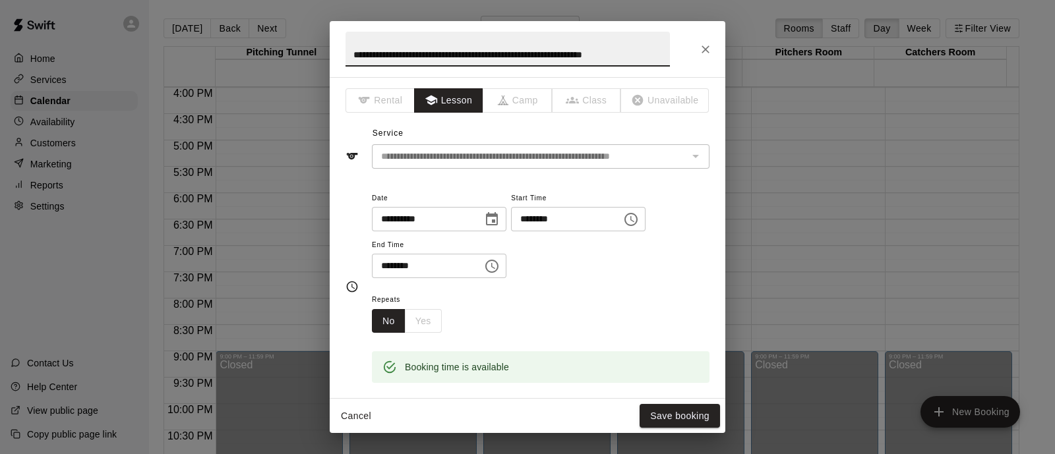
click at [349, 407] on button "Cancel" at bounding box center [356, 416] width 42 height 24
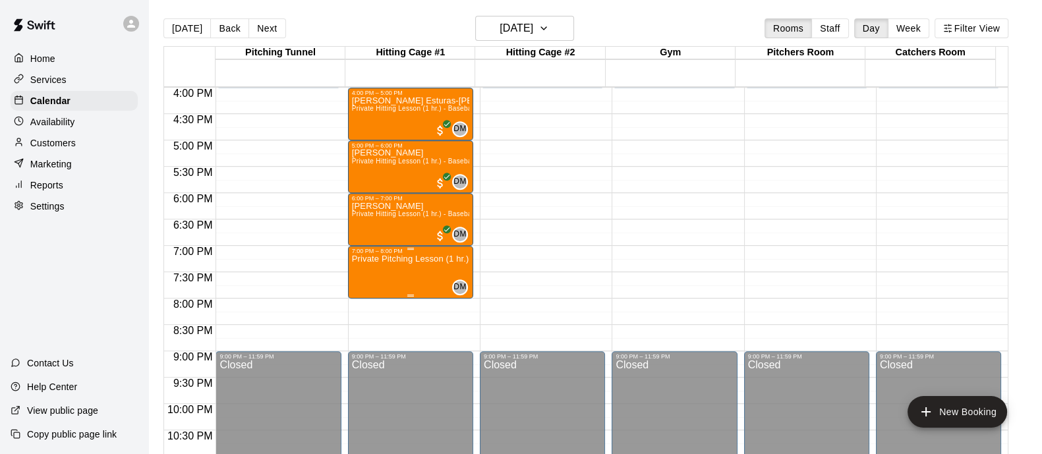
click at [434, 259] on p "Private Pitching Lesson (1 hr.) -Baseball only w/Coach [PERSON_NAME]" at bounding box center [410, 259] width 117 height 0
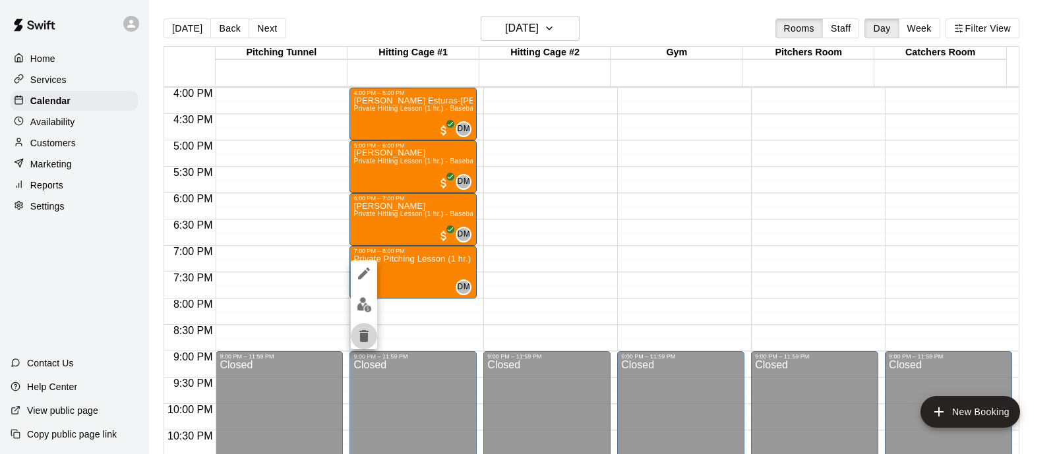
click at [368, 332] on icon "delete" at bounding box center [363, 336] width 9 height 12
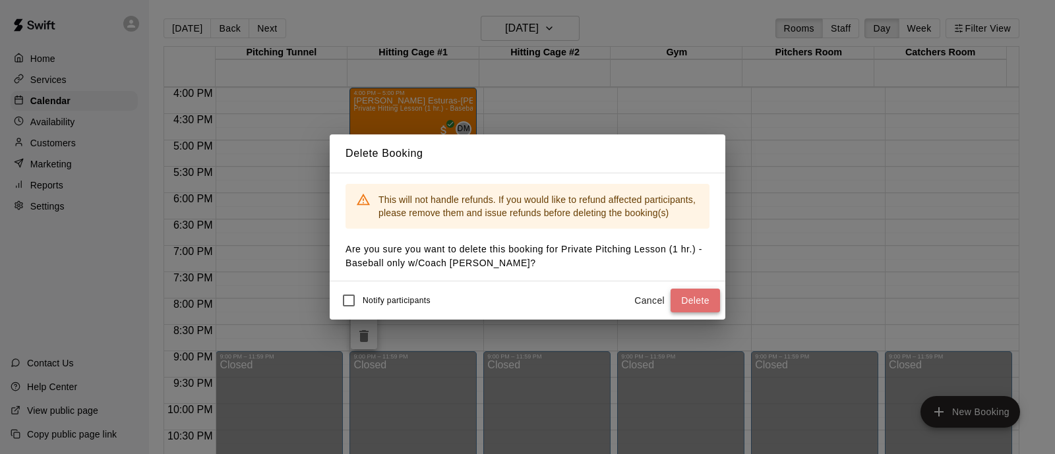
click at [702, 296] on button "Delete" at bounding box center [694, 301] width 49 height 24
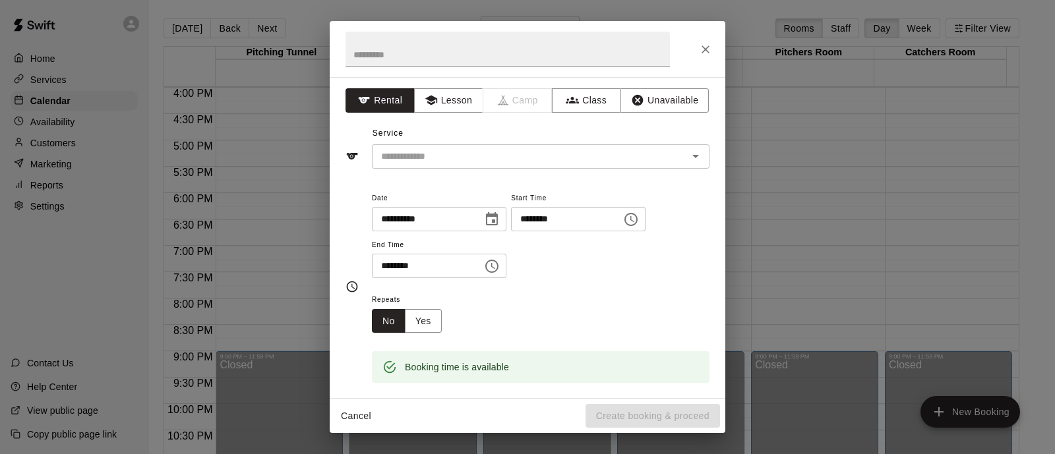
click at [505, 283] on div "**********" at bounding box center [541, 241] width 338 height 102
click at [505, 277] on button "Choose time, selected time is 7:30 PM" at bounding box center [492, 266] width 26 height 26
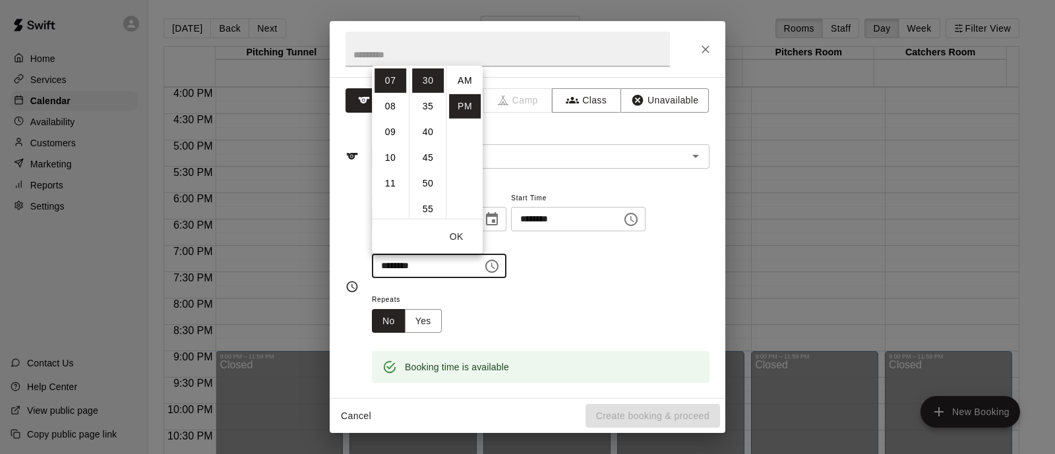
scroll to position [24, 0]
click at [382, 109] on li "08" at bounding box center [390, 106] width 32 height 24
click at [423, 81] on li "00" at bounding box center [428, 80] width 32 height 24
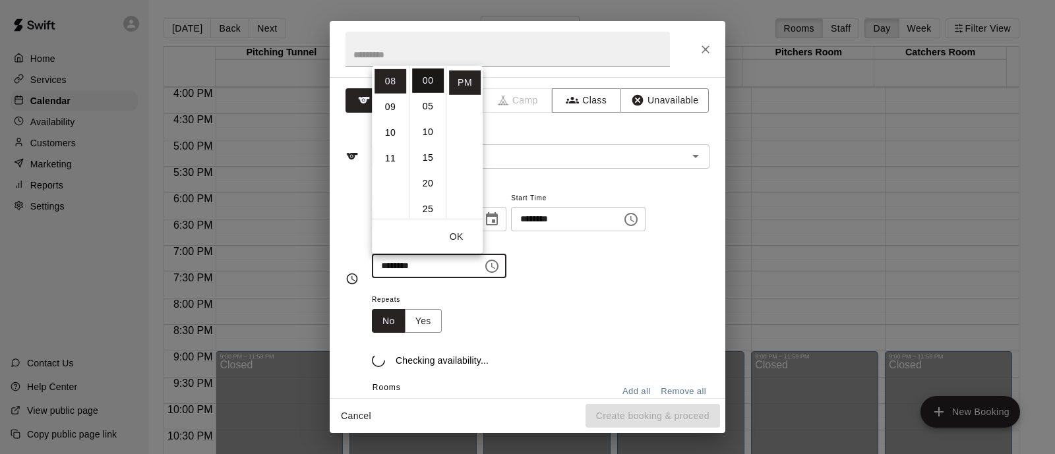
type input "********"
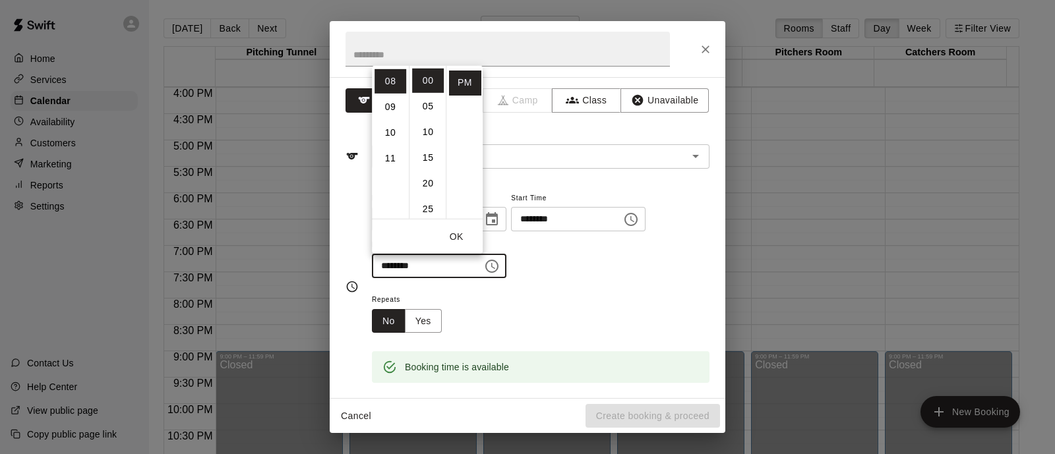
click at [548, 314] on div "Repeats No Yes" at bounding box center [541, 312] width 338 height 42
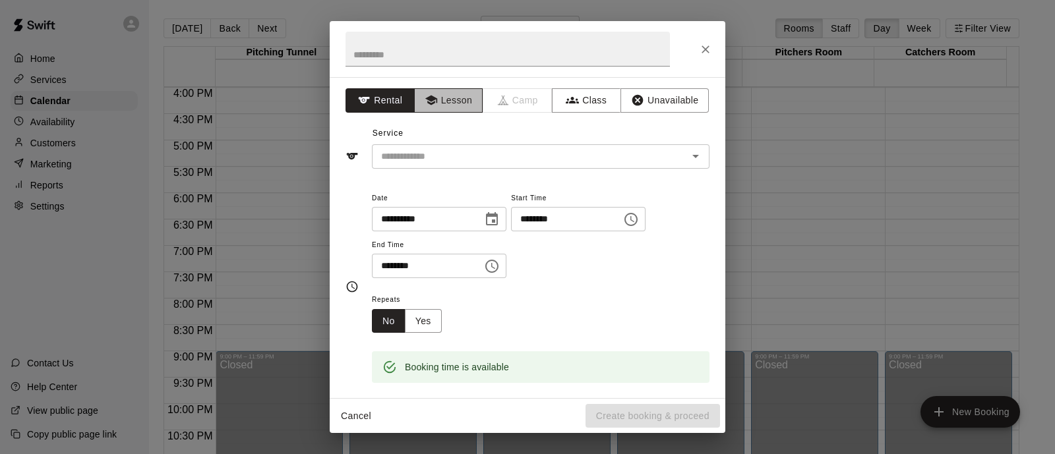
click at [458, 102] on button "Lesson" at bounding box center [448, 100] width 69 height 24
click at [453, 153] on input "text" at bounding box center [521, 156] width 291 height 16
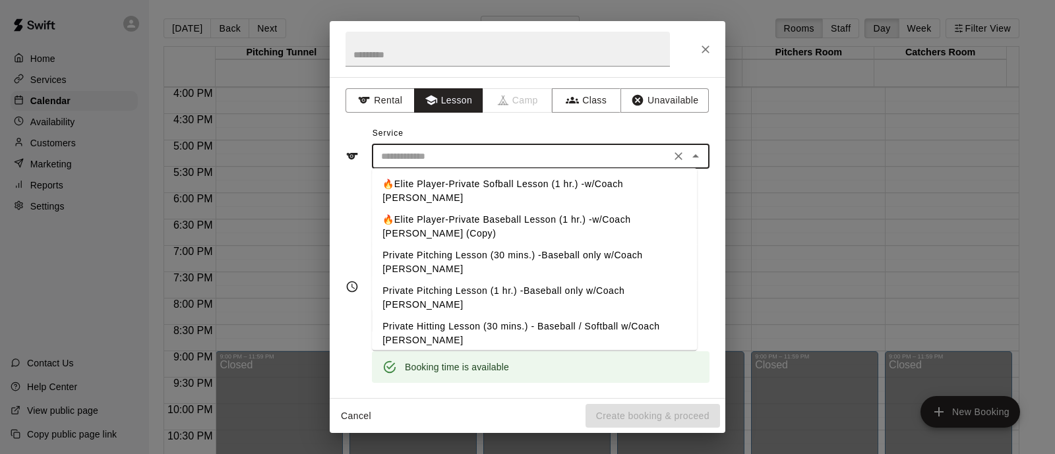
click at [502, 196] on li "🔥Elite Player-Private Sofball Lesson (1 hr.) -w/Coach [PERSON_NAME]" at bounding box center [534, 191] width 325 height 36
type input "**********"
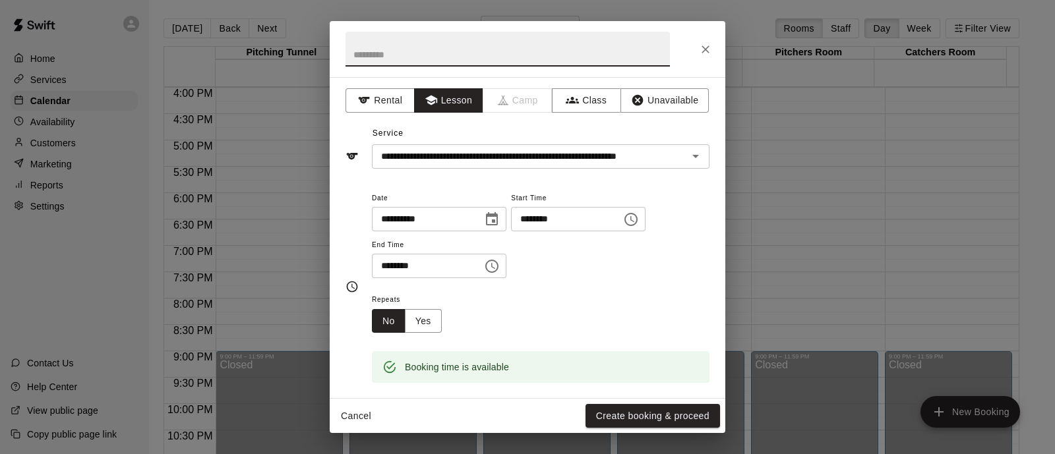
click at [557, 53] on input "text" at bounding box center [507, 49] width 324 height 35
type input "******"
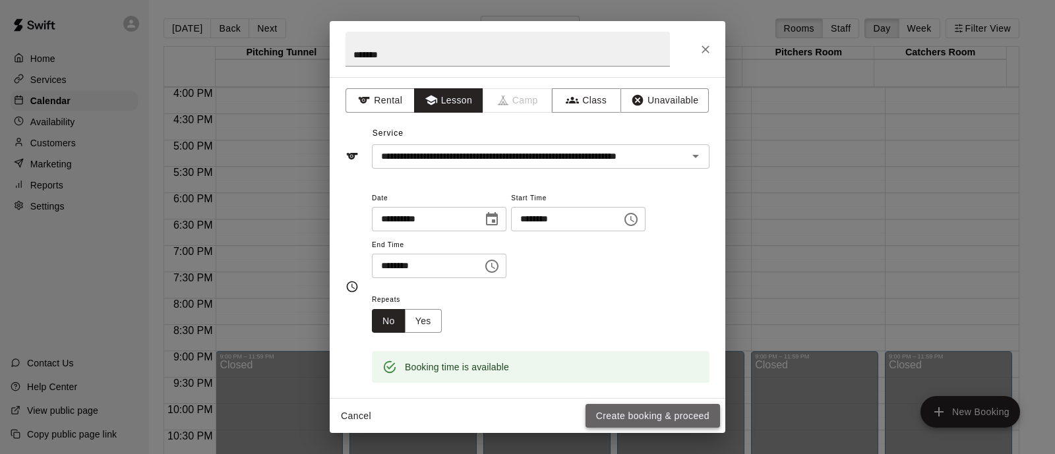
click at [620, 419] on button "Create booking & proceed" at bounding box center [652, 416] width 134 height 24
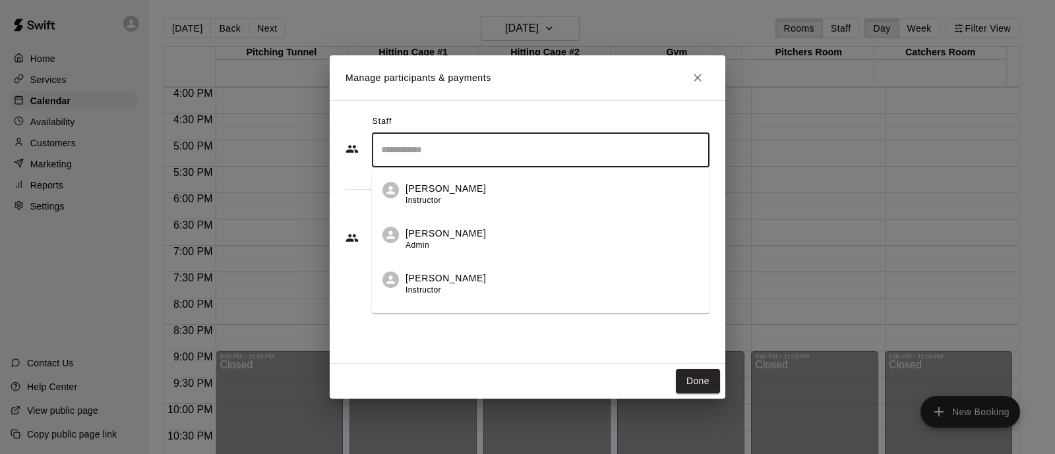
click at [473, 160] on input "Search staff" at bounding box center [541, 149] width 326 height 23
click at [469, 192] on p "[PERSON_NAME]" at bounding box center [445, 189] width 80 height 14
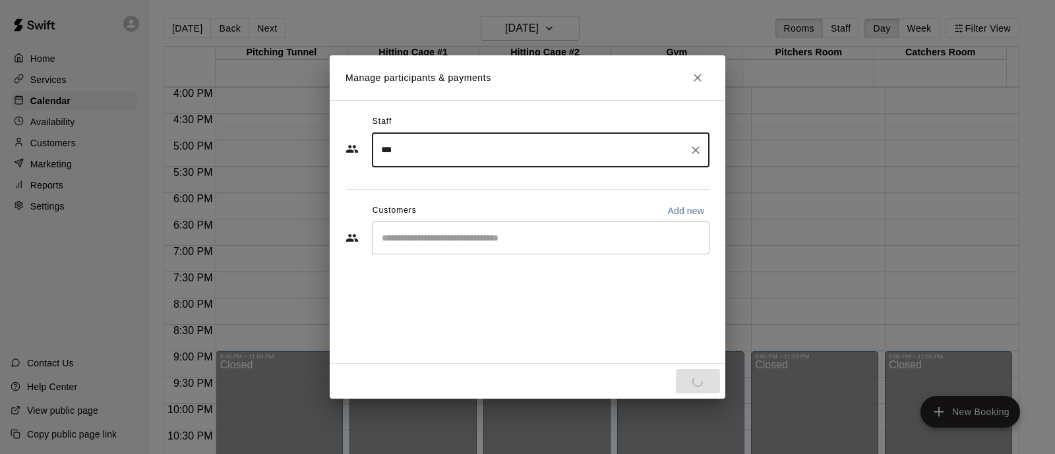
type input "***"
click at [473, 235] on input "Start typing to search customers..." at bounding box center [541, 237] width 326 height 13
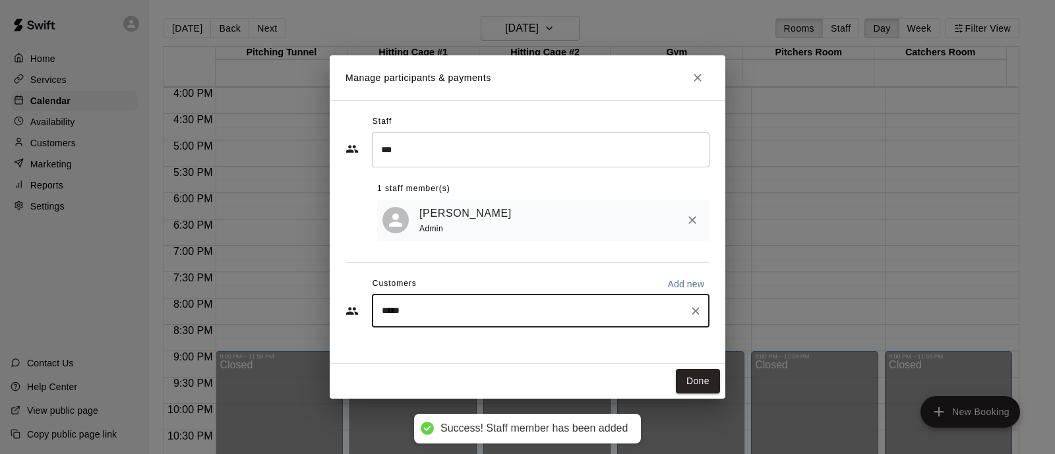
type input "******"
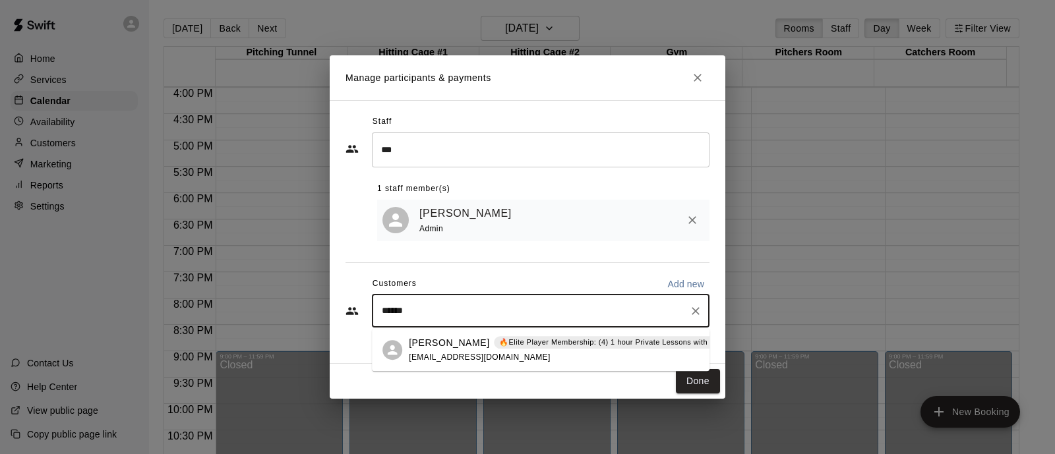
click at [513, 344] on p "🔥Elite Player Membership: (4) 1 hour Private Lessons with Coach [PERSON_NAME] –…" at bounding box center [673, 342] width 349 height 11
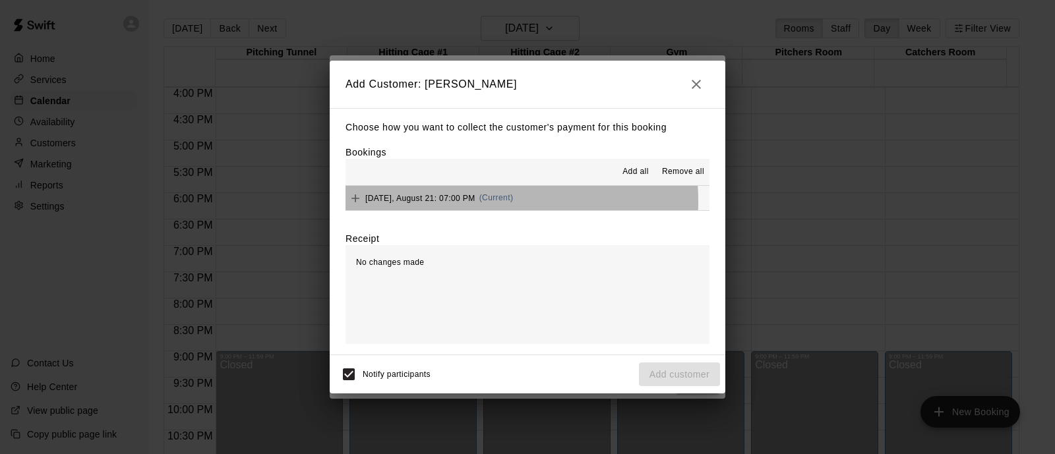
click at [421, 203] on div "[DATE], August 21: 07:00 PM (Current)" at bounding box center [428, 199] width 167 height 20
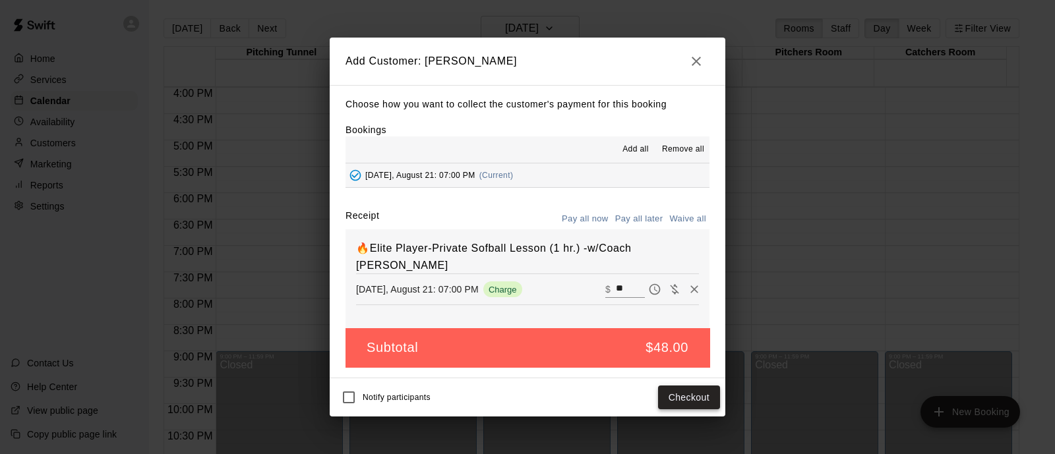
click at [686, 393] on button "Checkout" at bounding box center [689, 398] width 62 height 24
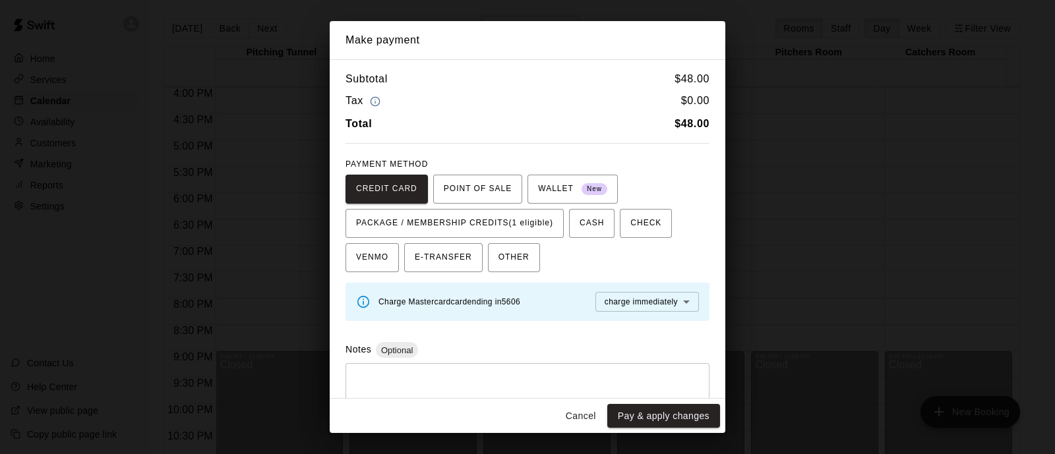
click at [591, 413] on button "Cancel" at bounding box center [581, 416] width 42 height 24
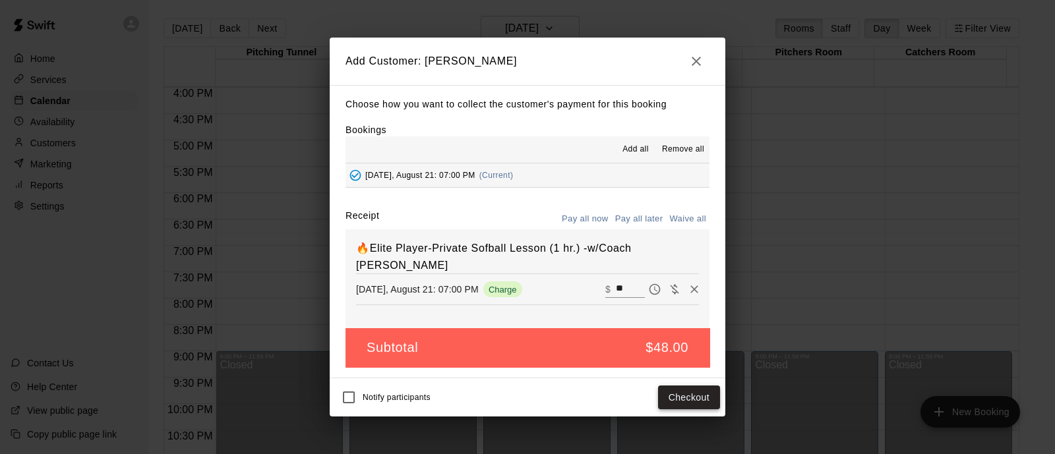
click at [695, 388] on button "Checkout" at bounding box center [689, 398] width 62 height 24
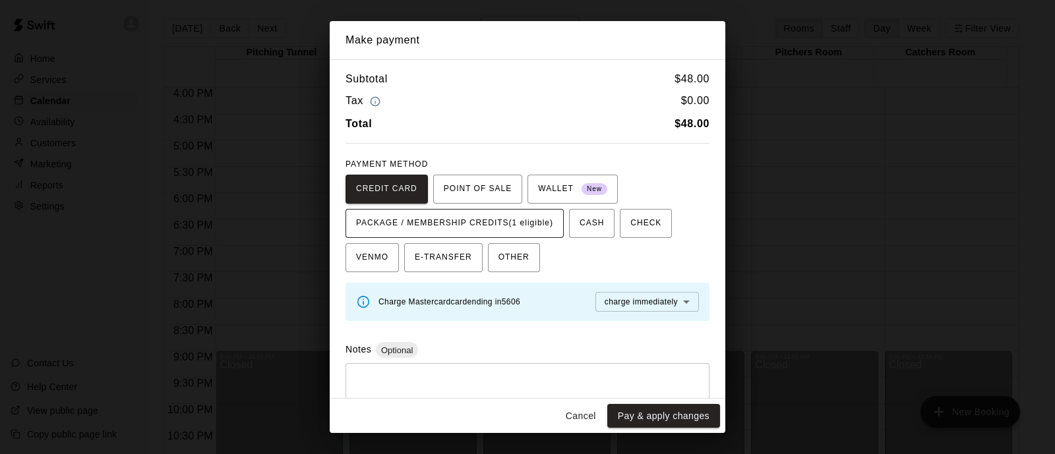
click at [458, 225] on span "PACKAGE / MEMBERSHIP CREDITS (1 eligible)" at bounding box center [454, 223] width 197 height 21
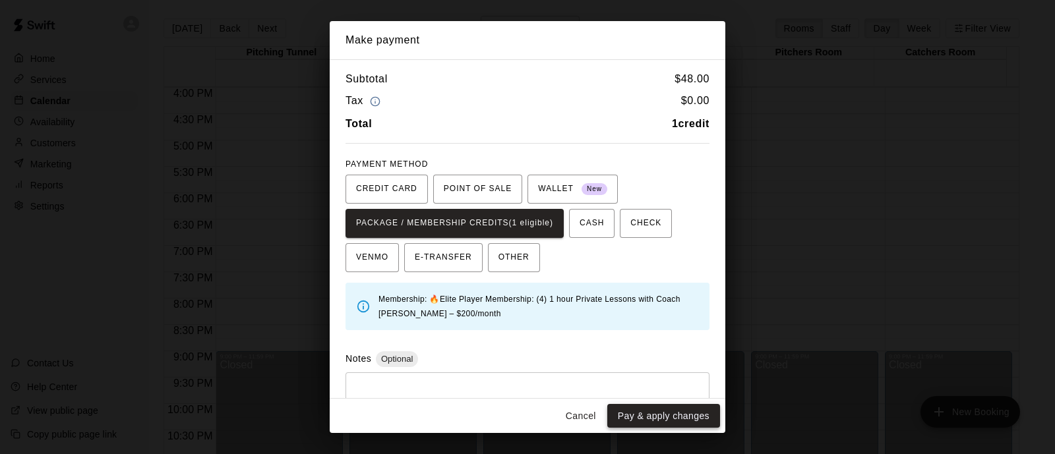
click at [667, 419] on button "Pay & apply changes" at bounding box center [663, 416] width 113 height 24
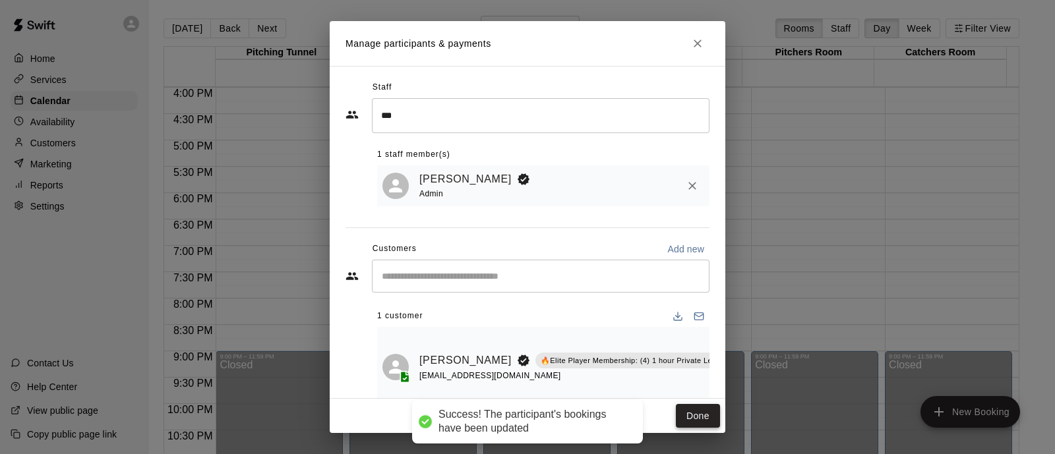
click at [711, 410] on button "Done" at bounding box center [698, 416] width 44 height 24
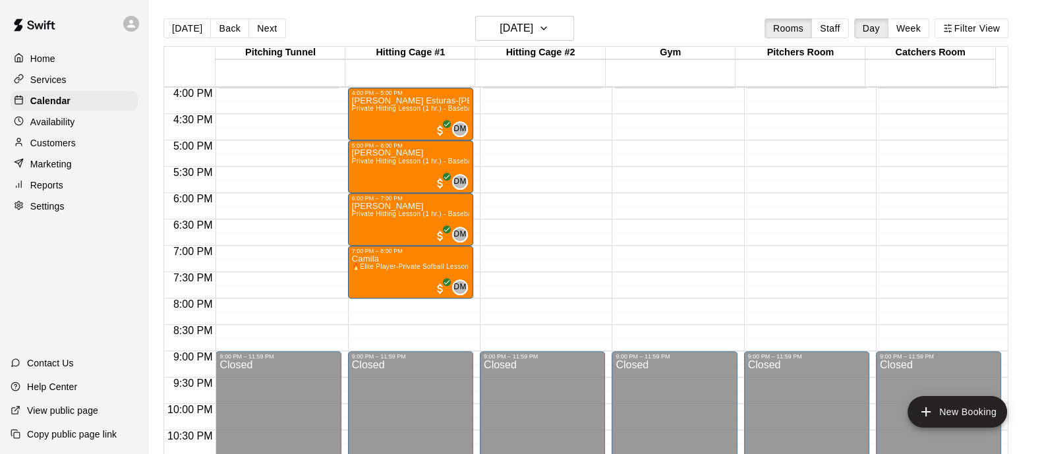
click at [57, 82] on p "Services" at bounding box center [48, 79] width 36 height 13
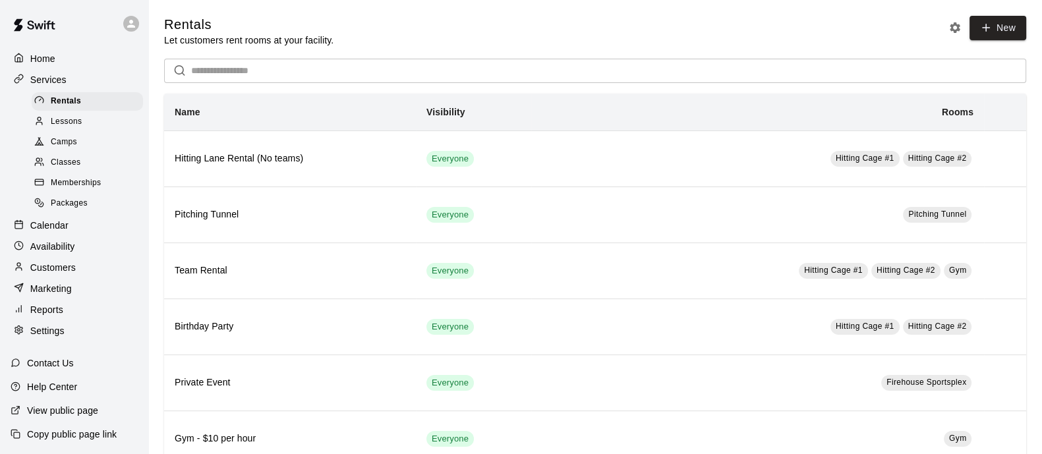
click at [78, 129] on span "Lessons" at bounding box center [67, 121] width 32 height 13
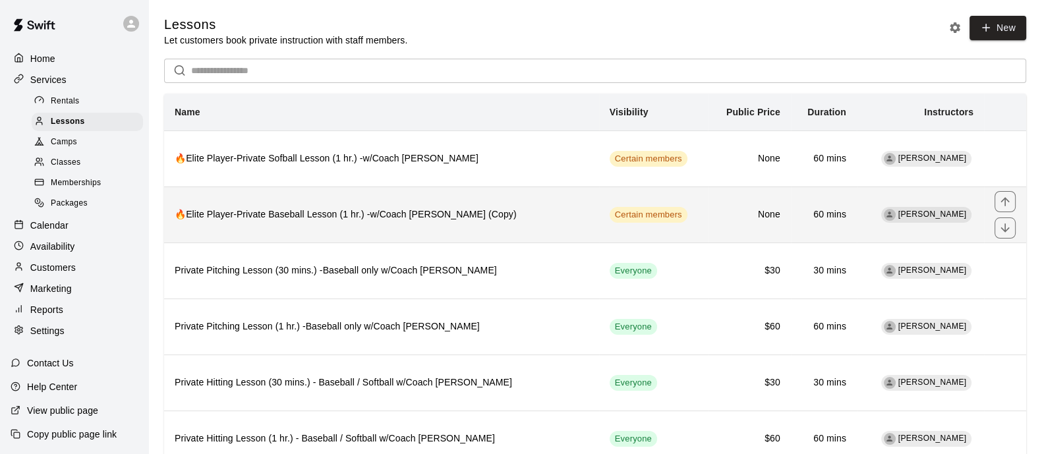
click at [520, 218] on h6 "🔥Elite Player-Private Baseball Lesson (1 hr.) -w/Coach [PERSON_NAME] (Copy)" at bounding box center [382, 215] width 414 height 15
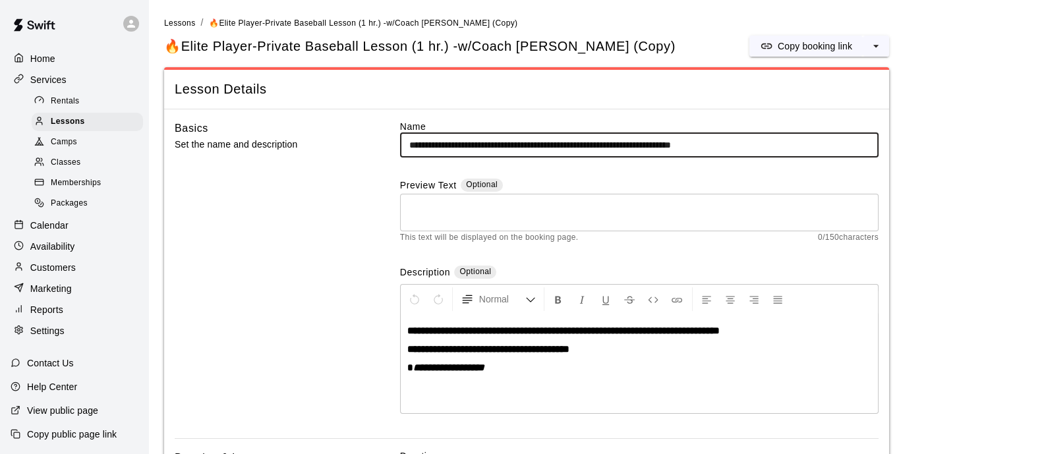
drag, startPoint x: 738, startPoint y: 140, endPoint x: 796, endPoint y: 137, distance: 58.8
click at [796, 137] on input "**********" at bounding box center [639, 145] width 479 height 24
type input "**********"
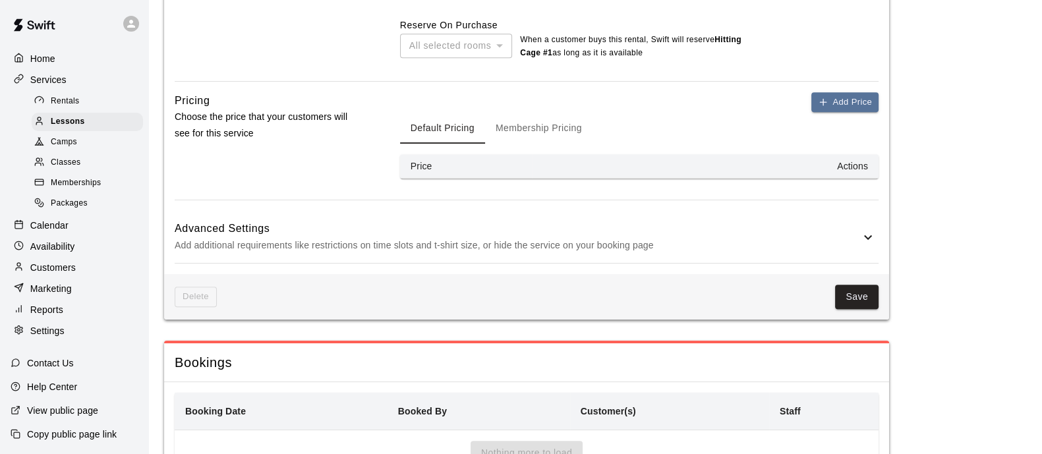
scroll to position [868, 0]
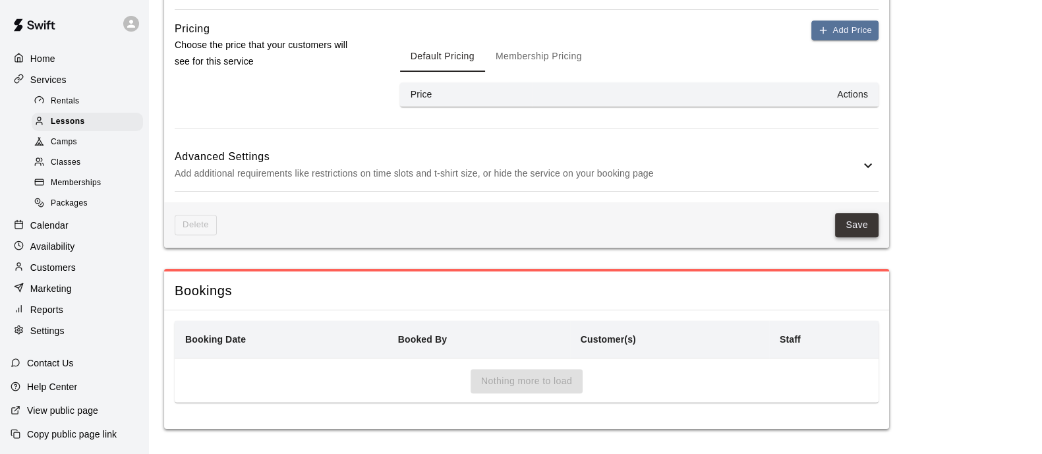
click at [862, 233] on button "Save" at bounding box center [857, 225] width 44 height 24
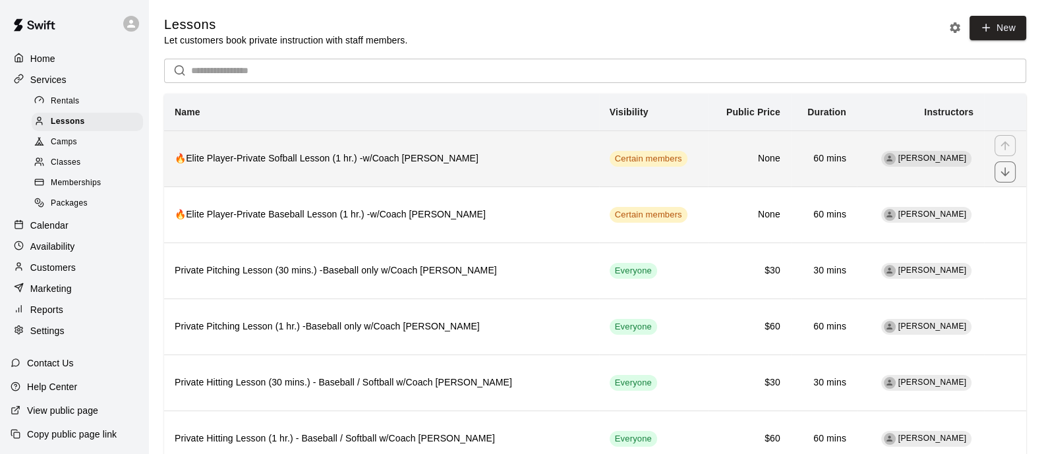
click at [354, 165] on h6 "🔥Elite Player-Private Sofball Lesson (1 hr.) -w/Coach [PERSON_NAME]" at bounding box center [382, 159] width 414 height 15
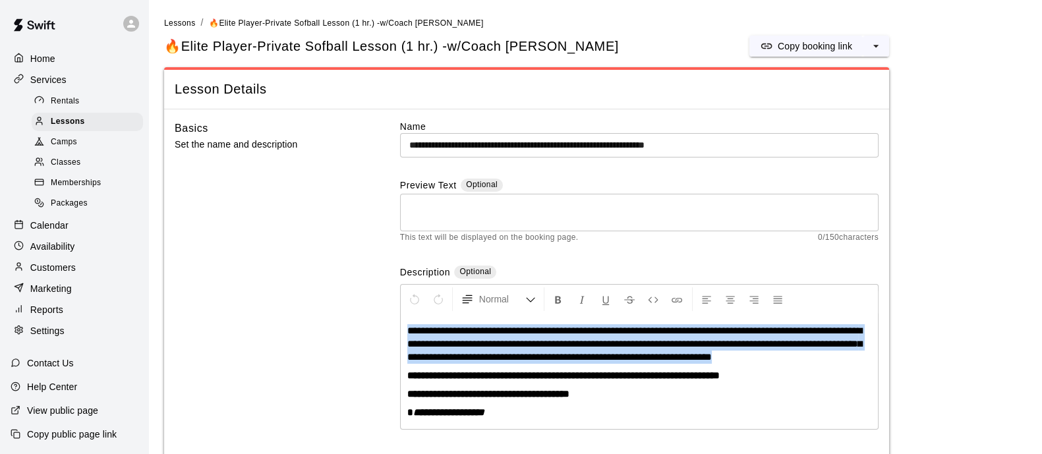
drag, startPoint x: 870, startPoint y: 356, endPoint x: 387, endPoint y: 332, distance: 483.8
click at [387, 332] on div "**********" at bounding box center [527, 287] width 704 height 335
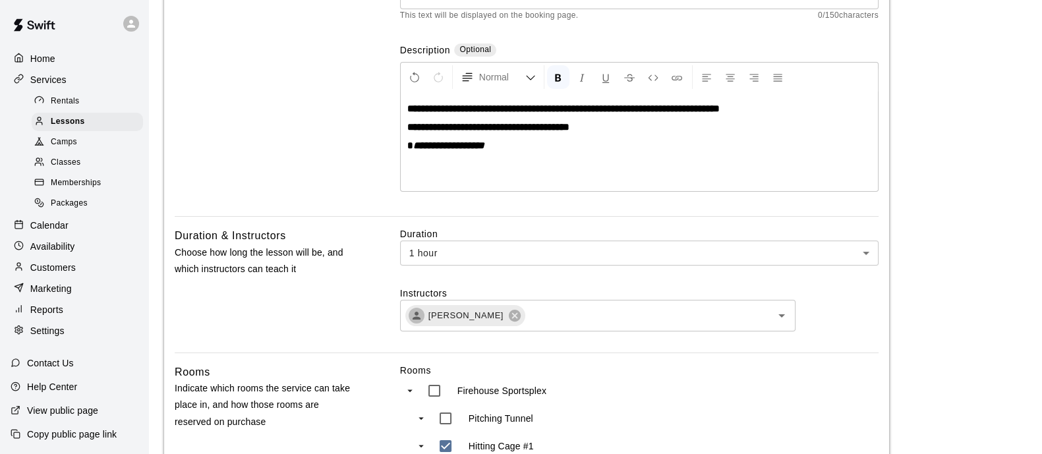
scroll to position [206, 0]
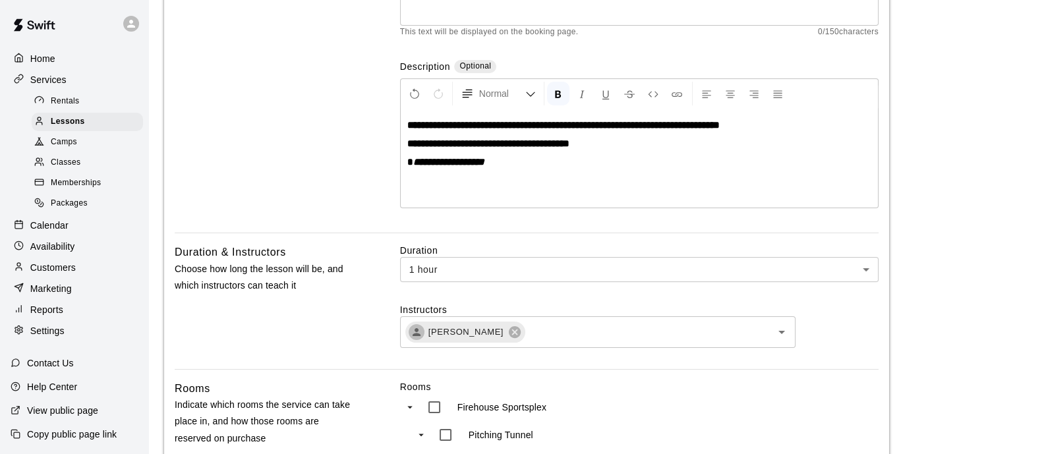
click at [570, 147] on strong "**********" at bounding box center [488, 143] width 162 height 10
drag, startPoint x: 628, startPoint y: 147, endPoint x: 494, endPoint y: 143, distance: 133.9
click at [494, 143] on p "**********" at bounding box center [639, 143] width 464 height 13
drag, startPoint x: 692, startPoint y: 150, endPoint x: 399, endPoint y: 145, distance: 292.7
click at [399, 145] on div "**********" at bounding box center [527, 73] width 704 height 319
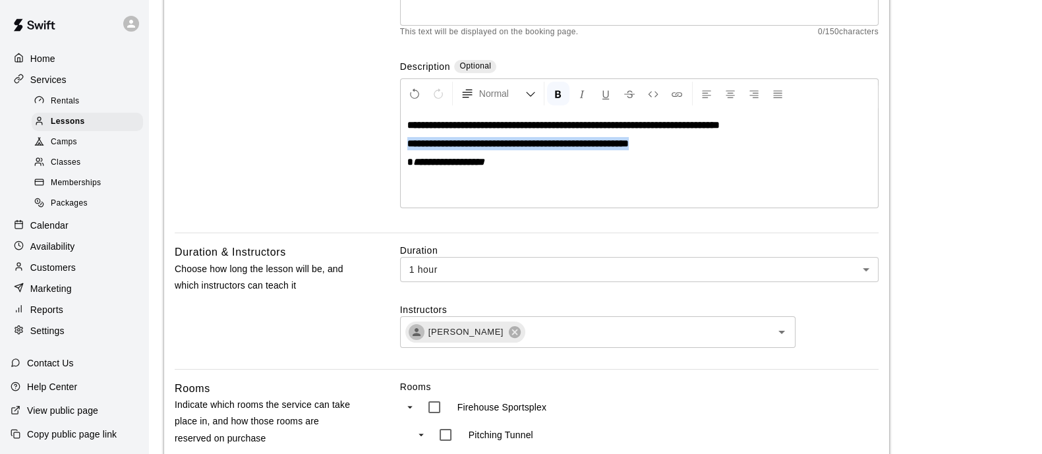
copy strong
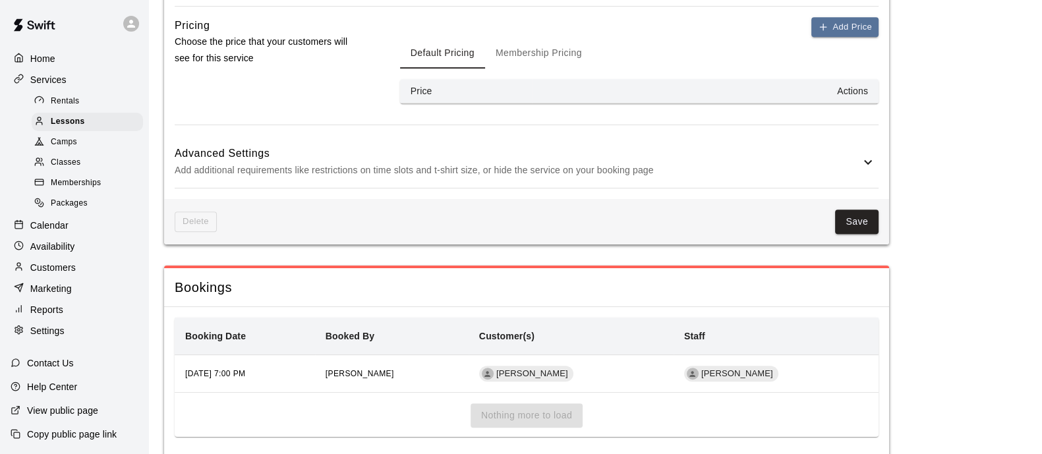
scroll to position [871, 0]
click at [577, 60] on button "Membership Pricing" at bounding box center [538, 52] width 107 height 32
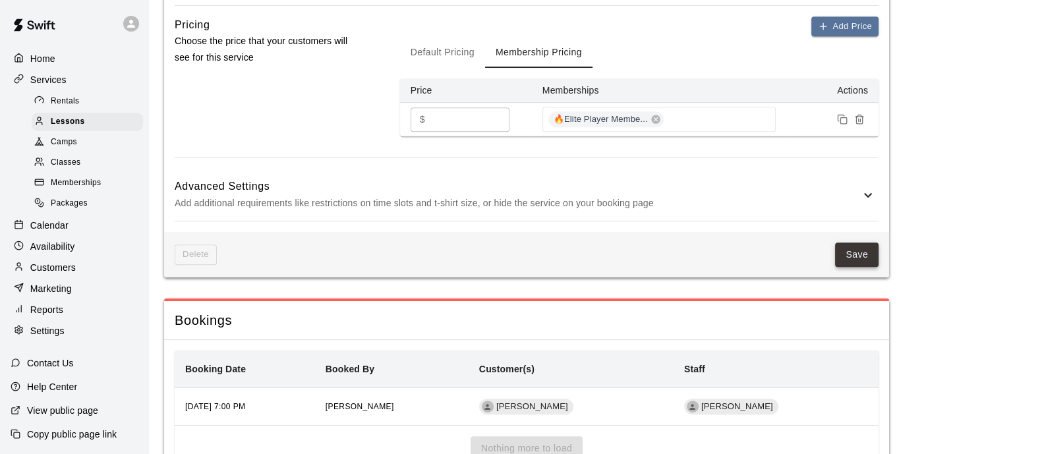
click at [862, 260] on button "Save" at bounding box center [857, 255] width 44 height 24
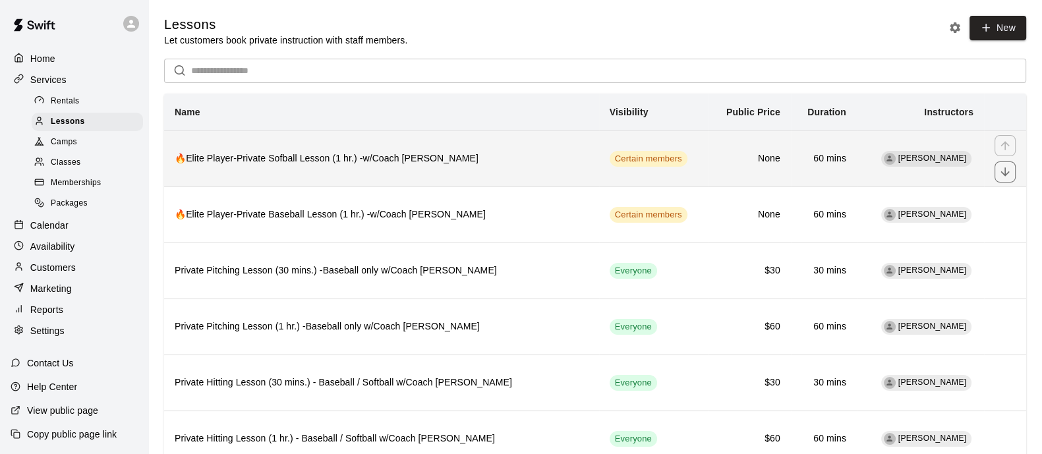
click at [388, 166] on h6 "🔥Elite Player-Private Sofball Lesson (1 hr.) -w/Coach [PERSON_NAME]" at bounding box center [382, 159] width 414 height 15
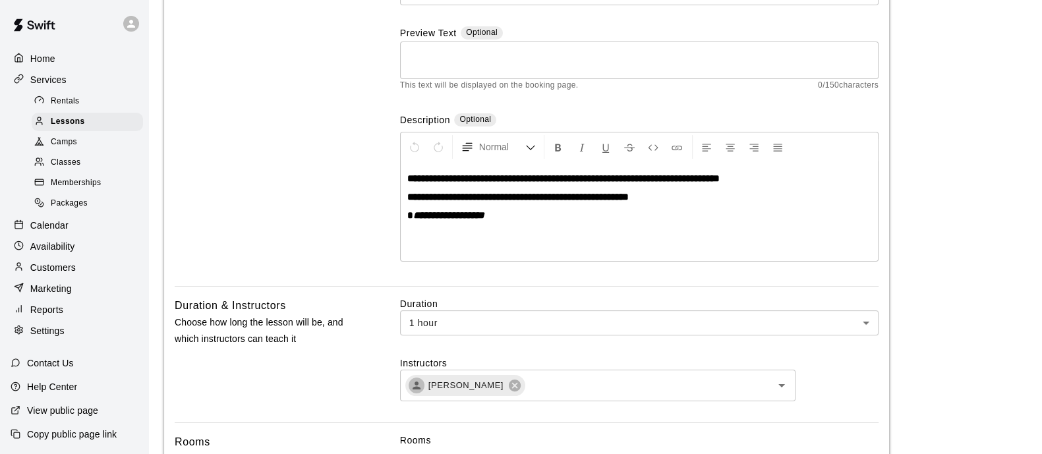
scroll to position [154, 0]
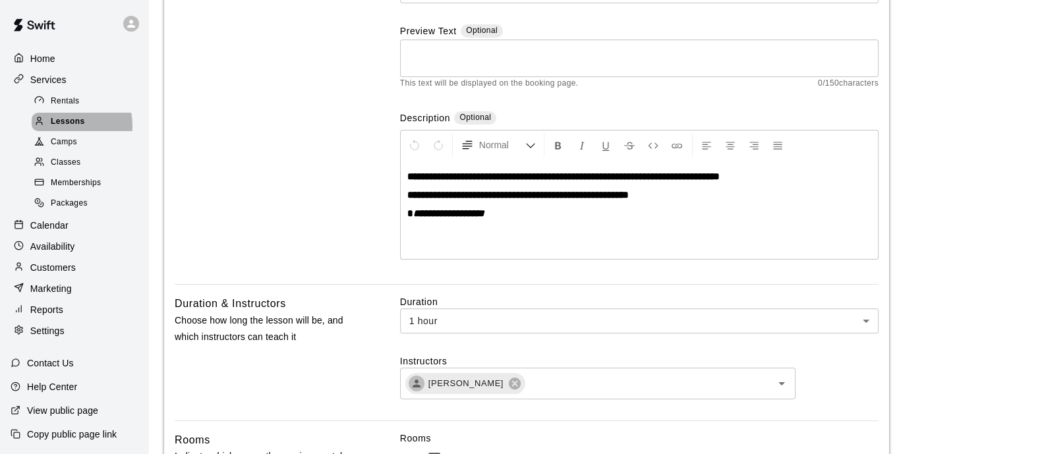
click at [68, 129] on span "Lessons" at bounding box center [68, 121] width 34 height 13
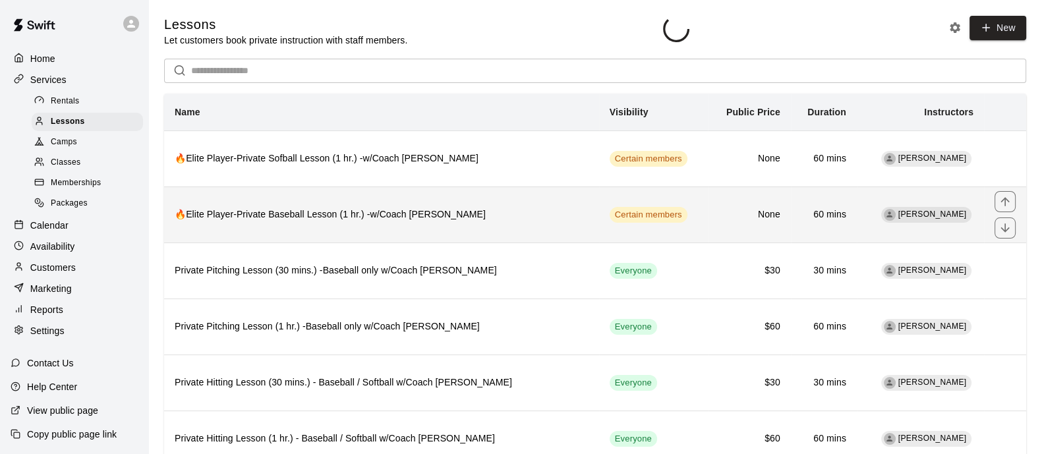
click at [444, 235] on th "🔥Elite Player-Private Baseball Lesson (1 hr.) -w/Coach [PERSON_NAME]" at bounding box center [381, 215] width 435 height 56
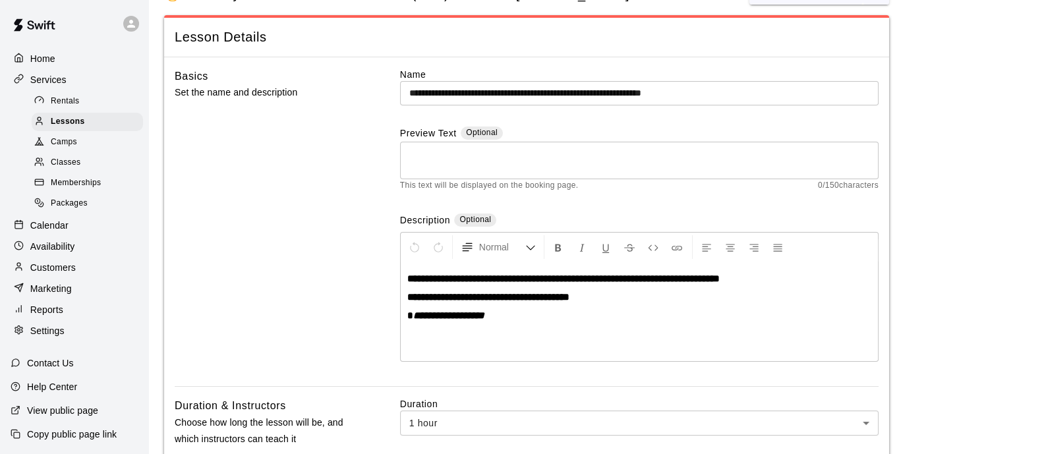
scroll to position [53, 0]
click at [76, 117] on div "Lessons" at bounding box center [87, 122] width 111 height 18
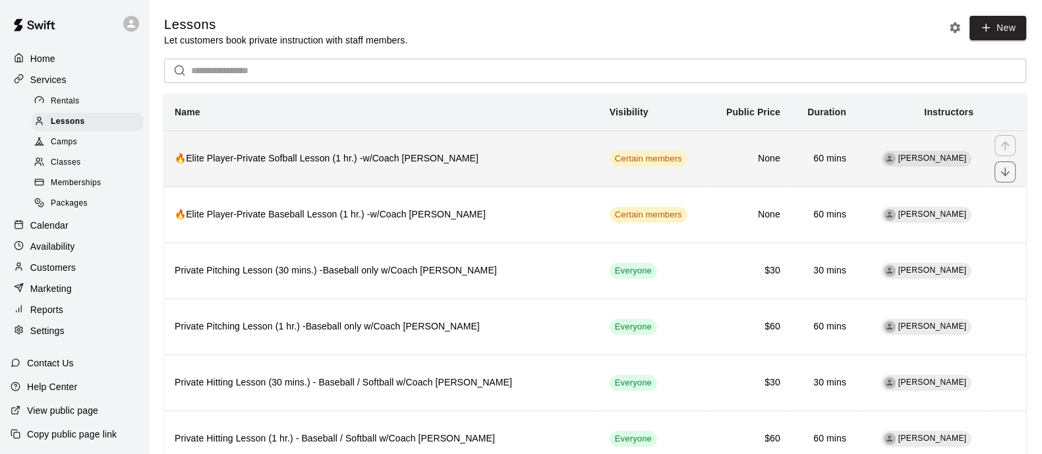
click at [485, 161] on h6 "🔥Elite Player-Private Sofball Lesson (1 hr.) -w/Coach [PERSON_NAME]" at bounding box center [382, 159] width 414 height 15
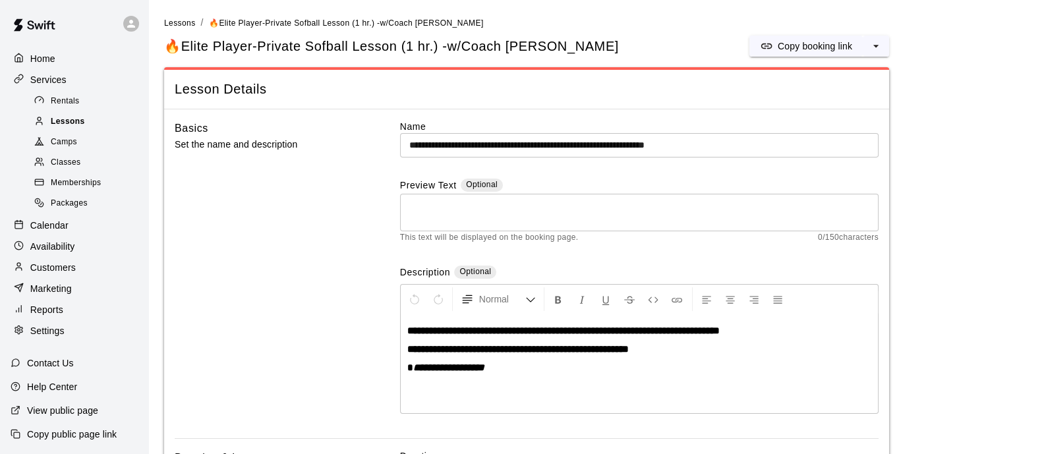
click at [73, 129] on span "Lessons" at bounding box center [68, 121] width 34 height 13
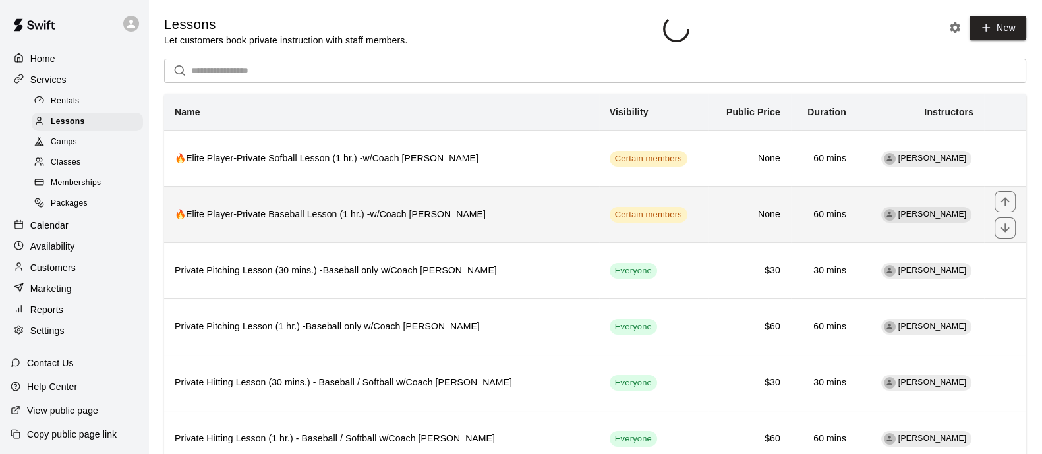
click at [501, 212] on h6 "🔥Elite Player-Private Baseball Lesson (1 hr.) -w/Coach [PERSON_NAME]" at bounding box center [382, 215] width 414 height 15
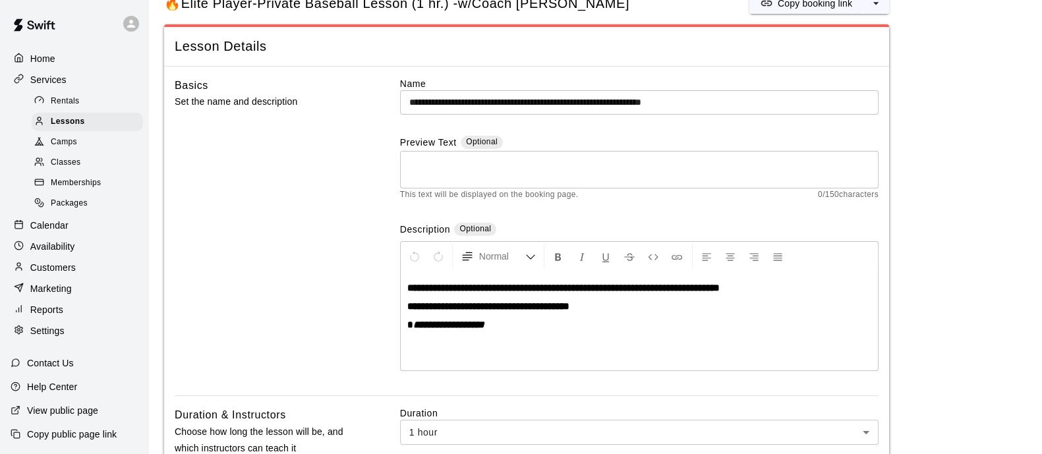
scroll to position [44, 0]
drag, startPoint x: 614, startPoint y: 301, endPoint x: 498, endPoint y: 304, distance: 116.1
click at [498, 304] on p "**********" at bounding box center [639, 305] width 464 height 13
drag, startPoint x: 493, startPoint y: 306, endPoint x: 392, endPoint y: 309, distance: 100.9
click at [392, 309] on div "**********" at bounding box center [527, 235] width 704 height 319
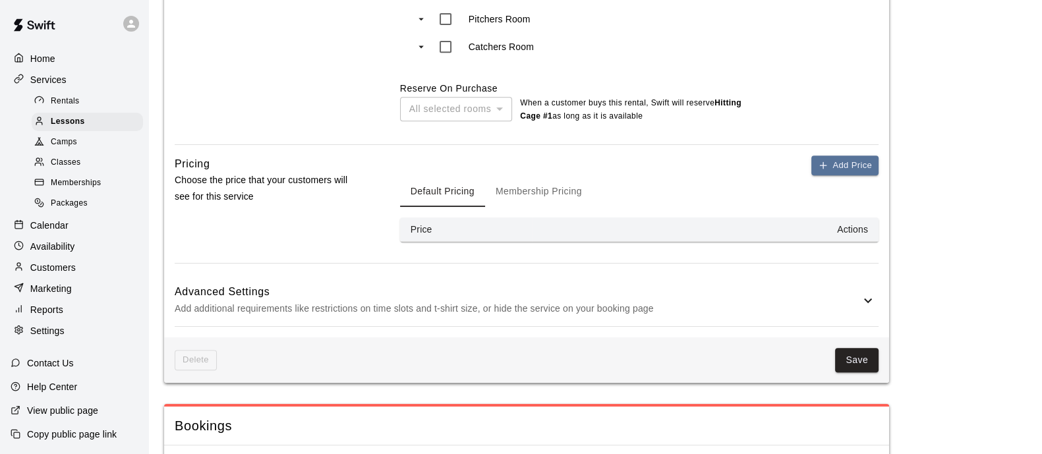
scroll to position [733, 0]
click at [844, 358] on button "Save" at bounding box center [857, 359] width 44 height 24
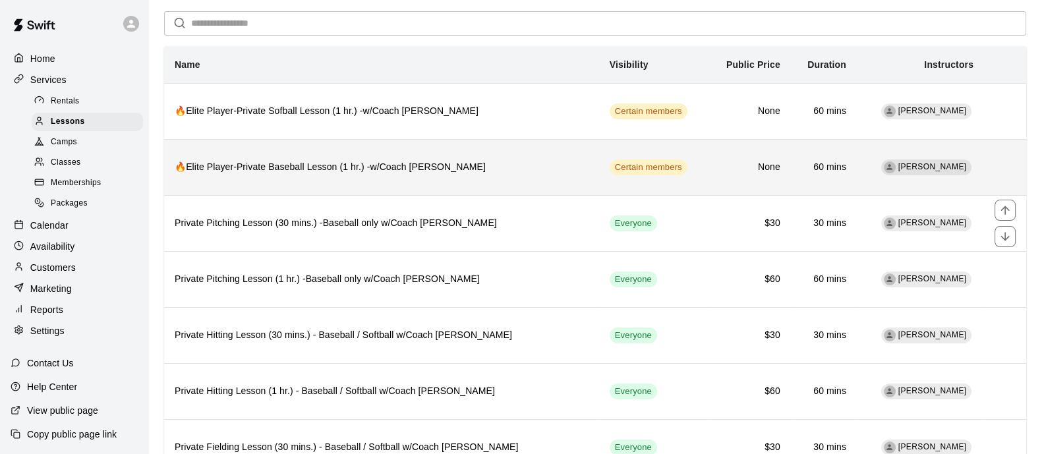
scroll to position [49, 0]
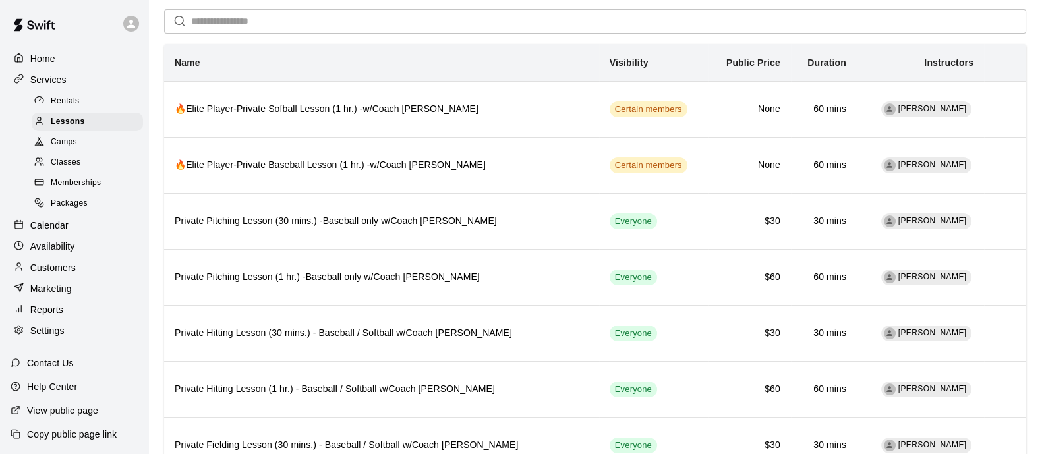
click at [64, 253] on p "Availability" at bounding box center [52, 246] width 45 height 13
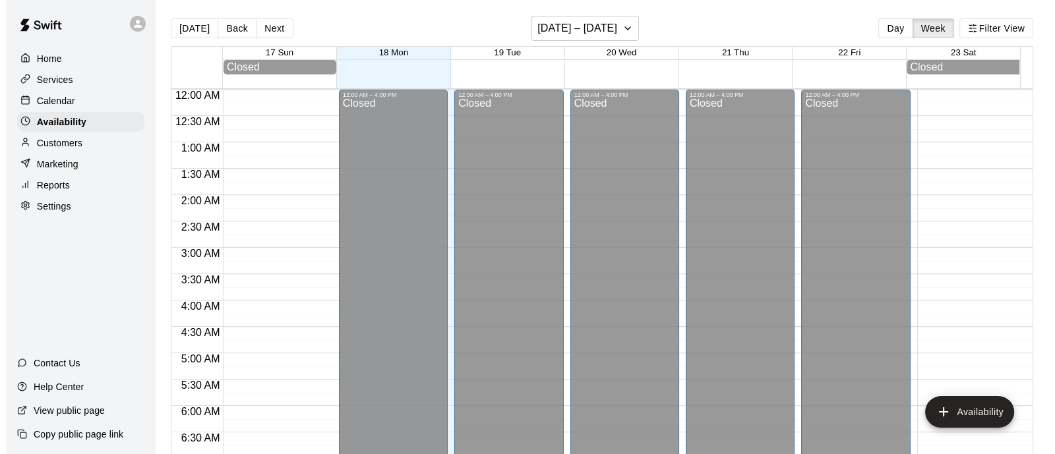
scroll to position [883, 0]
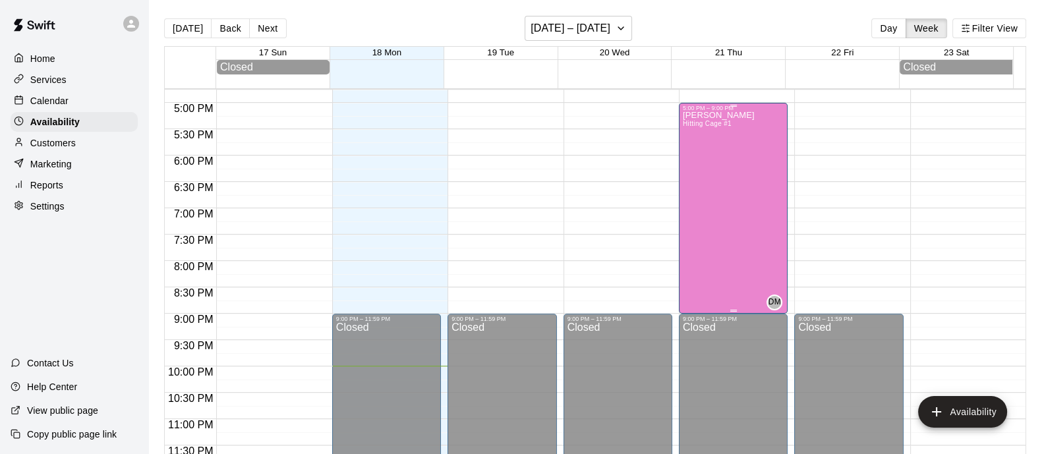
click at [722, 178] on div "[PERSON_NAME] Hitting Cage #1" at bounding box center [719, 338] width 72 height 454
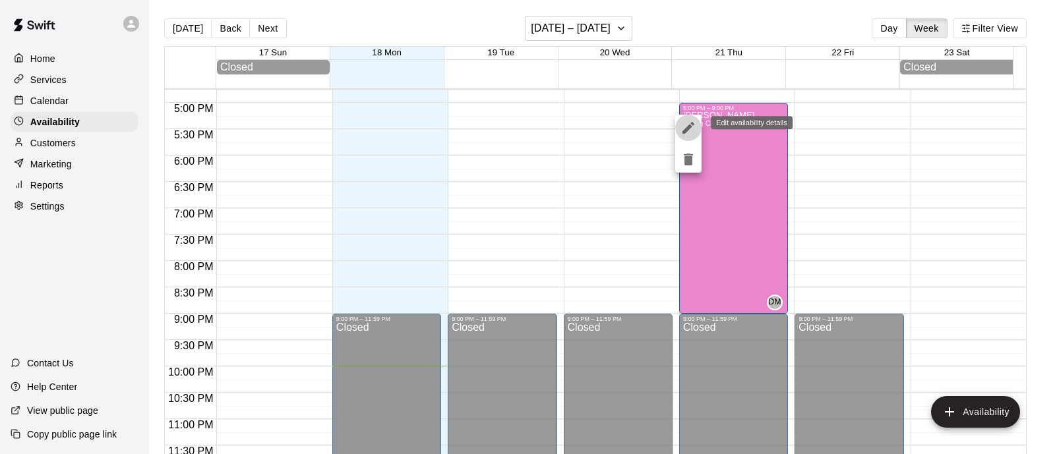
click at [689, 121] on icon "edit" at bounding box center [688, 128] width 16 height 16
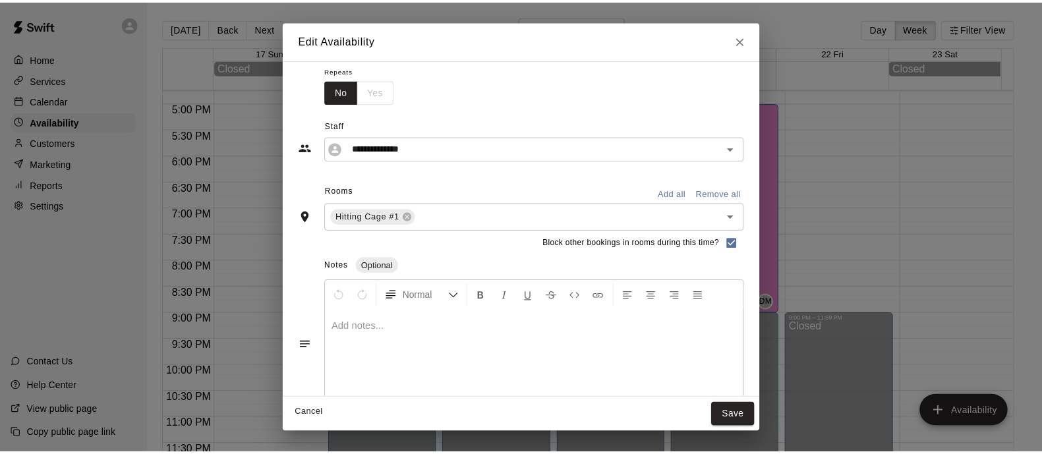
scroll to position [0, 0]
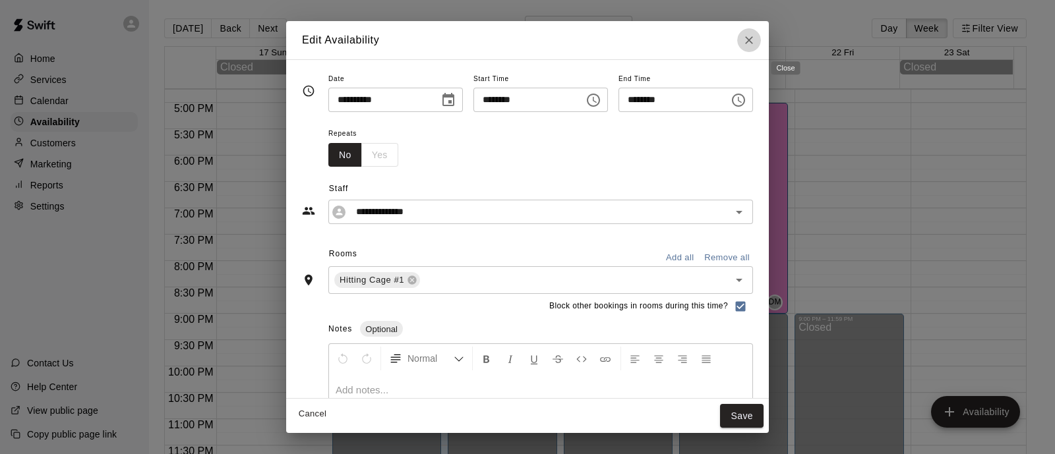
click at [755, 34] on icon "Close" at bounding box center [748, 40] width 13 height 13
type input "**********"
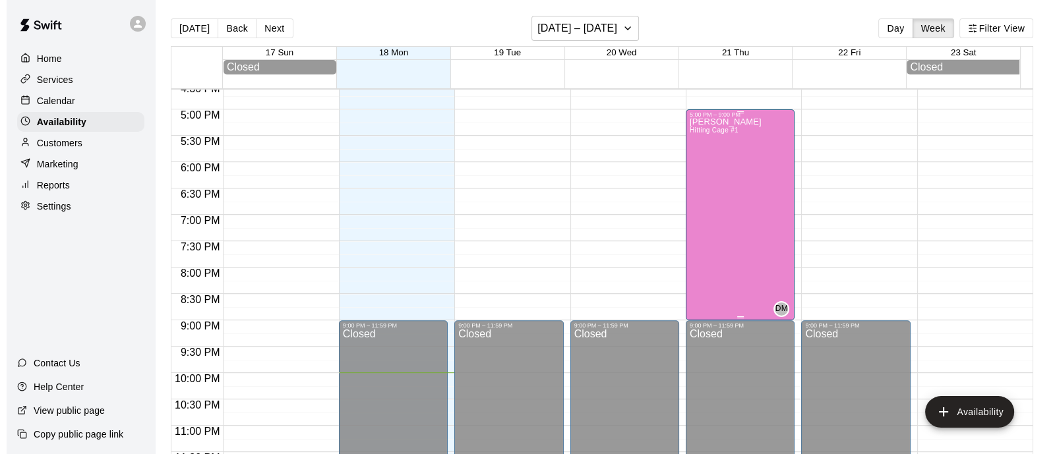
scroll to position [887, 0]
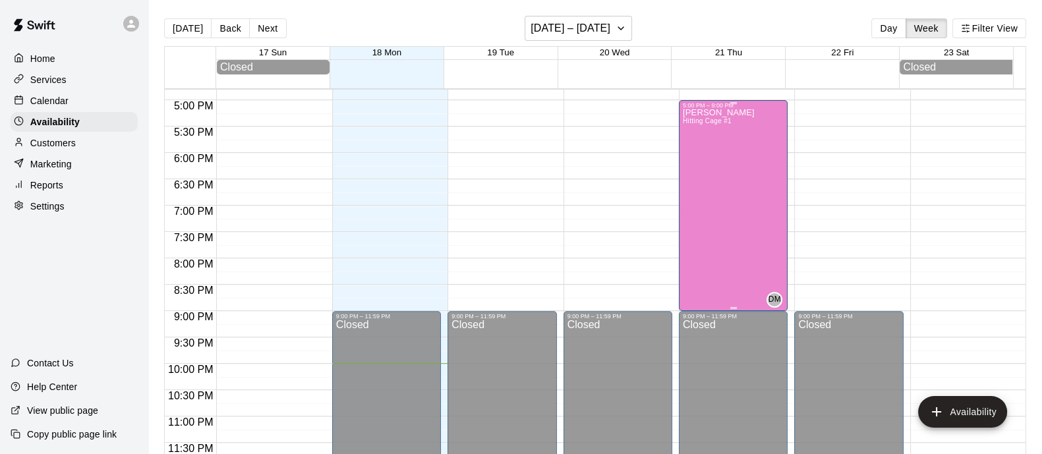
click at [732, 196] on div "[PERSON_NAME] Hitting Cage #1" at bounding box center [719, 336] width 72 height 454
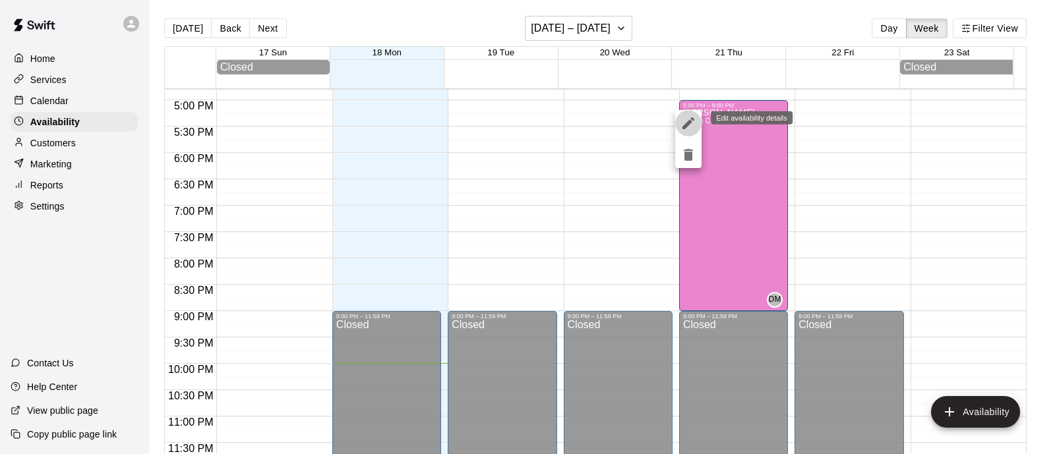
click at [686, 119] on icon "edit" at bounding box center [688, 123] width 16 height 16
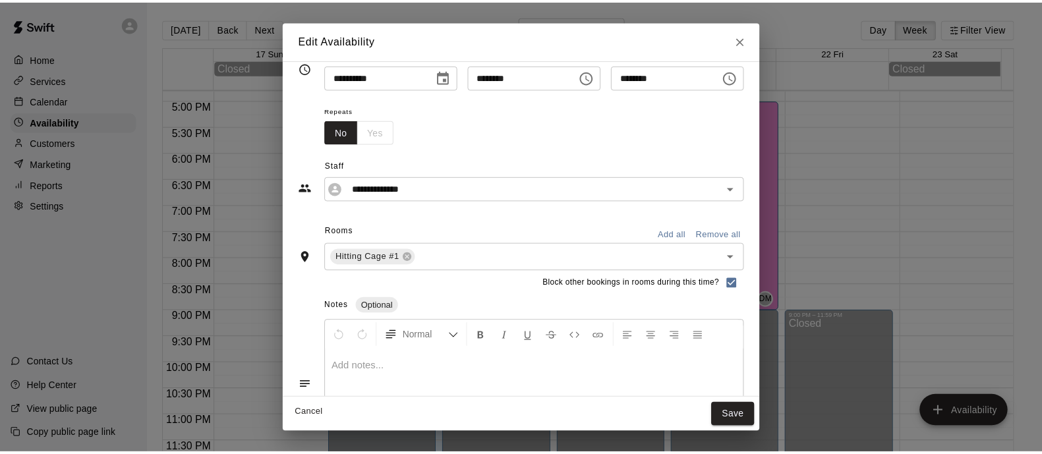
scroll to position [0, 0]
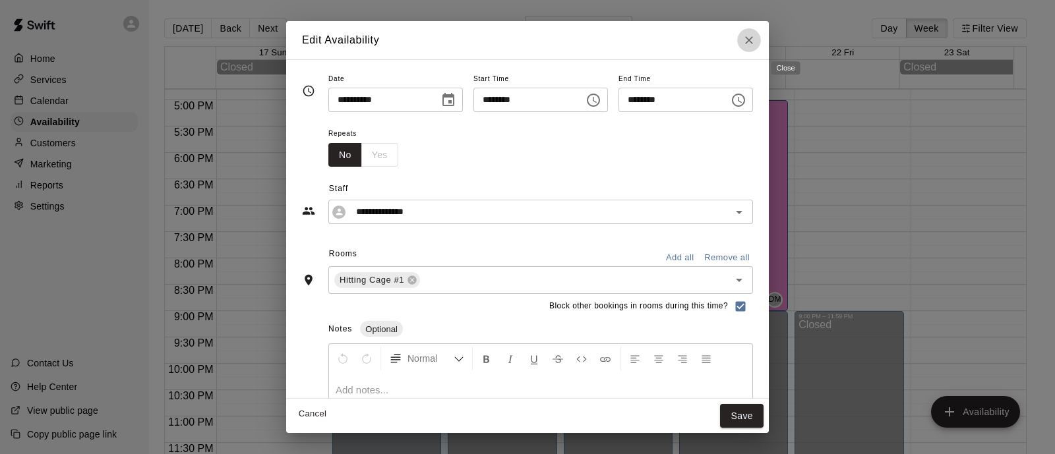
click at [755, 41] on icon "Close" at bounding box center [748, 40] width 13 height 13
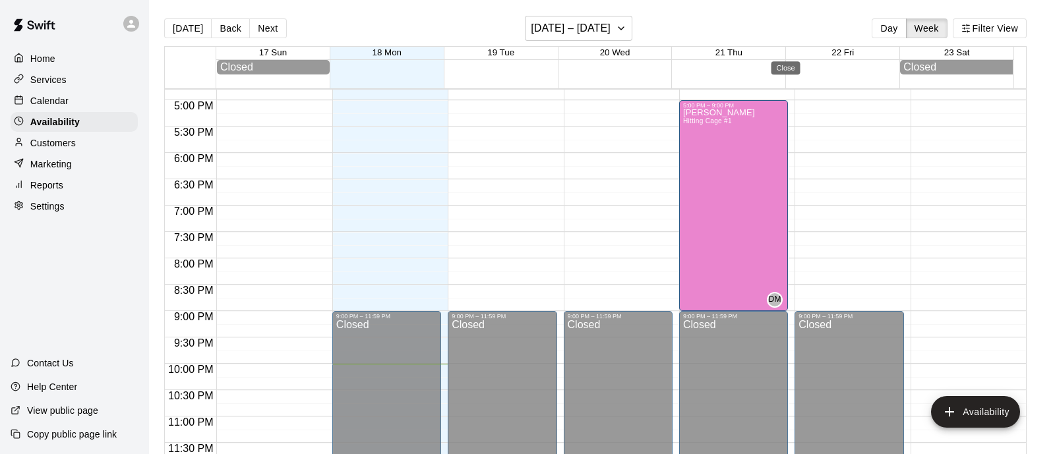
type input "**********"
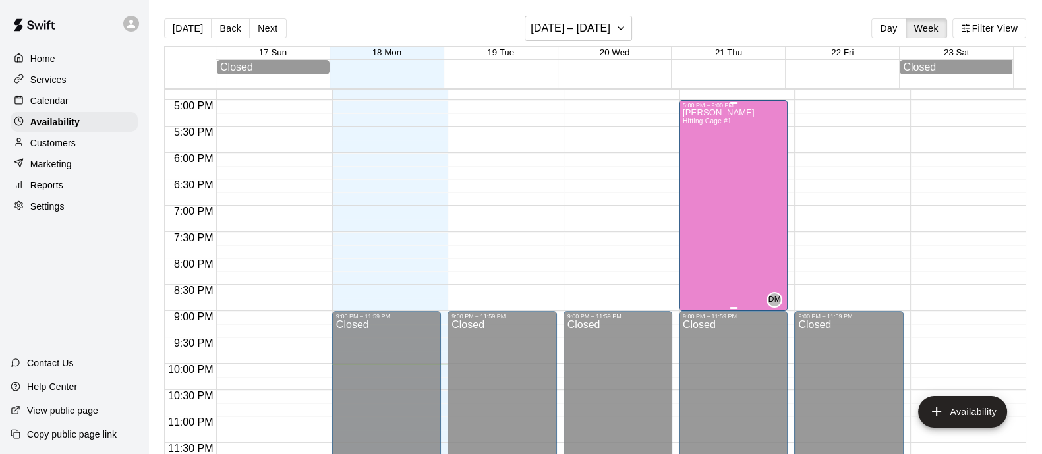
click at [733, 272] on div "[PERSON_NAME] Hitting Cage #1" at bounding box center [719, 336] width 72 height 454
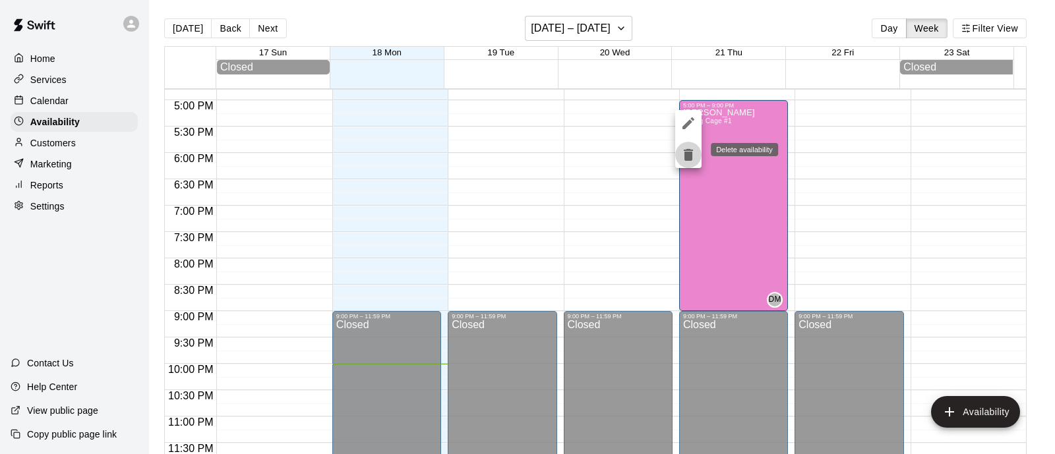
click at [686, 161] on icon "delete" at bounding box center [688, 155] width 16 height 16
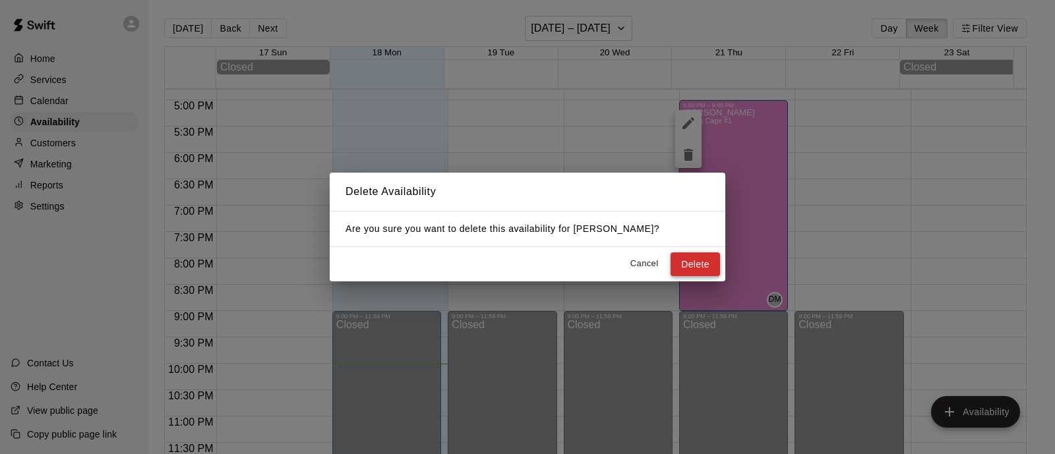
click at [691, 267] on button "Delete" at bounding box center [694, 264] width 49 height 24
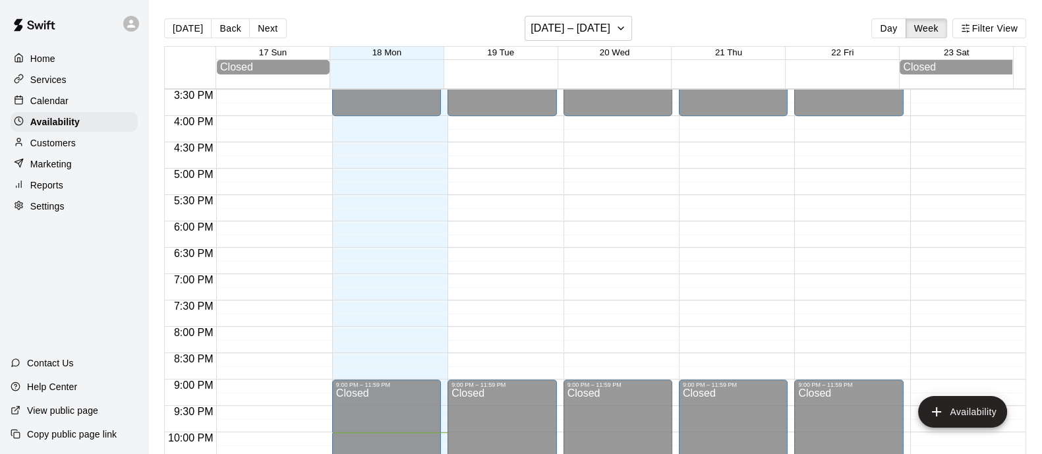
scroll to position [821, 0]
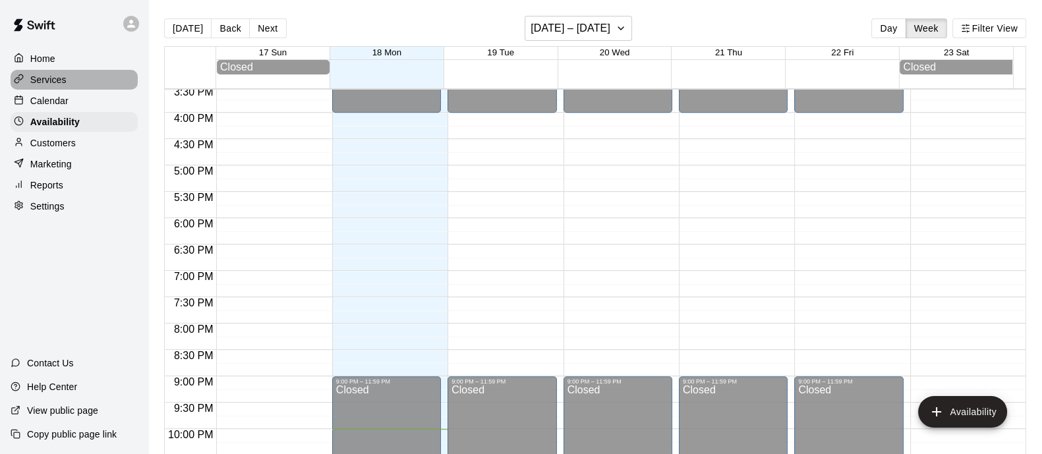
click at [53, 82] on p "Services" at bounding box center [48, 79] width 36 height 13
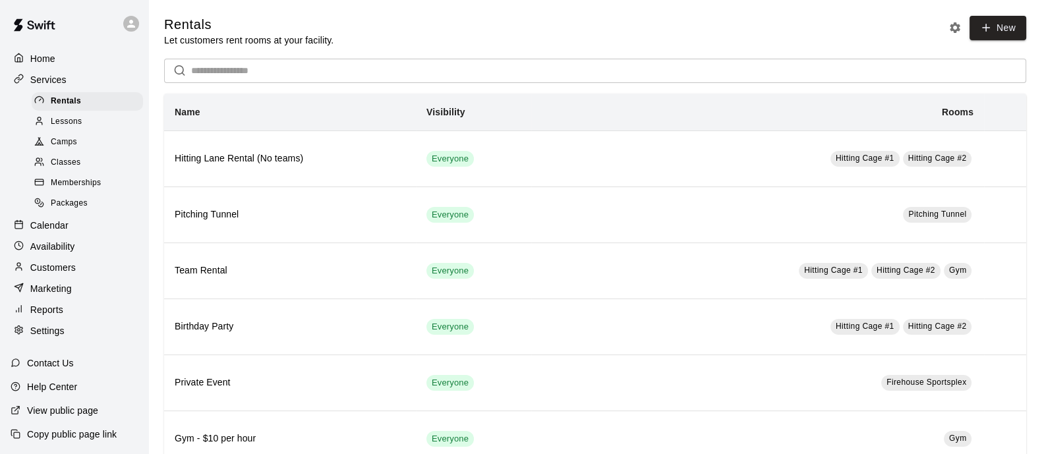
click at [61, 121] on span "Lessons" at bounding box center [67, 121] width 32 height 13
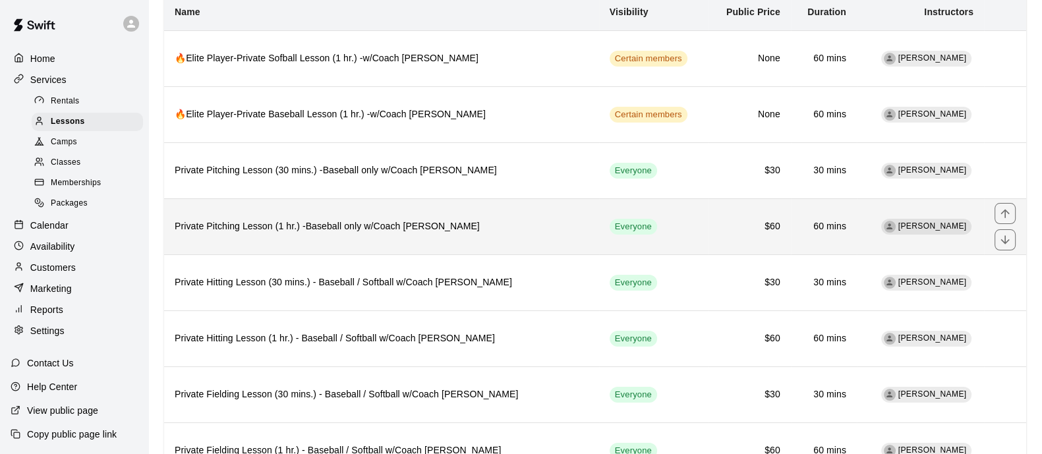
scroll to position [99, 0]
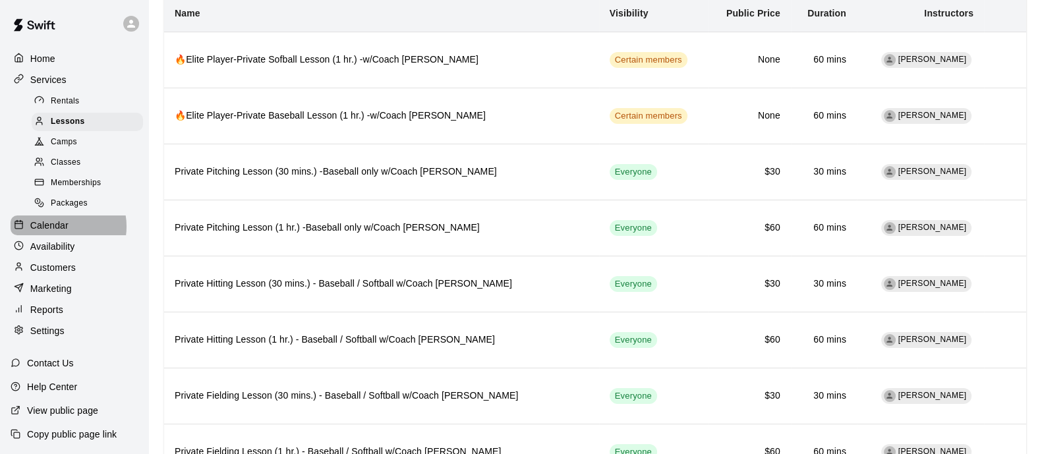
click at [61, 232] on p "Calendar" at bounding box center [49, 225] width 38 height 13
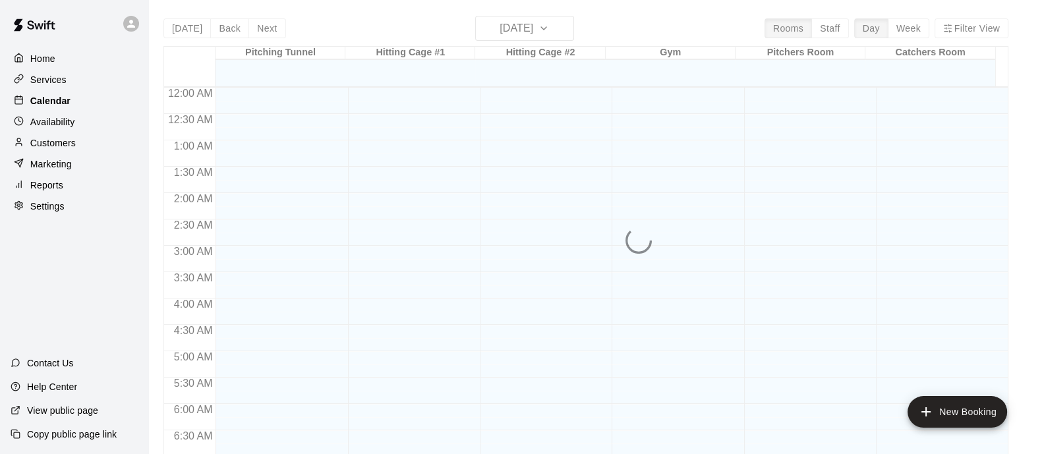
scroll to position [844, 0]
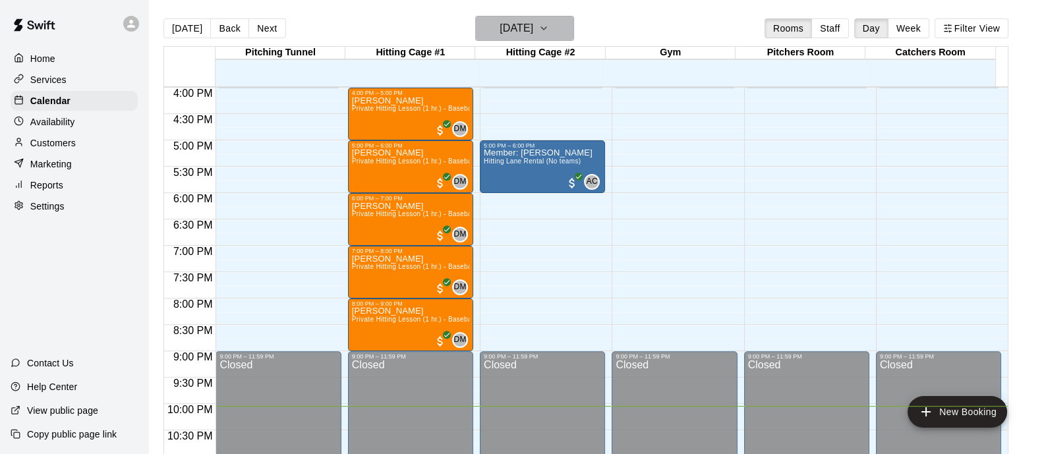
click at [549, 28] on icon "button" at bounding box center [544, 28] width 11 height 16
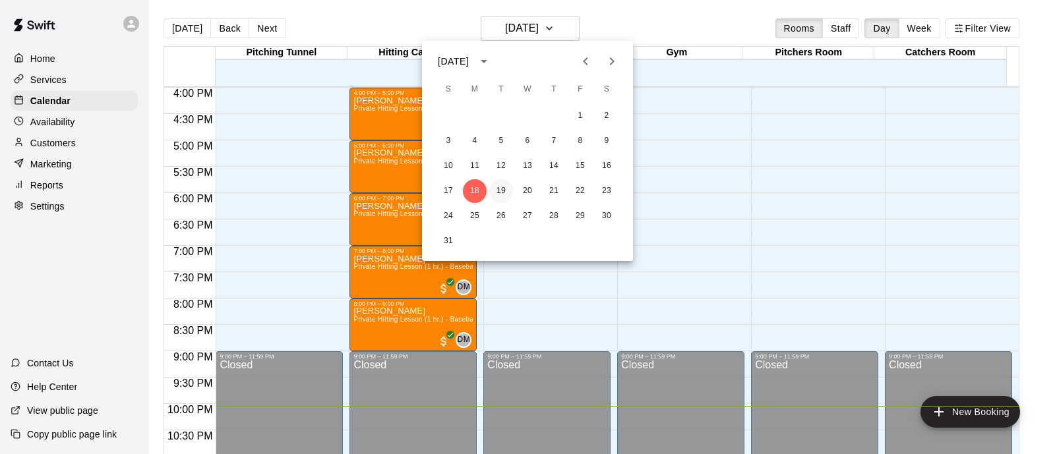
click at [502, 199] on button "19" at bounding box center [501, 191] width 24 height 24
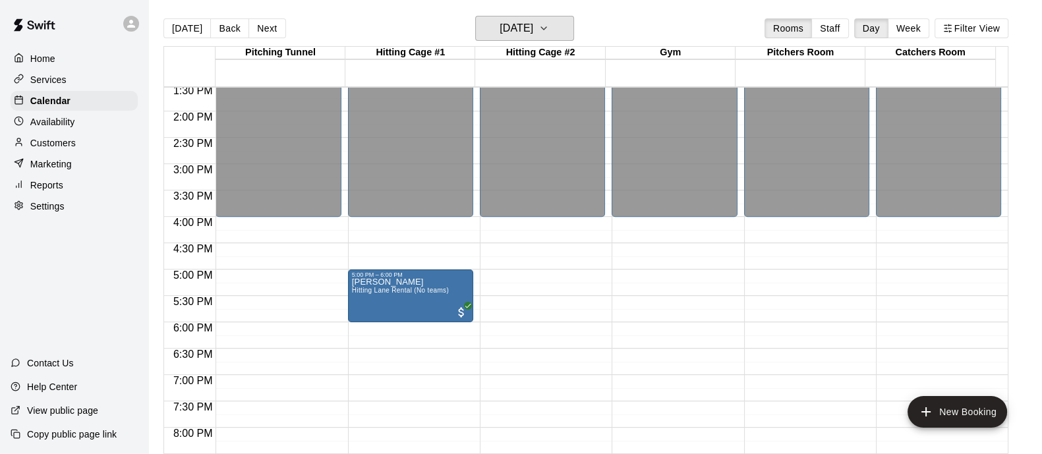
scroll to position [730, 0]
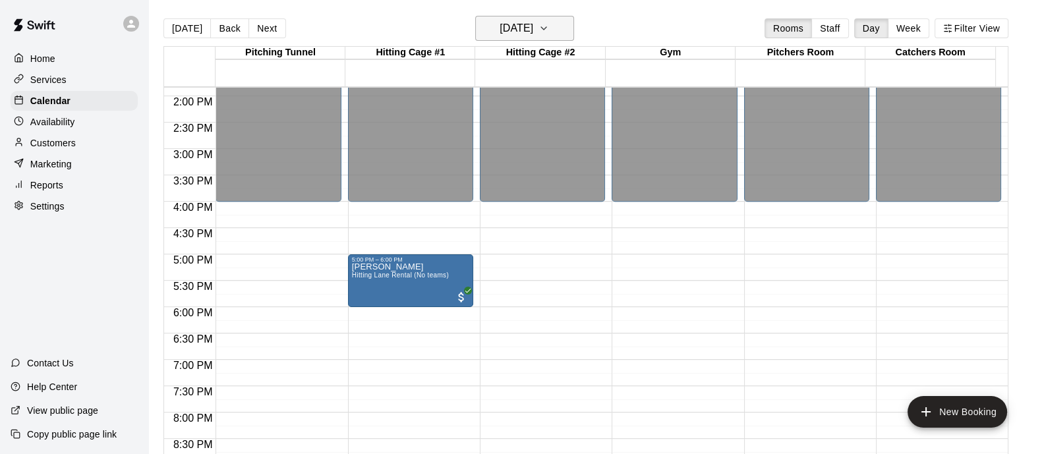
click at [549, 28] on icon "button" at bounding box center [544, 28] width 11 height 16
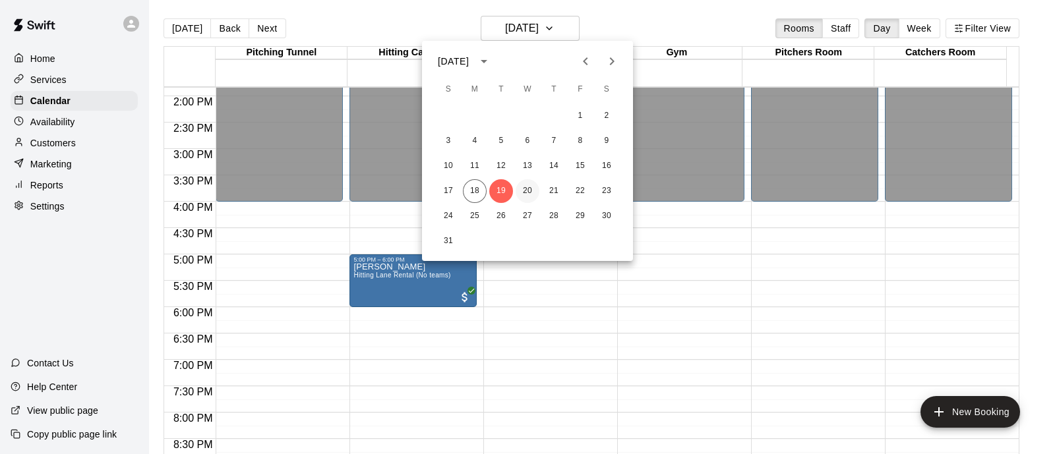
click at [525, 189] on button "20" at bounding box center [528, 191] width 24 height 24
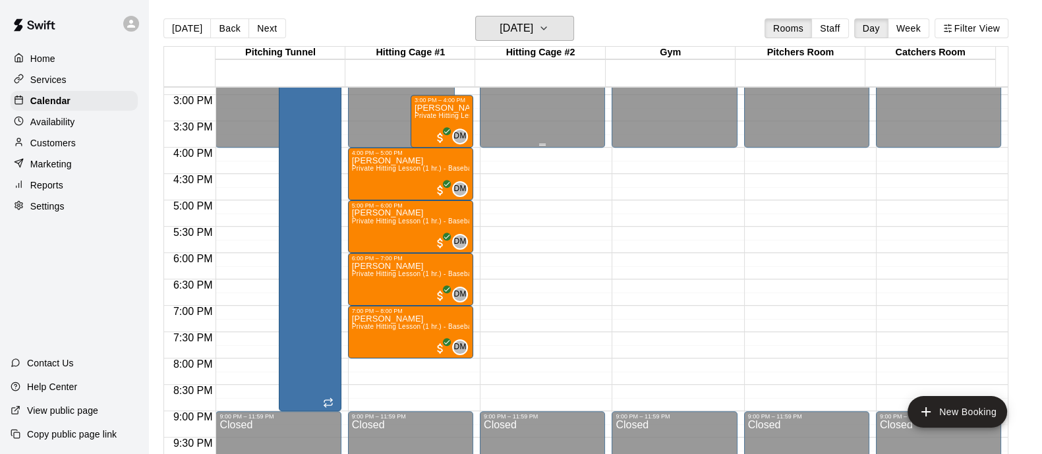
scroll to position [784, 0]
click at [533, 26] on h6 "[DATE]" at bounding box center [517, 28] width 34 height 18
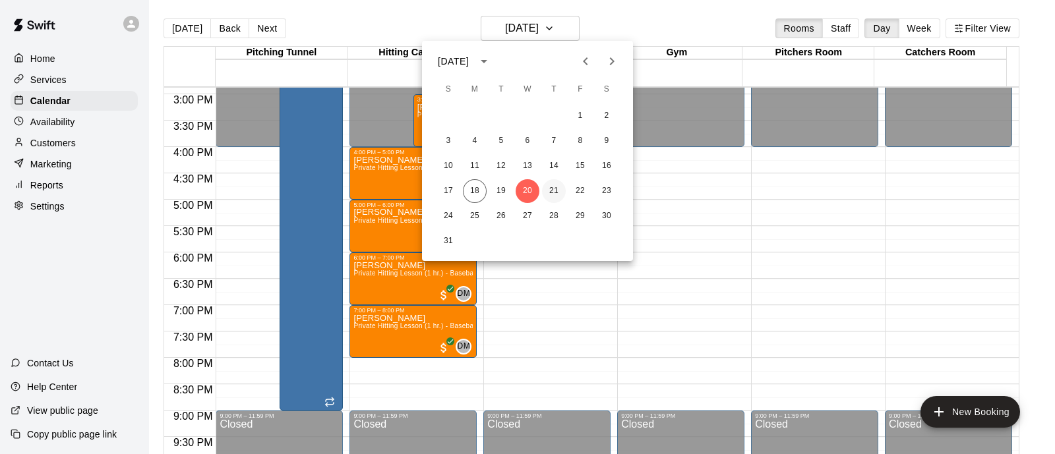
click at [557, 194] on button "21" at bounding box center [554, 191] width 24 height 24
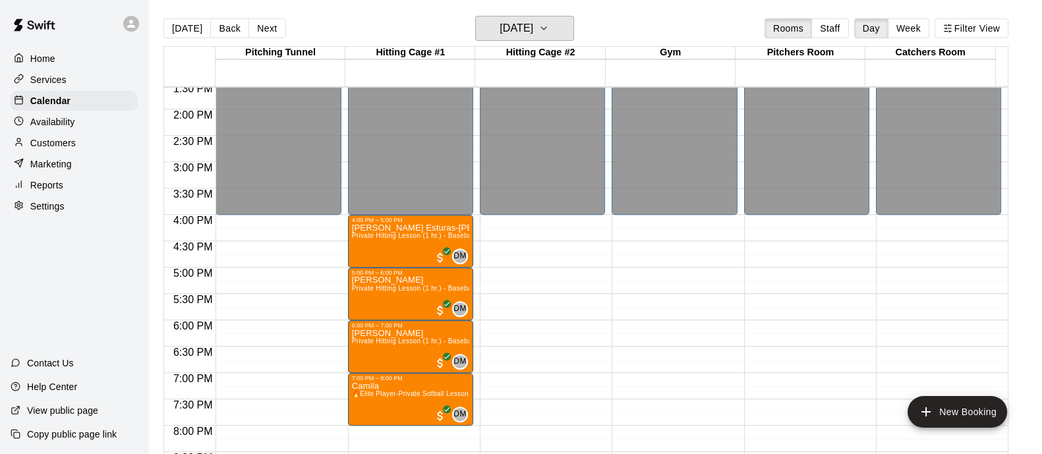
scroll to position [713, 0]
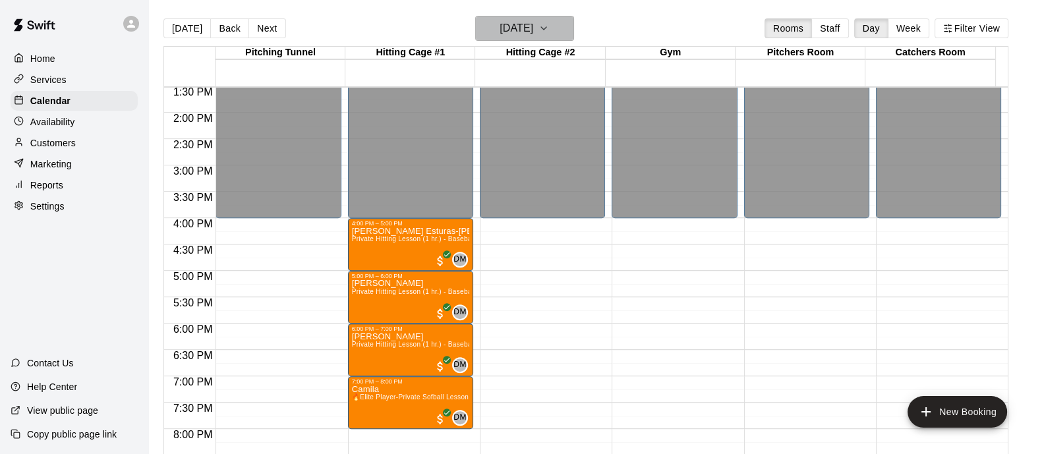
click at [569, 39] on button "[DATE]" at bounding box center [524, 28] width 99 height 25
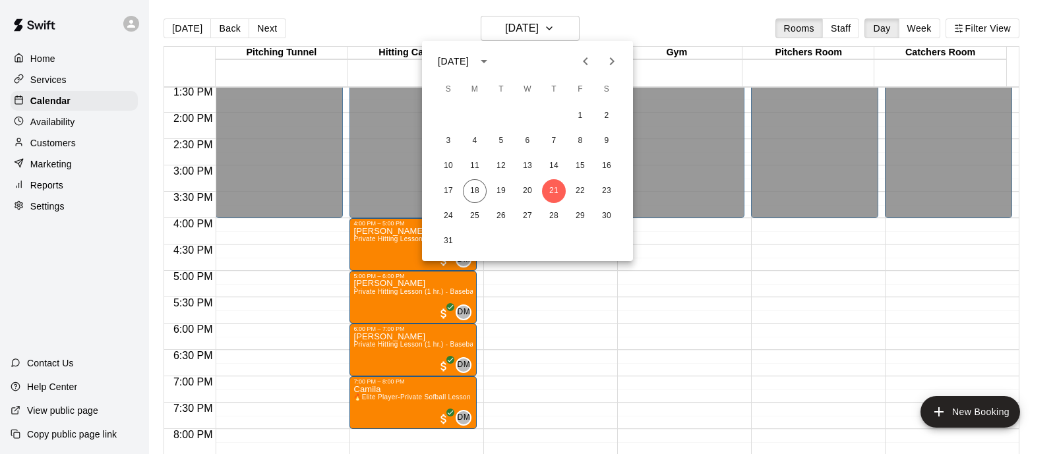
click at [535, 301] on div at bounding box center [527, 227] width 1055 height 454
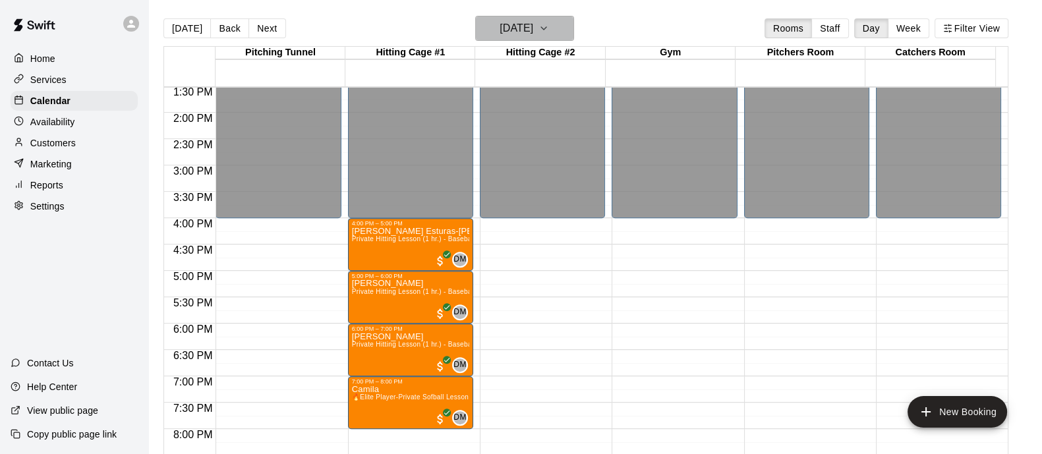
click at [562, 32] on button "[DATE]" at bounding box center [524, 28] width 99 height 25
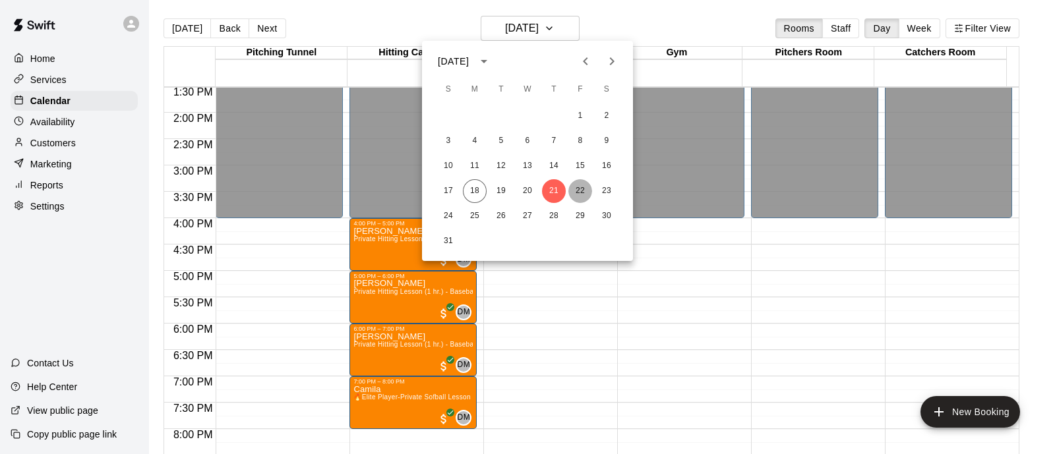
click at [580, 192] on button "22" at bounding box center [580, 191] width 24 height 24
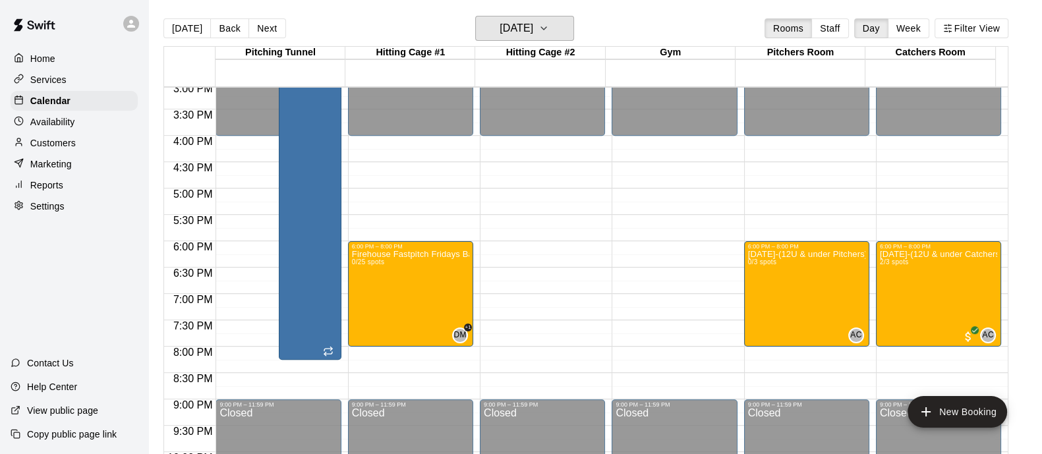
scroll to position [798, 0]
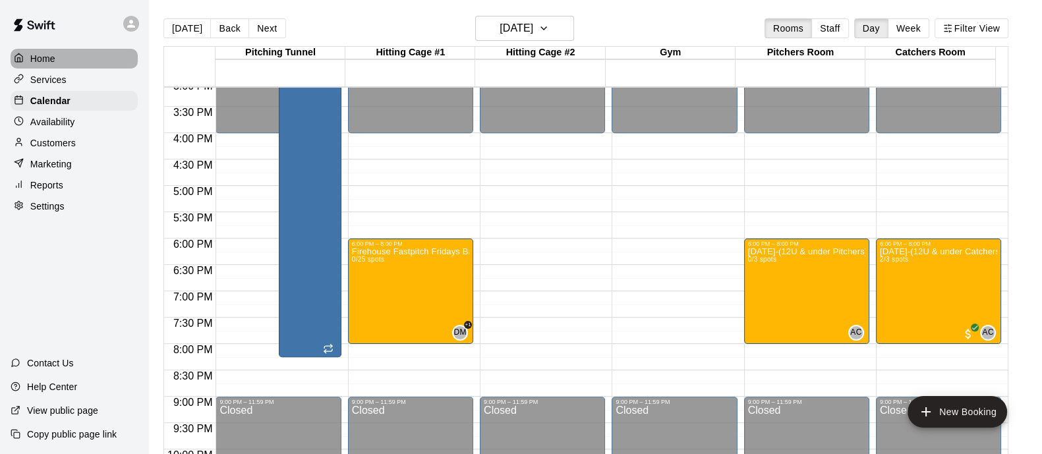
click at [49, 58] on p "Home" at bounding box center [42, 58] width 25 height 13
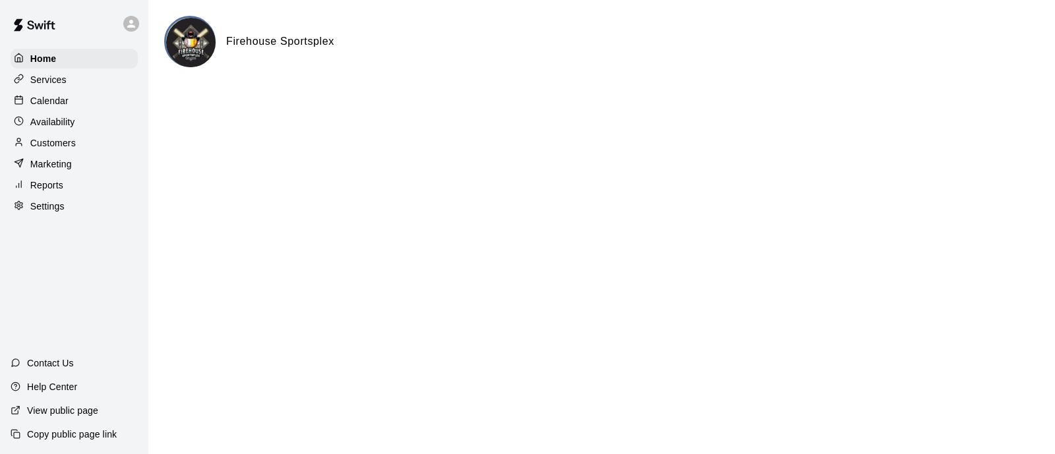
click at [72, 146] on p "Customers" at bounding box center [52, 142] width 45 height 13
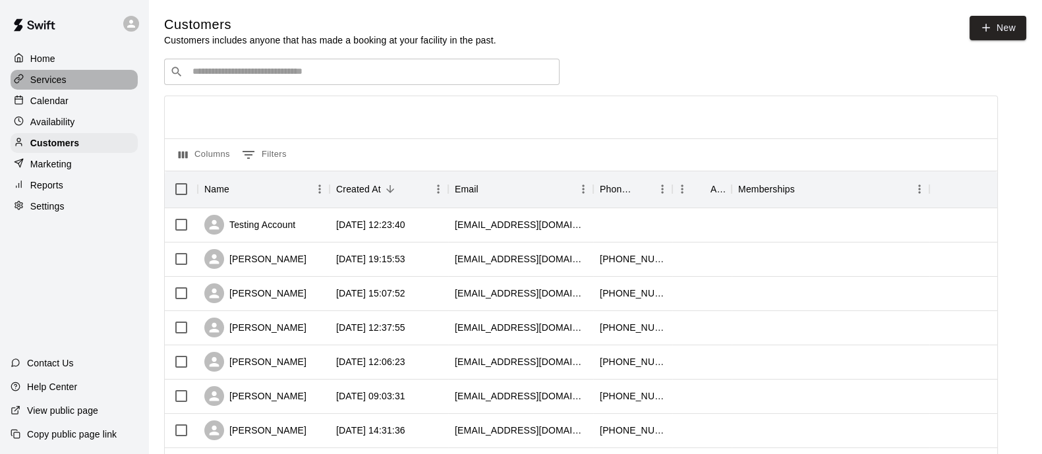
click at [61, 79] on p "Services" at bounding box center [48, 79] width 36 height 13
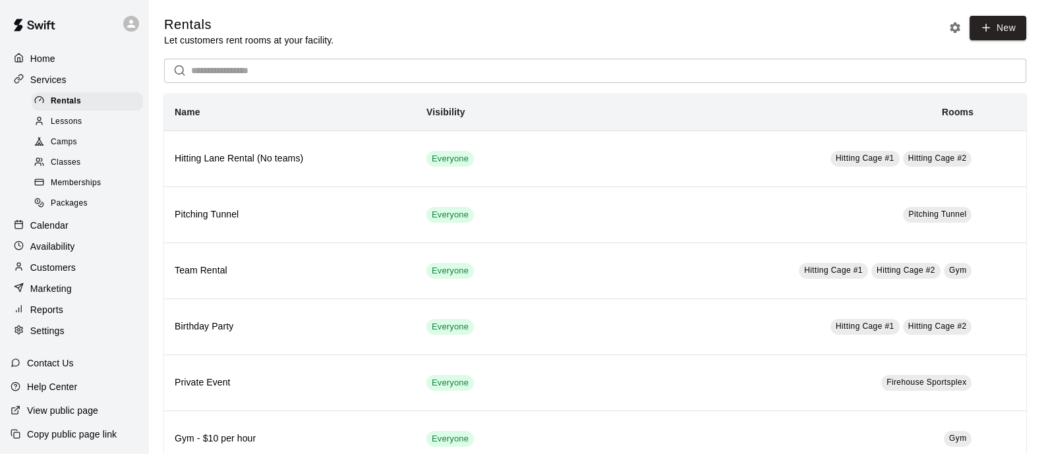
click at [63, 185] on span "Memberships" at bounding box center [76, 183] width 50 height 13
